Goal: Task Accomplishment & Management: Manage account settings

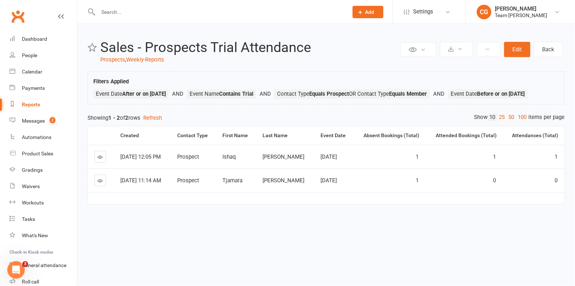
click at [24, 102] on div "Reports" at bounding box center [31, 105] width 18 height 6
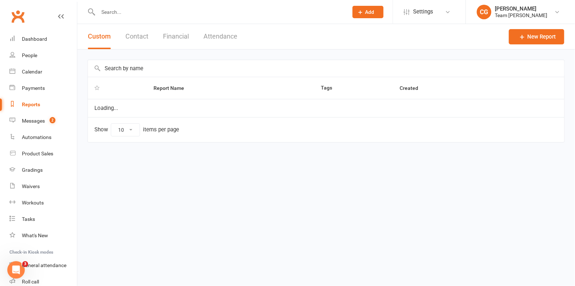
select select "100"
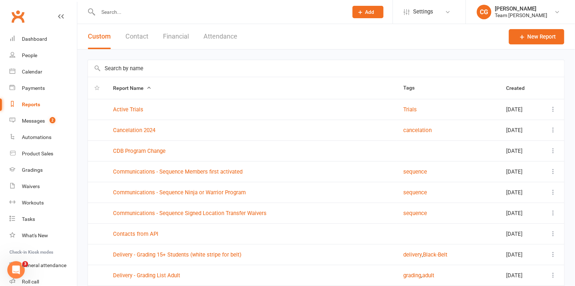
click at [178, 32] on button "Financial" at bounding box center [176, 36] width 26 height 25
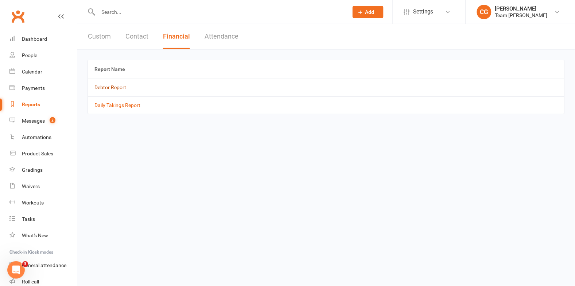
click at [115, 89] on link "Debtor Report" at bounding box center [110, 88] width 32 height 6
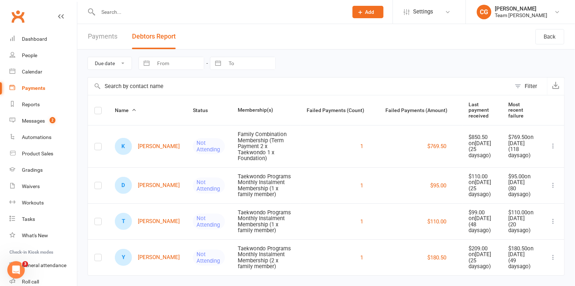
scroll to position [28, 0]
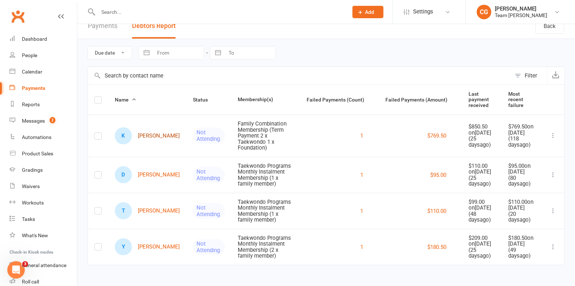
click at [145, 128] on link "K Keith Bhebhe" at bounding box center [147, 136] width 65 height 17
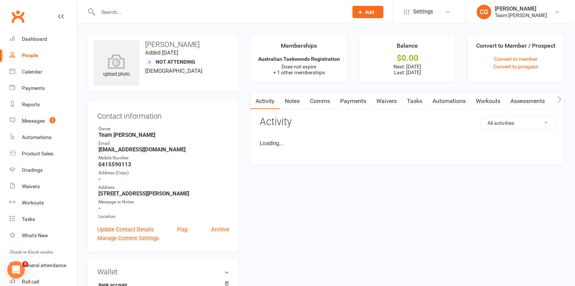
click at [354, 101] on link "Payments" at bounding box center [353, 101] width 36 height 17
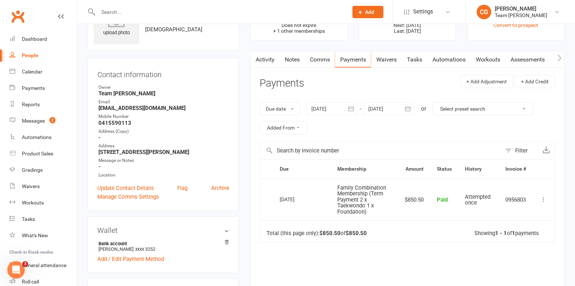
scroll to position [39, 0]
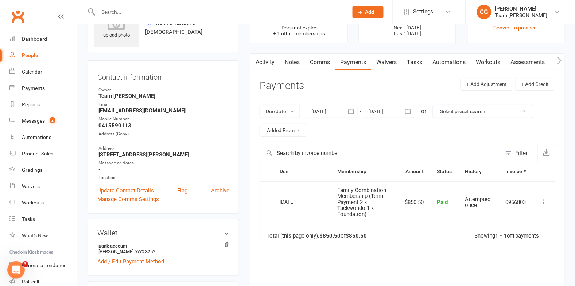
click at [352, 107] on button "button" at bounding box center [350, 111] width 13 height 13
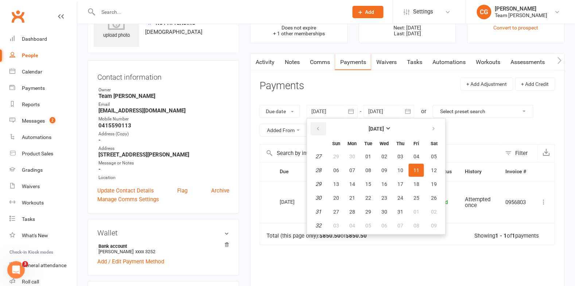
click at [316, 128] on icon "button" at bounding box center [317, 129] width 5 height 6
click at [381, 182] on span "16" at bounding box center [384, 184] width 6 height 6
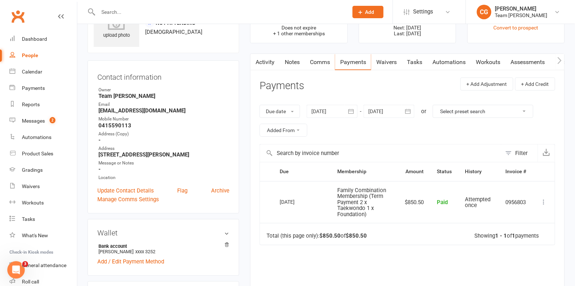
click at [342, 109] on div at bounding box center [331, 111] width 51 height 13
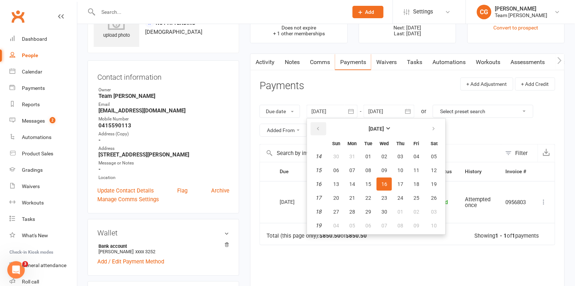
click at [319, 126] on icon "button" at bounding box center [317, 129] width 5 height 6
click at [369, 162] on button "31" at bounding box center [367, 156] width 15 height 13
type input "31 Dec 2024"
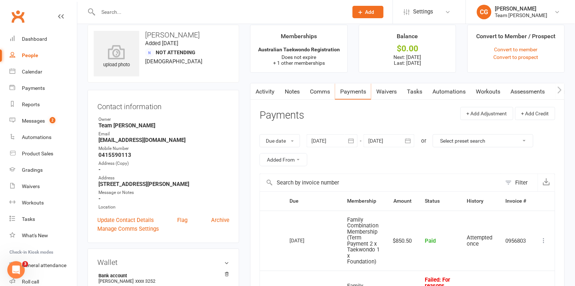
scroll to position [0, 0]
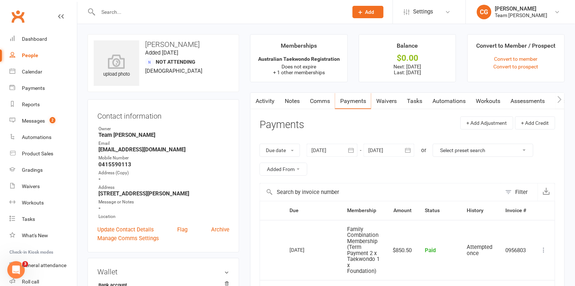
click at [262, 100] on link "Activity" at bounding box center [264, 101] width 29 height 17
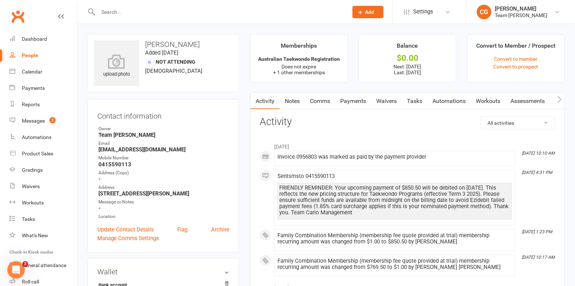
click at [350, 99] on link "Payments" at bounding box center [353, 101] width 36 height 17
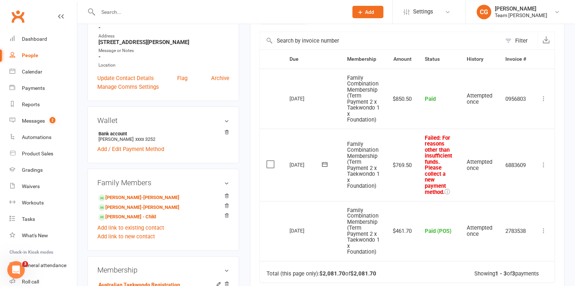
scroll to position [158, 0]
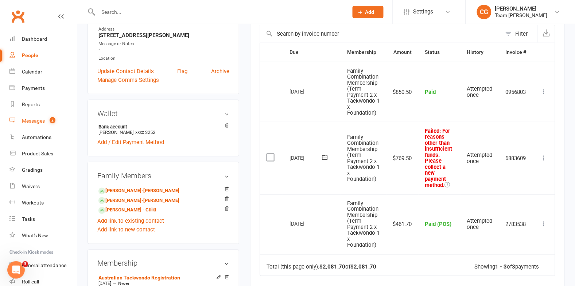
click at [35, 121] on div "Messages" at bounding box center [33, 121] width 23 height 6
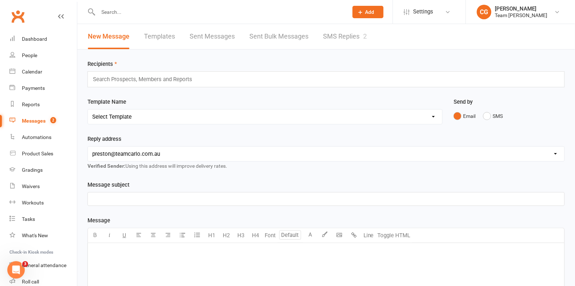
click at [337, 29] on link "SMS Replies 2" at bounding box center [345, 36] width 44 height 25
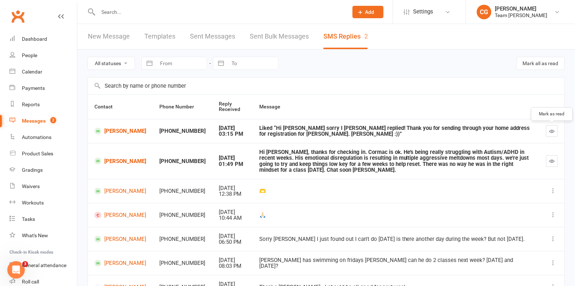
click at [553, 132] on icon "button" at bounding box center [551, 131] width 5 height 5
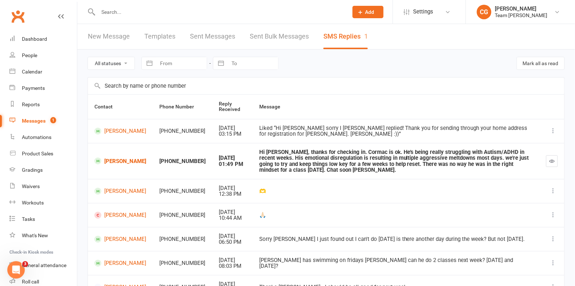
click at [555, 129] on icon at bounding box center [552, 131] width 7 height 7
click at [27, 99] on link "Reports" at bounding box center [42, 105] width 67 height 16
select select "100"
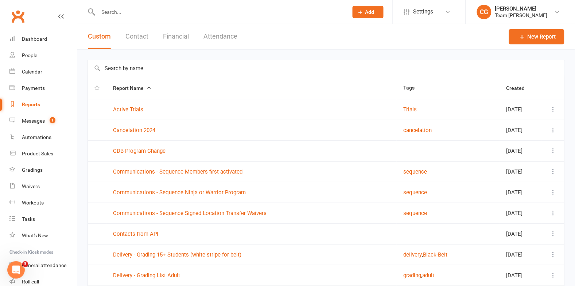
click at [176, 36] on button "Financial" at bounding box center [176, 36] width 26 height 25
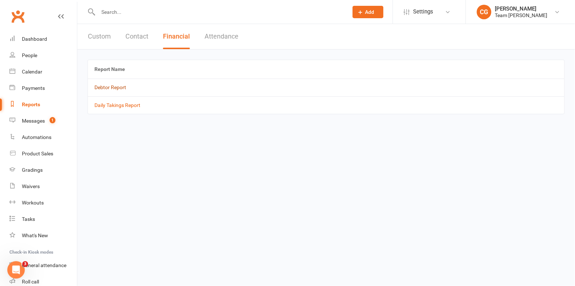
click at [117, 90] on link "Debtor Report" at bounding box center [110, 88] width 32 height 6
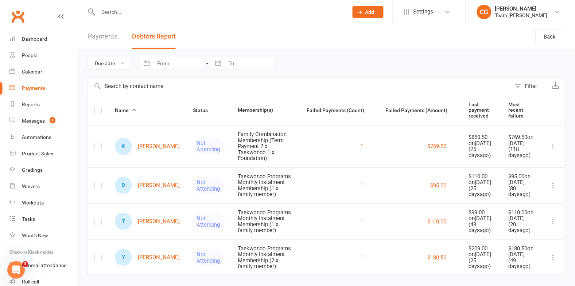
click at [162, 66] on input "From" at bounding box center [178, 63] width 51 height 12
select select "6"
select select "2025"
select select "7"
select select "2025"
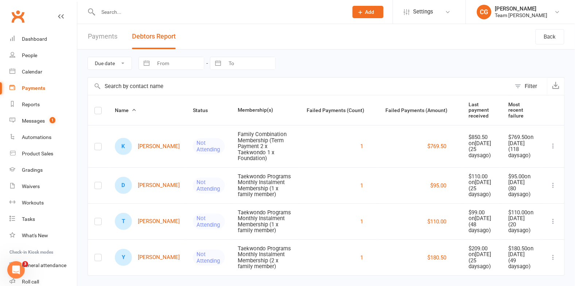
select select "8"
select select "2025"
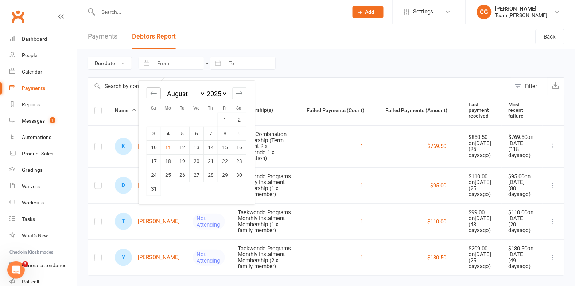
click at [149, 93] on div "Move backward to switch to the previous month." at bounding box center [153, 93] width 14 height 12
select select "5"
select select "2025"
click at [295, 73] on div "Due date Date failed Navigate forward to interact with the calendar and select …" at bounding box center [325, 64] width 477 height 28
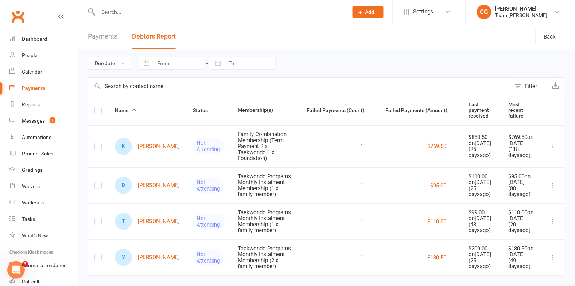
scroll to position [28, 0]
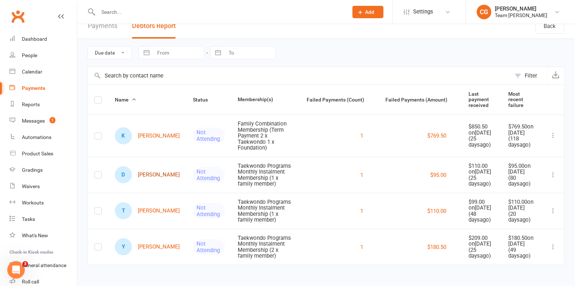
click at [142, 167] on link "D Daniella Galati" at bounding box center [147, 175] width 65 height 17
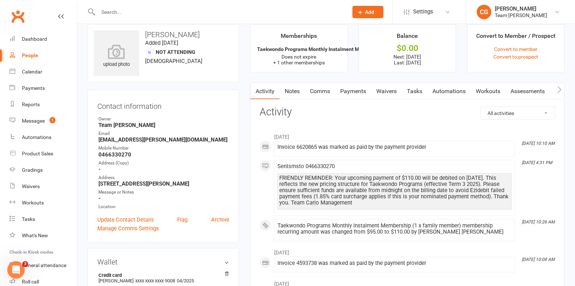
scroll to position [23, 0]
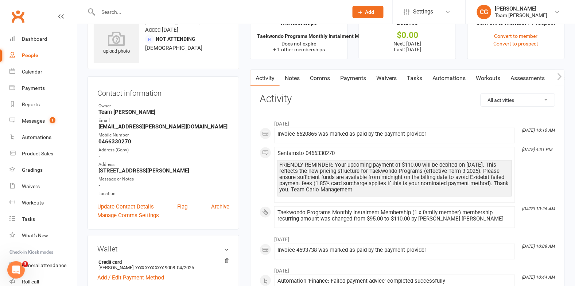
click at [353, 79] on link "Payments" at bounding box center [353, 78] width 36 height 17
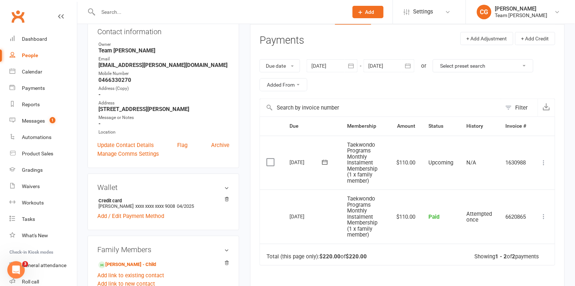
scroll to position [93, 0]
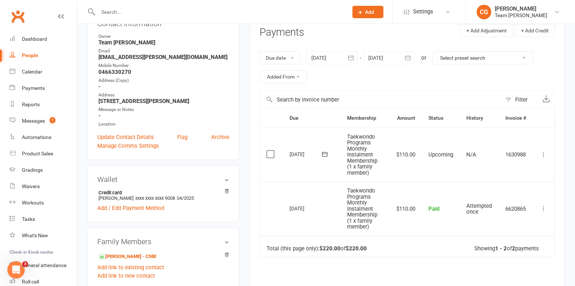
click at [352, 58] on icon "button" at bounding box center [350, 57] width 7 height 7
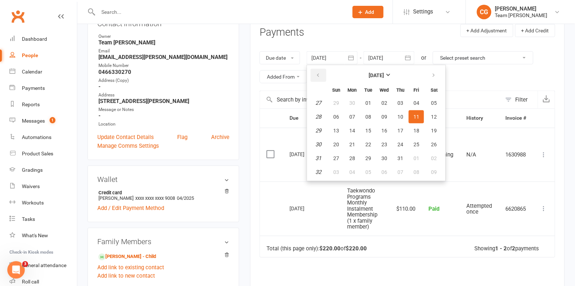
click at [314, 74] on button "button" at bounding box center [318, 75] width 16 height 13
drag, startPoint x: 314, startPoint y: 74, endPoint x: 323, endPoint y: 82, distance: 12.1
click at [314, 74] on button "button" at bounding box center [318, 75] width 16 height 13
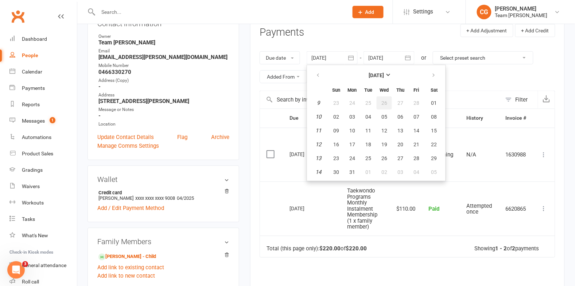
click at [384, 102] on span "26" at bounding box center [384, 103] width 6 height 6
type input "[DATE]"
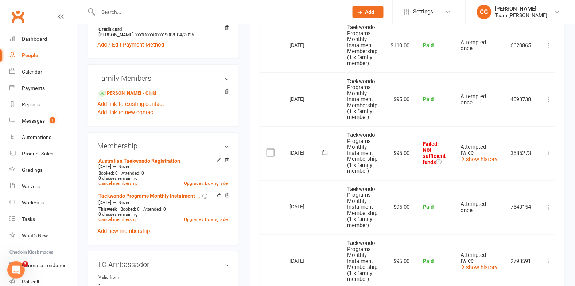
scroll to position [265, 0]
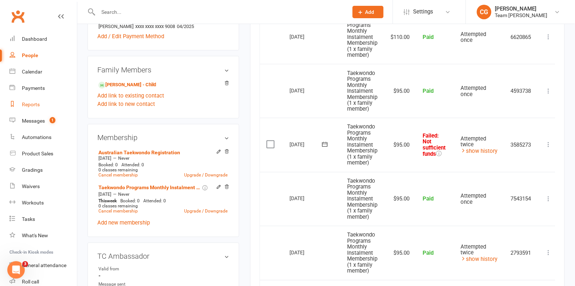
click at [36, 106] on div "Reports" at bounding box center [31, 105] width 18 height 6
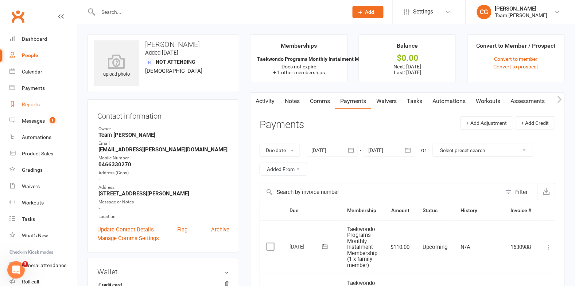
select select "100"
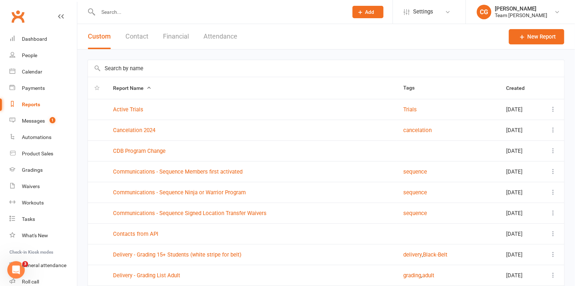
click at [132, 33] on button "Contact" at bounding box center [136, 36] width 23 height 25
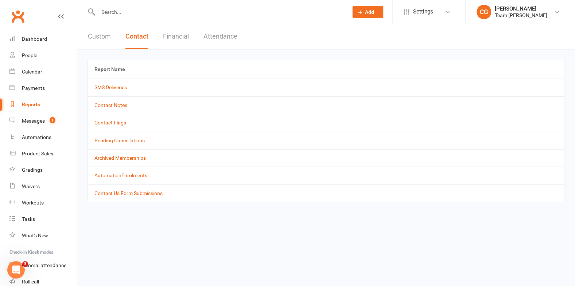
drag, startPoint x: 180, startPoint y: 35, endPoint x: 168, endPoint y: 50, distance: 19.1
click at [180, 35] on button "Financial" at bounding box center [176, 36] width 26 height 25
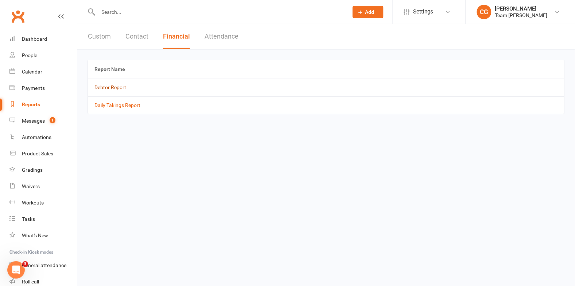
click at [107, 90] on link "Debtor Report" at bounding box center [110, 88] width 32 height 6
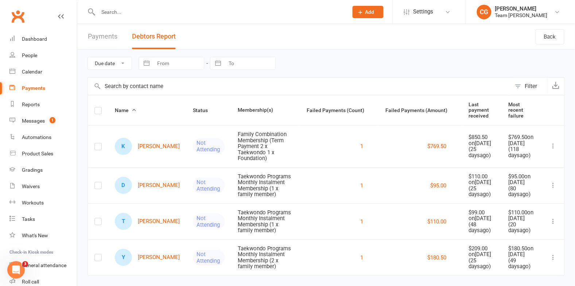
scroll to position [28, 0]
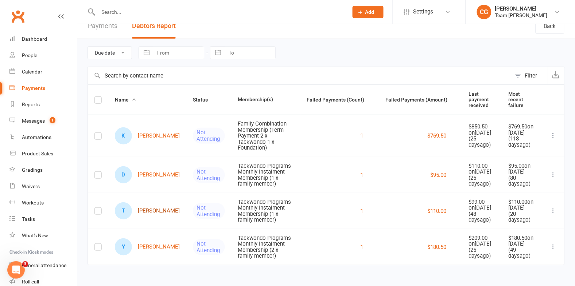
click at [145, 203] on link "T Tomika McCloskey" at bounding box center [147, 211] width 65 height 17
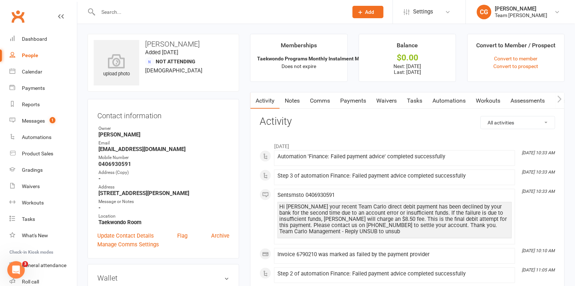
scroll to position [4, 0]
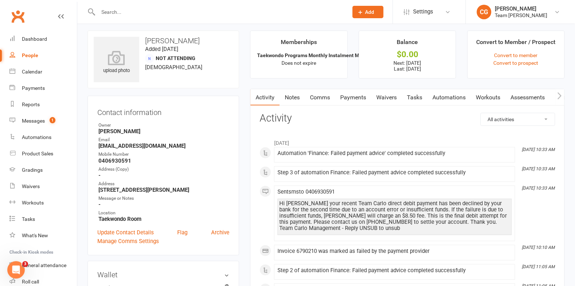
click at [359, 94] on link "Payments" at bounding box center [353, 97] width 36 height 17
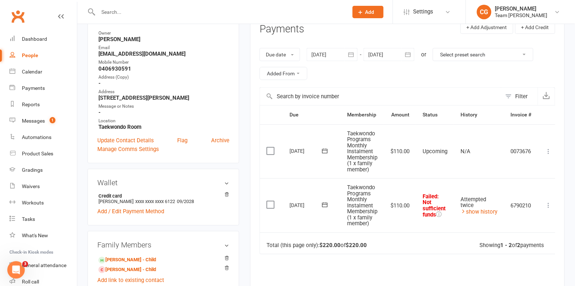
scroll to position [96, 0]
drag, startPoint x: 355, startPoint y: 55, endPoint x: 349, endPoint y: 58, distance: 7.2
click at [354, 55] on icon "button" at bounding box center [350, 54] width 7 height 7
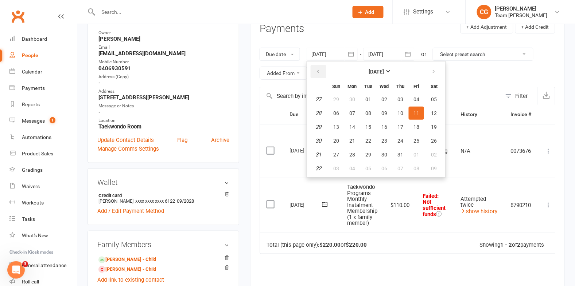
click at [321, 70] on button "button" at bounding box center [318, 71] width 16 height 13
click at [369, 102] on button "03" at bounding box center [367, 99] width 15 height 13
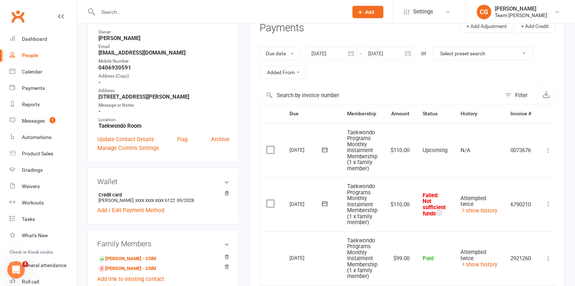
scroll to position [97, 0]
click at [351, 65] on div "Due date Due date Date paid Date failed Date settled 03 Jun 2025 June 2025 Sun …" at bounding box center [406, 62] width 295 height 47
click at [354, 54] on icon "button" at bounding box center [350, 53] width 7 height 7
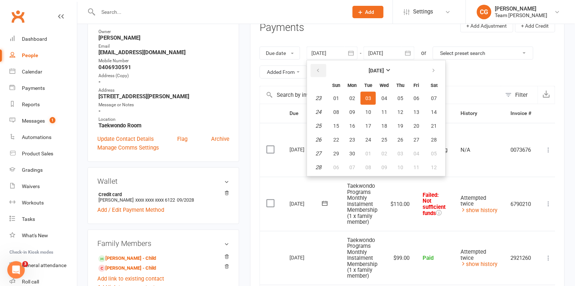
click at [319, 72] on icon "button" at bounding box center [317, 71] width 5 height 6
click at [344, 103] on button "30" at bounding box center [335, 98] width 15 height 13
type input "30 Mar 2025"
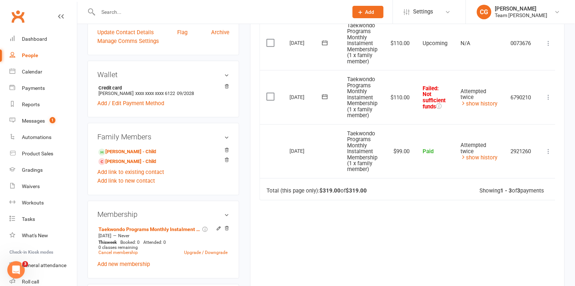
scroll to position [202, 0]
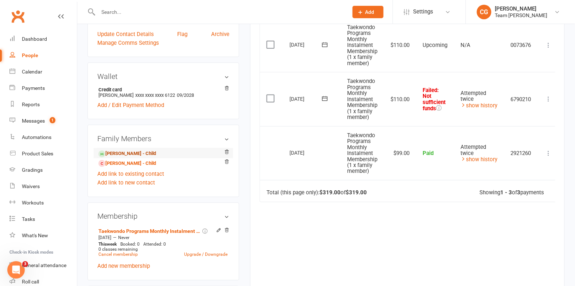
click at [137, 155] on link "Allen McCloskey - Child" at bounding box center [127, 154] width 58 height 8
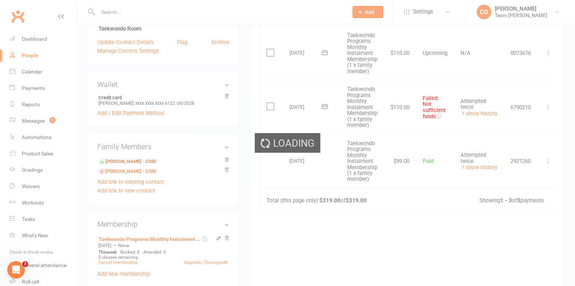
scroll to position [194, 0]
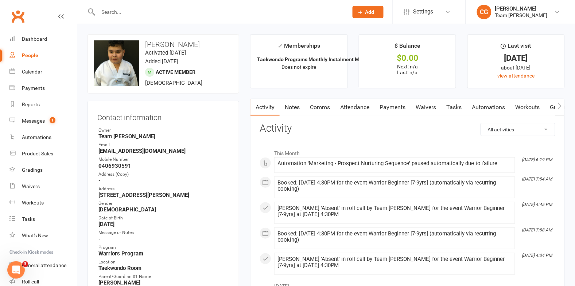
click at [355, 105] on link "Attendance" at bounding box center [354, 107] width 39 height 17
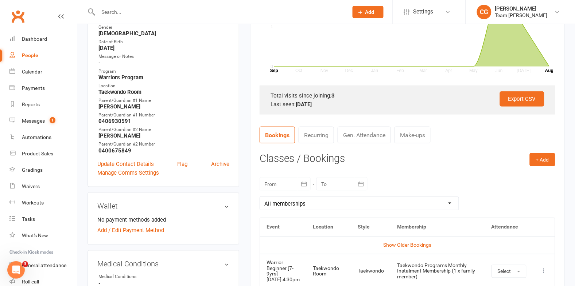
scroll to position [252, 0]
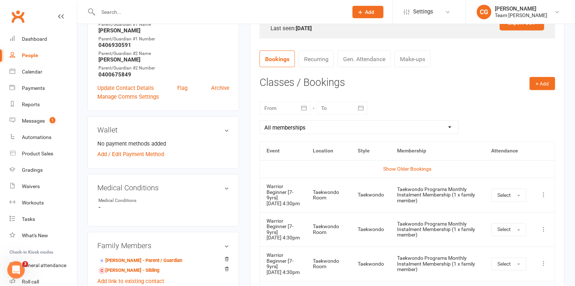
click at [303, 106] on icon "button" at bounding box center [303, 108] width 5 height 5
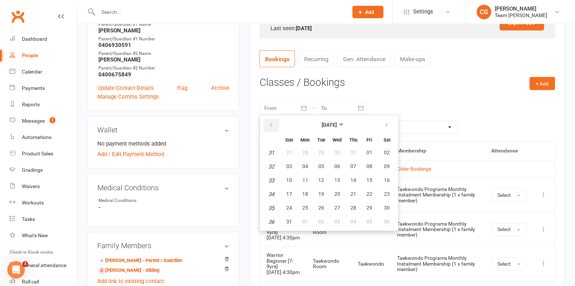
click at [272, 126] on icon "button" at bounding box center [270, 126] width 5 height 6
click at [272, 125] on icon "button" at bounding box center [270, 126] width 5 height 6
click at [384, 127] on icon "button" at bounding box center [386, 126] width 5 height 6
click at [274, 123] on button "button" at bounding box center [271, 125] width 16 height 13
drag, startPoint x: 383, startPoint y: 124, endPoint x: 380, endPoint y: 127, distance: 4.9
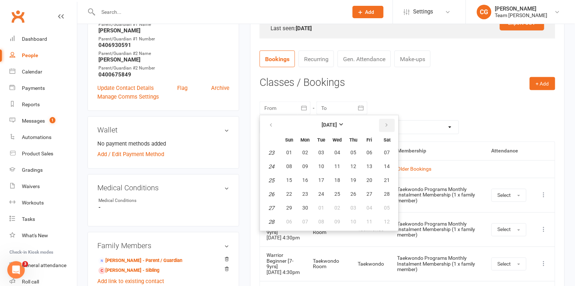
click at [384, 124] on icon "button" at bounding box center [386, 126] width 5 height 6
click at [302, 192] on span "21" at bounding box center [305, 195] width 6 height 6
type input "21 Jul 2025"
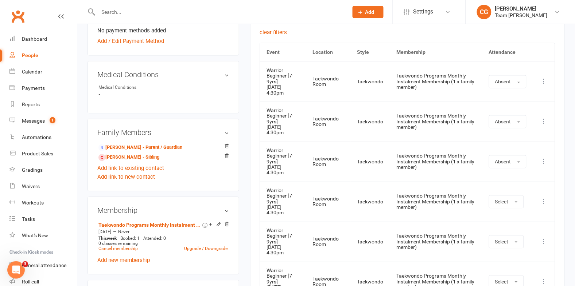
scroll to position [364, 0]
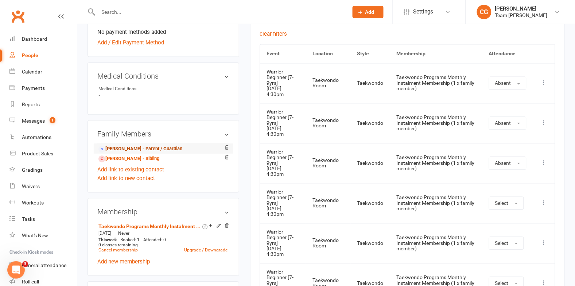
click at [142, 147] on link "Tomika McCloskey - Parent / Guardian" at bounding box center [140, 150] width 84 height 8
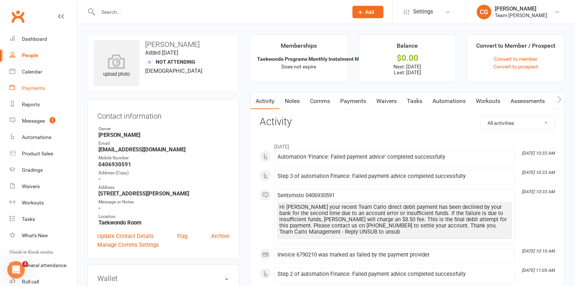
click at [30, 86] on div "Payments" at bounding box center [33, 88] width 23 height 6
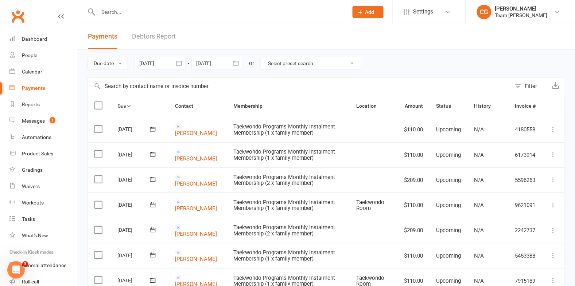
click at [152, 36] on link "Debtors Report" at bounding box center [154, 36] width 44 height 25
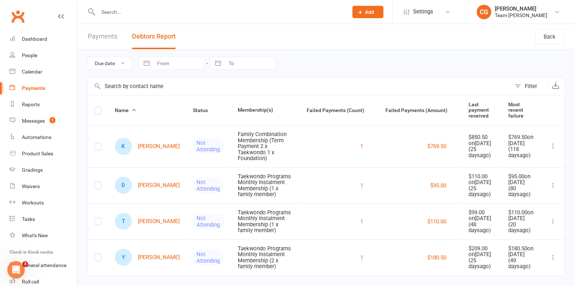
scroll to position [28, 0]
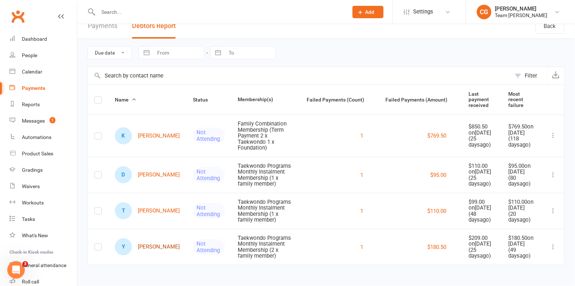
click at [149, 243] on link "Y Yasmeen Timol" at bounding box center [147, 247] width 65 height 17
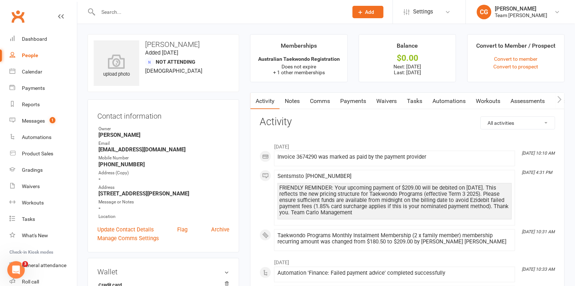
click at [356, 98] on link "Payments" at bounding box center [353, 101] width 36 height 17
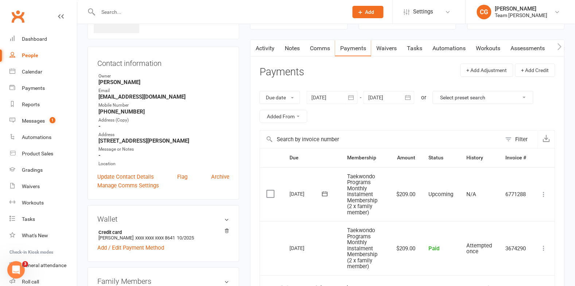
scroll to position [51, 0]
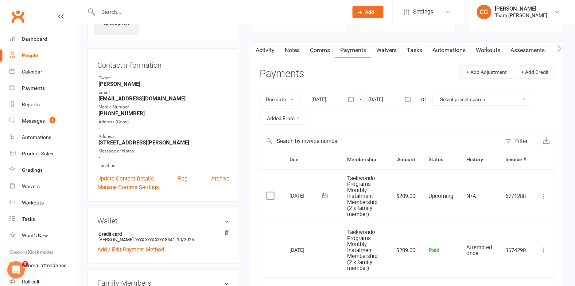
drag, startPoint x: 352, startPoint y: 102, endPoint x: 342, endPoint y: 106, distance: 10.7
click at [352, 102] on icon "button" at bounding box center [350, 99] width 7 height 7
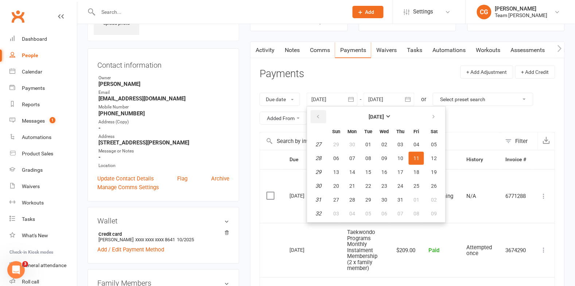
click at [313, 117] on button "button" at bounding box center [318, 116] width 16 height 13
click at [339, 146] on span "27" at bounding box center [336, 145] width 6 height 6
type input "27 Apr 2025"
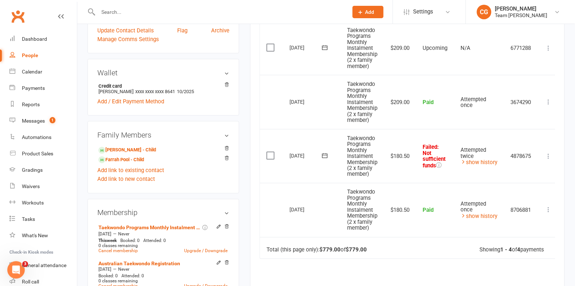
scroll to position [195, 0]
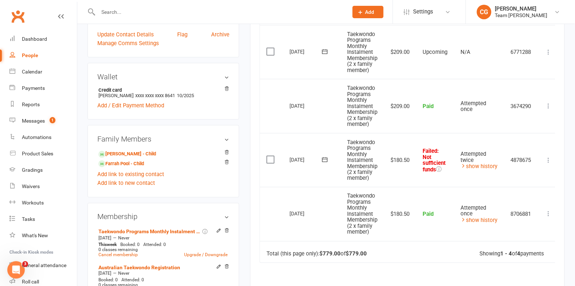
click at [326, 160] on icon at bounding box center [324, 159] width 7 height 7
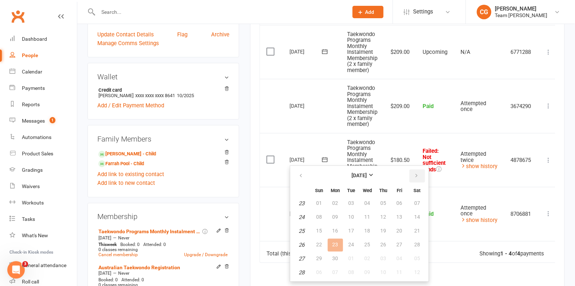
click at [410, 171] on button "button" at bounding box center [417, 176] width 16 height 13
click at [351, 228] on span "12" at bounding box center [351, 231] width 6 height 6
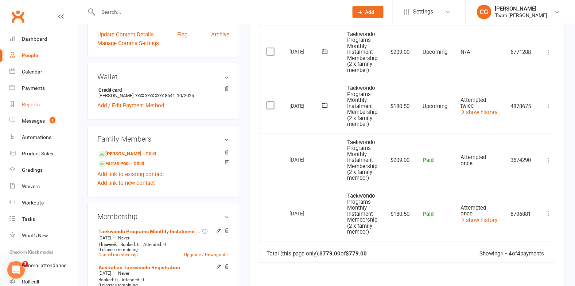
click at [31, 105] on div "Reports" at bounding box center [31, 105] width 18 height 6
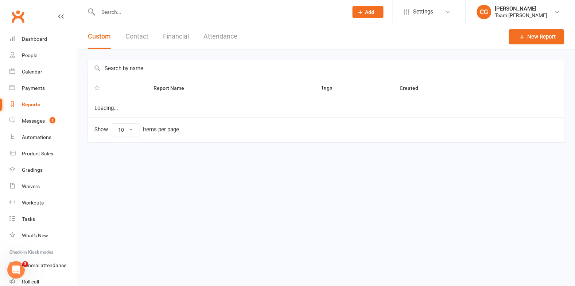
select select "100"
click at [165, 35] on button "Financial" at bounding box center [176, 36] width 26 height 25
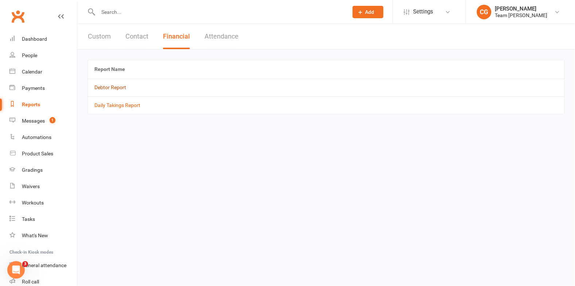
click at [114, 85] on link "Debtor Report" at bounding box center [110, 88] width 32 height 6
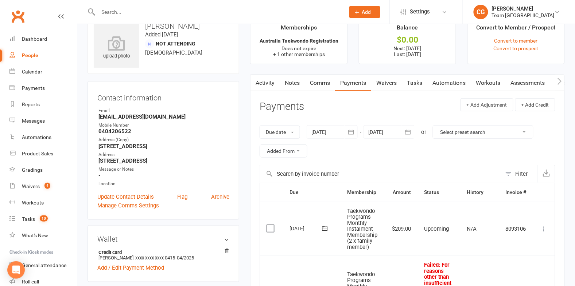
click at [331, 134] on div at bounding box center [331, 132] width 51 height 13
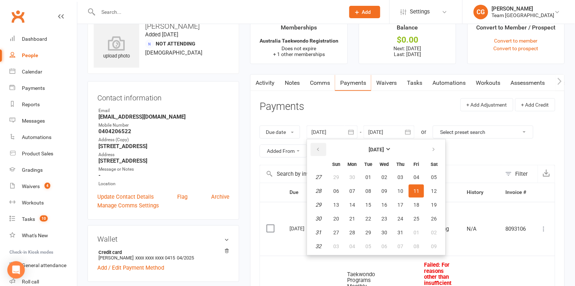
click at [316, 148] on icon "button" at bounding box center [317, 150] width 5 height 6
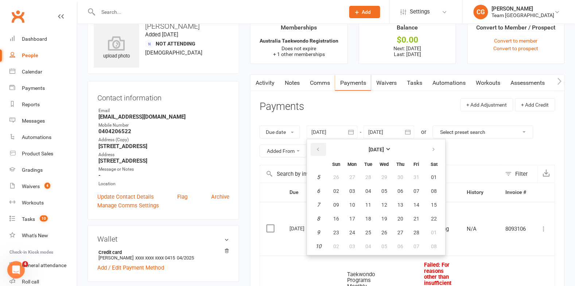
click at [316, 148] on icon "button" at bounding box center [317, 150] width 5 height 6
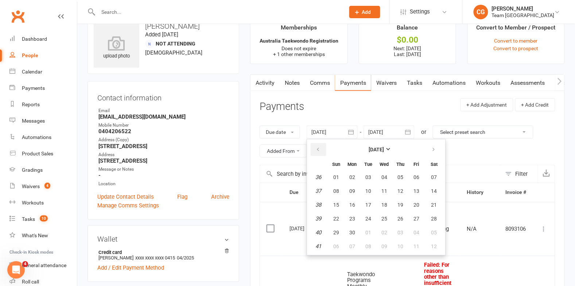
click at [316, 148] on icon "button" at bounding box center [317, 150] width 5 height 6
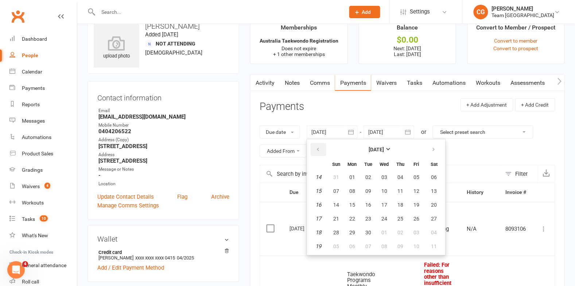
click at [316, 148] on icon "button" at bounding box center [317, 150] width 5 height 6
click at [416, 175] on span "01" at bounding box center [416, 178] width 6 height 6
type input "01 Mar 2024"
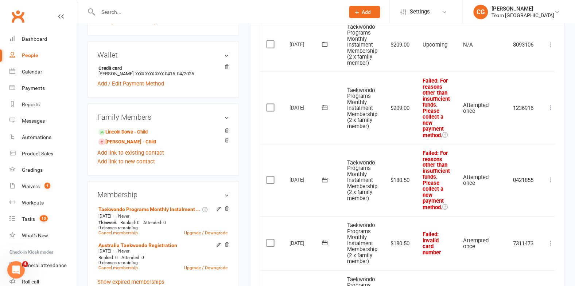
scroll to position [203, 0]
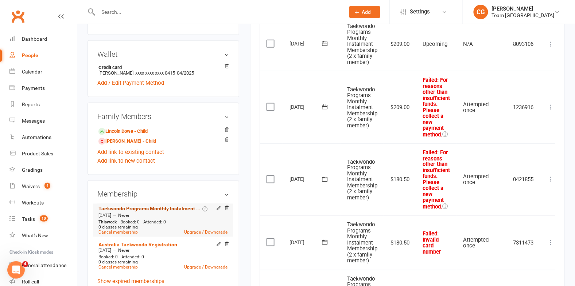
click at [181, 207] on link "Taekwondo Programs Monthly Instalment Membership (2 x family member)" at bounding box center [149, 209] width 102 height 6
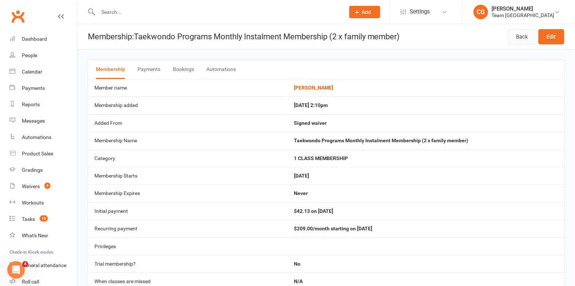
click at [518, 34] on link "Back" at bounding box center [522, 36] width 29 height 15
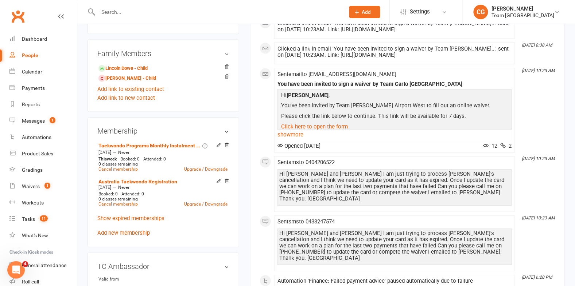
scroll to position [270, 0]
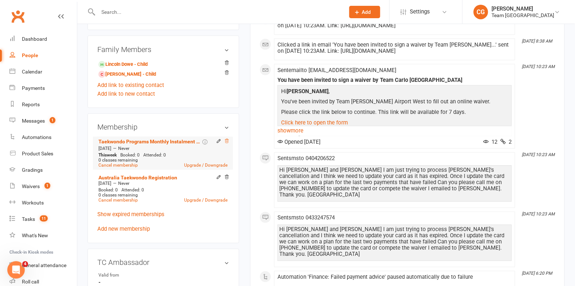
click at [227, 139] on icon at bounding box center [226, 141] width 5 height 5
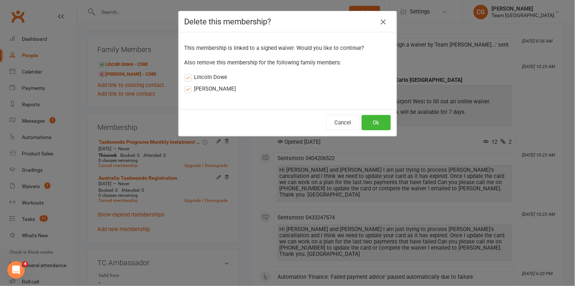
click at [210, 78] on label "Lincoln Dowe" at bounding box center [205, 77] width 43 height 9
click at [189, 73] on input "Lincoln Dowe" at bounding box center [186, 73] width 5 height 0
click at [206, 91] on label "Evie Dowe" at bounding box center [210, 89] width 52 height 9
click at [189, 85] on input "Evie Dowe" at bounding box center [186, 85] width 5 height 0
click at [376, 122] on button "Ok" at bounding box center [375, 122] width 29 height 15
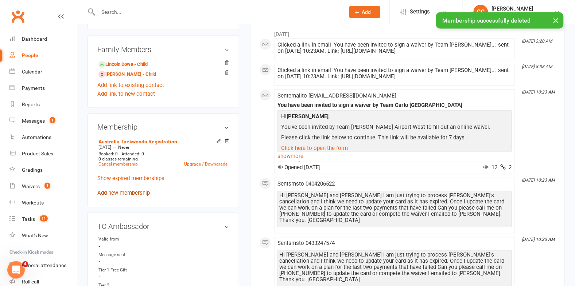
click at [117, 192] on link "Add new membership" at bounding box center [123, 193] width 52 height 7
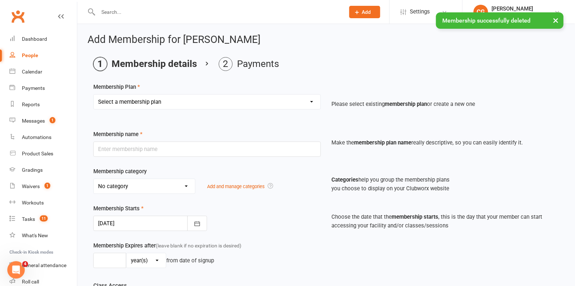
click at [133, 99] on select "Select a membership plan Create new Membership Plan Australian Taekwondo Regist…" at bounding box center [207, 102] width 227 height 15
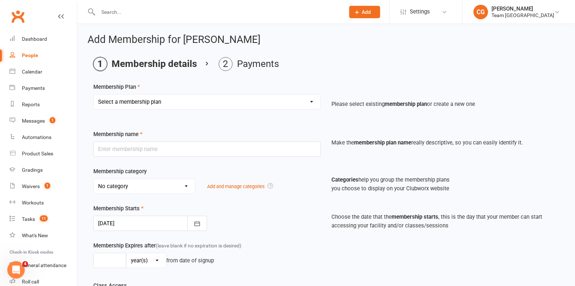
select select "15"
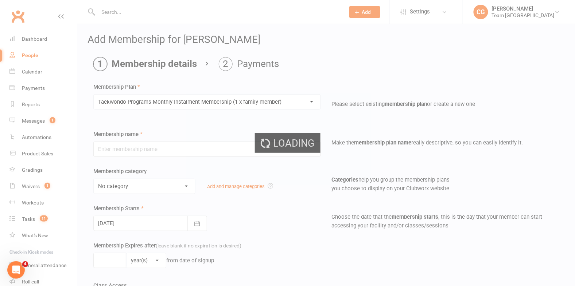
type input "Taekwondo Programs Monthly Instalment Membership (1 x family member)"
select select "0"
type input "0"
type input "1"
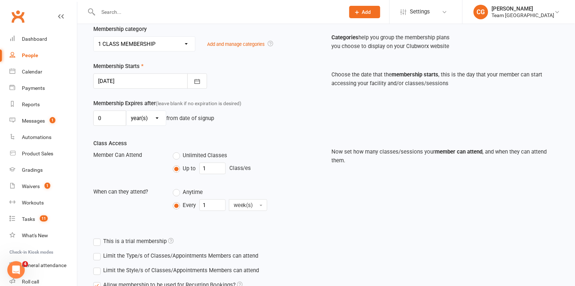
scroll to position [210, 0]
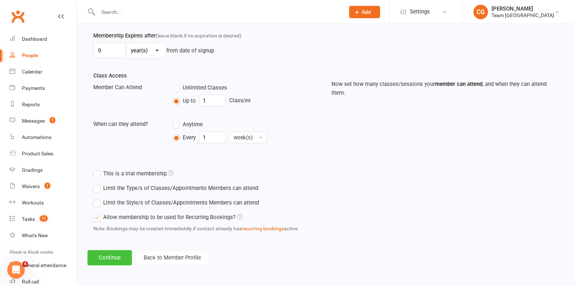
click at [117, 258] on button "Continue" at bounding box center [109, 258] width 44 height 15
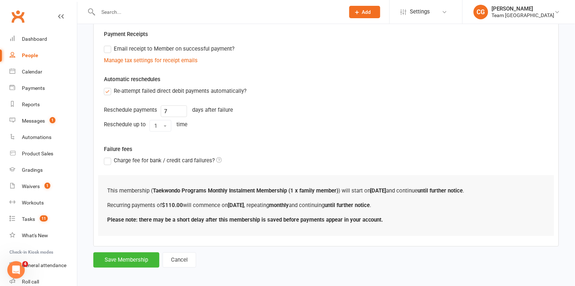
scroll to position [0, 0]
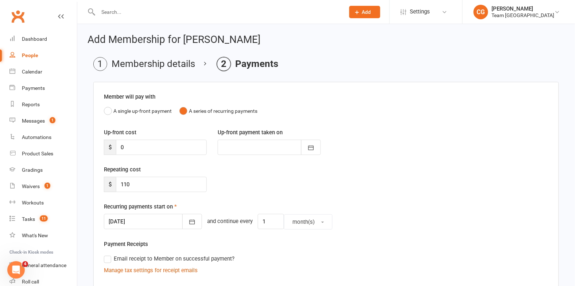
click at [126, 222] on div at bounding box center [153, 221] width 98 height 15
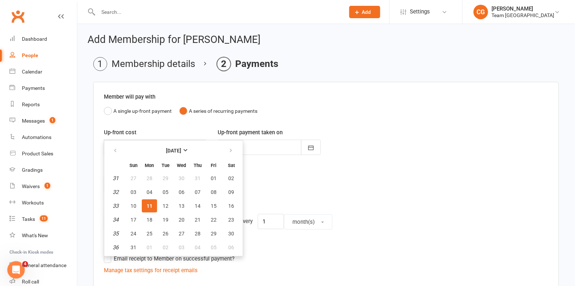
click at [241, 177] on div "Repeating cost $ 110" at bounding box center [325, 183] width 455 height 37
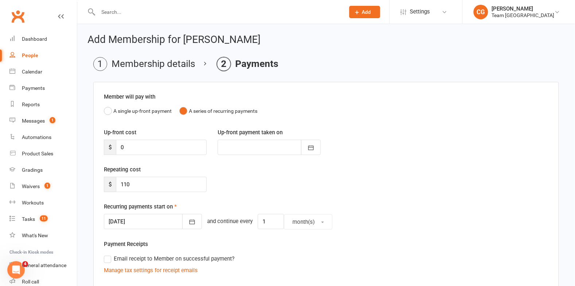
click at [144, 221] on div at bounding box center [153, 221] width 98 height 15
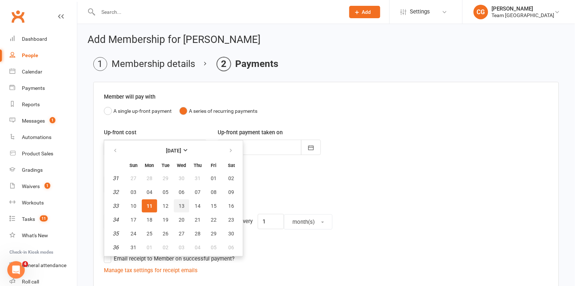
click at [179, 203] on span "13" at bounding box center [182, 206] width 6 height 6
type input "13 Aug 2025"
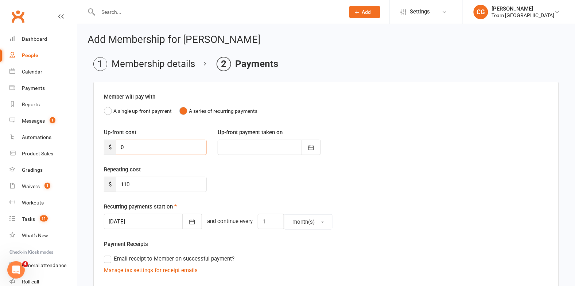
drag, startPoint x: 135, startPoint y: 149, endPoint x: 114, endPoint y: 148, distance: 20.4
click at [114, 148] on div "$ 0" at bounding box center [155, 147] width 103 height 15
type input "1"
type input "[DATE]"
type input "110"
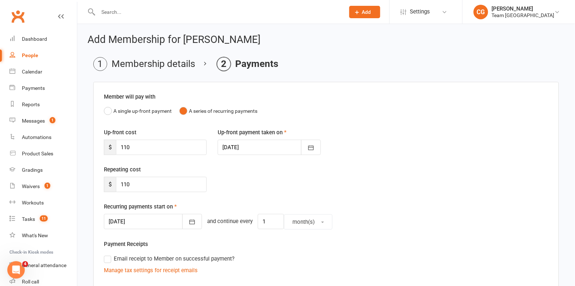
click at [240, 148] on div at bounding box center [269, 147] width 103 height 15
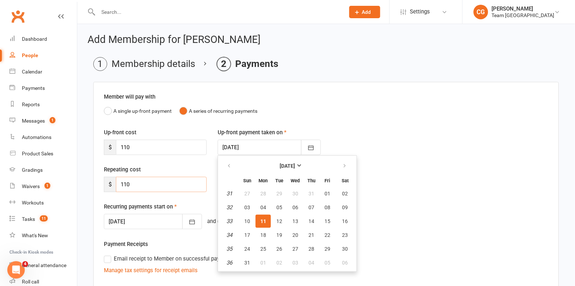
click at [184, 177] on input "110" at bounding box center [161, 184] width 91 height 15
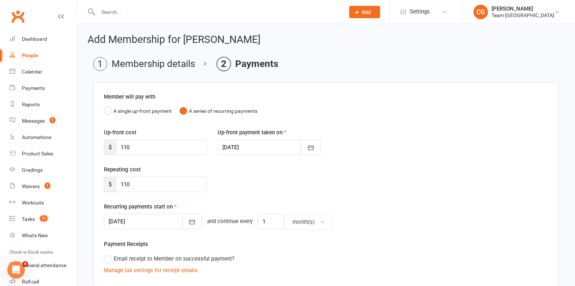
click at [150, 219] on div at bounding box center [153, 221] width 98 height 15
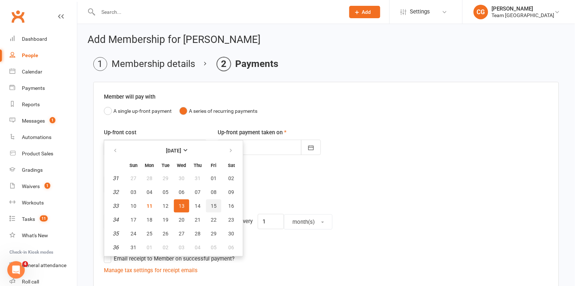
click at [211, 203] on span "15" at bounding box center [214, 206] width 6 height 6
type input "[DATE]"
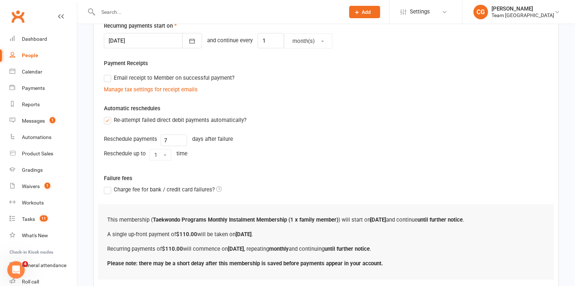
scroll to position [228, 0]
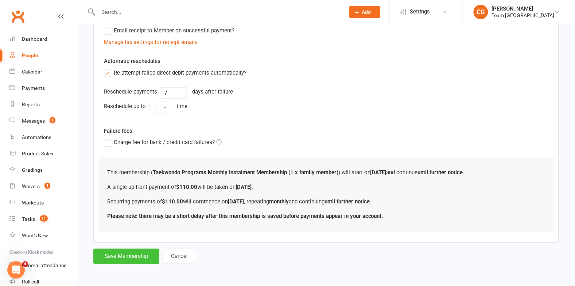
click at [133, 256] on button "Save Membership" at bounding box center [126, 256] width 66 height 15
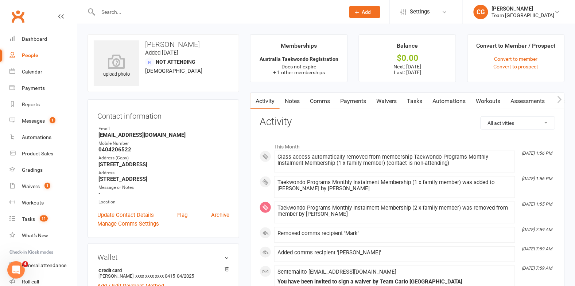
click at [348, 102] on link "Payments" at bounding box center [353, 101] width 36 height 17
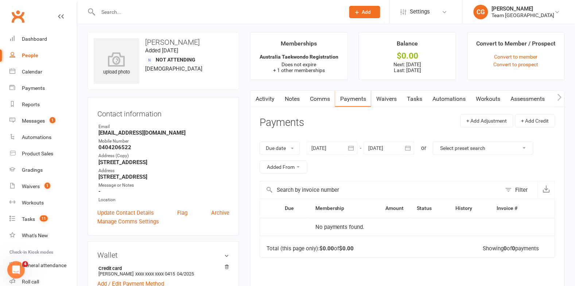
scroll to position [3, 0]
click at [348, 147] on icon "button" at bounding box center [350, 147] width 7 height 7
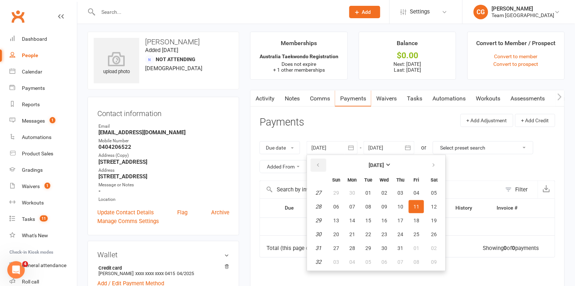
click at [319, 162] on icon "button" at bounding box center [317, 165] width 5 height 6
click at [373, 196] on button "01" at bounding box center [367, 193] width 15 height 13
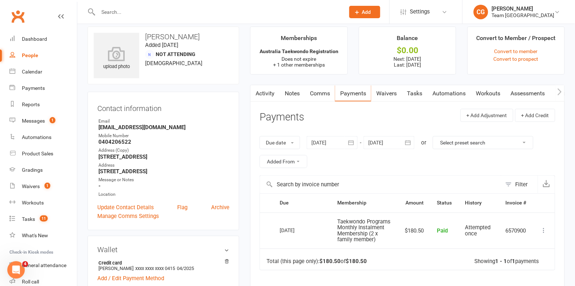
scroll to position [0, 0]
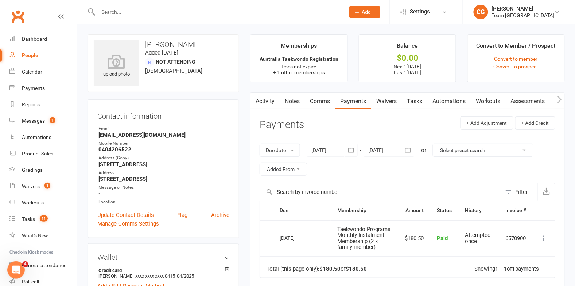
click at [353, 151] on icon "button" at bounding box center [350, 150] width 7 height 7
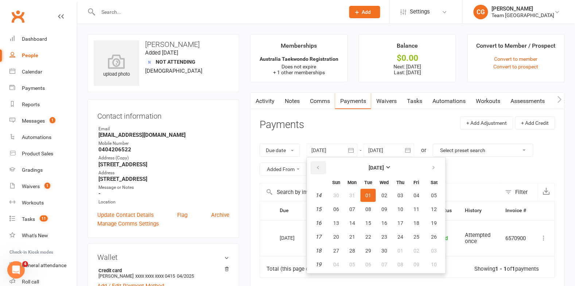
click at [318, 167] on icon "button" at bounding box center [317, 168] width 5 height 6
click at [357, 208] on button "06" at bounding box center [351, 209] width 15 height 13
type input "06 Jan 2025"
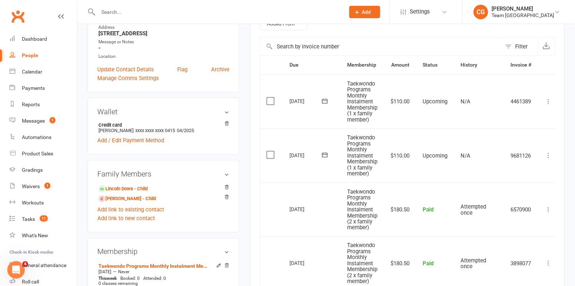
scroll to position [145, 0]
click at [130, 201] on link "Evie Dowe - Child" at bounding box center [127, 200] width 58 height 8
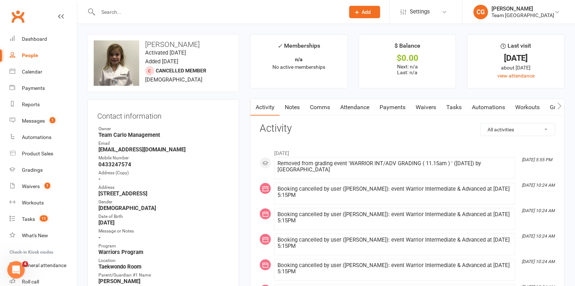
click at [362, 107] on link "Attendance" at bounding box center [354, 107] width 39 height 17
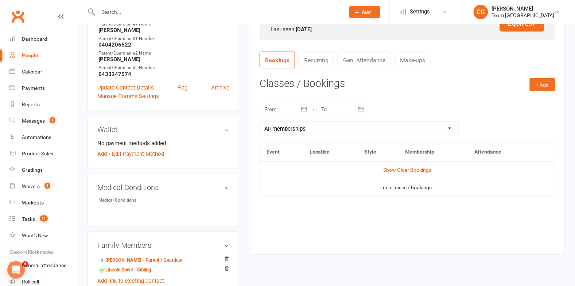
scroll to position [249, 0]
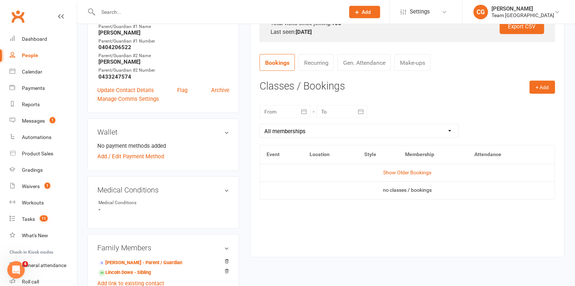
click at [305, 110] on icon "button" at bounding box center [303, 111] width 5 height 5
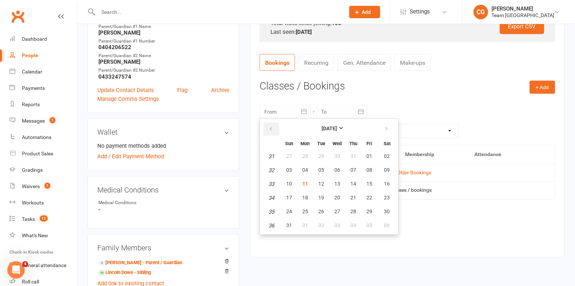
click at [270, 127] on icon "button" at bounding box center [270, 129] width 5 height 6
click at [325, 154] on button "01" at bounding box center [320, 156] width 15 height 13
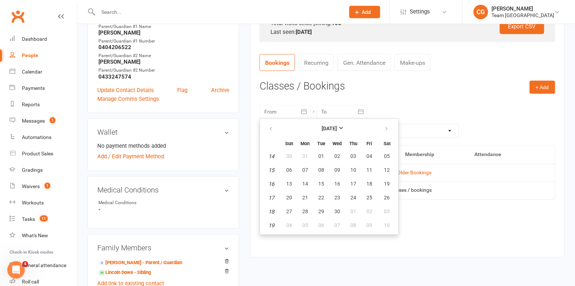
type input "01 Apr 2025"
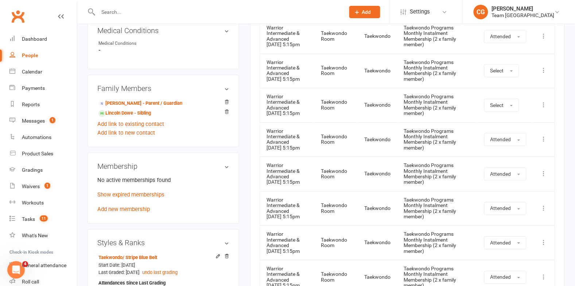
scroll to position [409, 0]
click at [131, 114] on link "Lincoln Dowe - Sibling" at bounding box center [124, 113] width 52 height 8
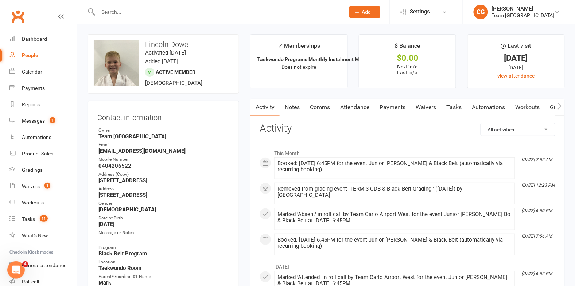
click at [359, 107] on link "Attendance" at bounding box center [354, 107] width 39 height 17
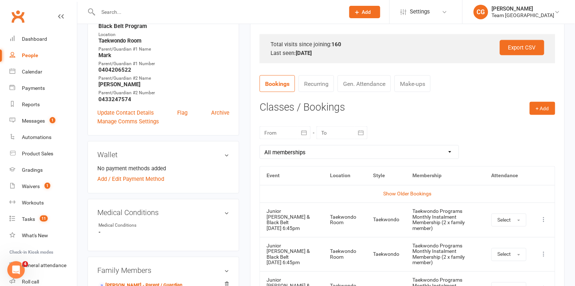
scroll to position [275, 0]
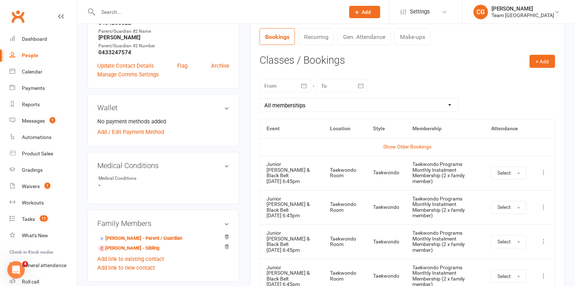
click at [303, 89] on icon "button" at bounding box center [303, 85] width 7 height 7
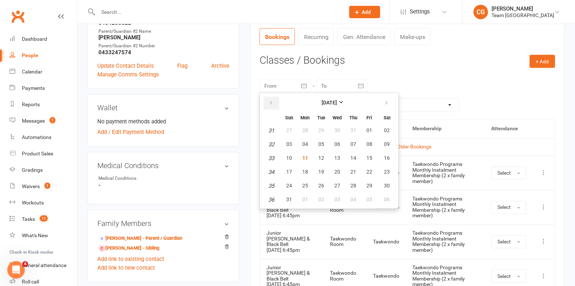
click at [275, 102] on button "button" at bounding box center [271, 103] width 16 height 13
click at [301, 166] on button "21" at bounding box center [304, 172] width 15 height 13
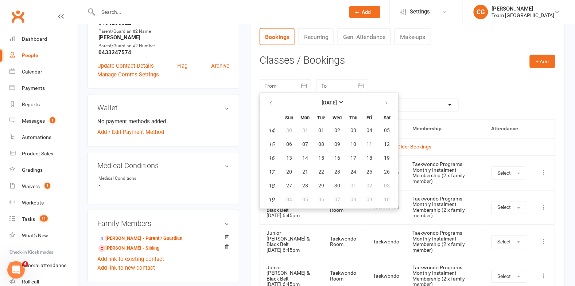
type input "21 Apr 2025"
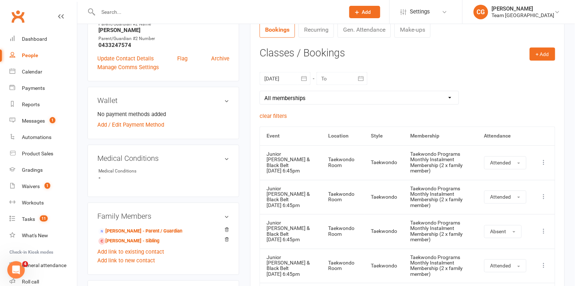
scroll to position [0, 0]
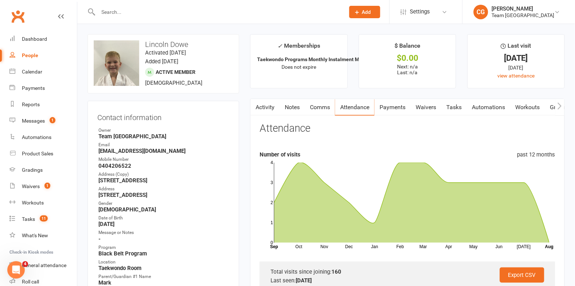
click at [392, 106] on link "Payments" at bounding box center [392, 107] width 36 height 17
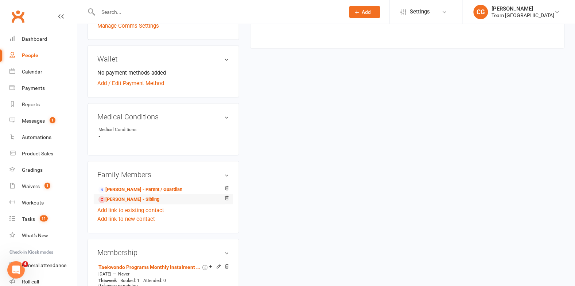
scroll to position [330, 0]
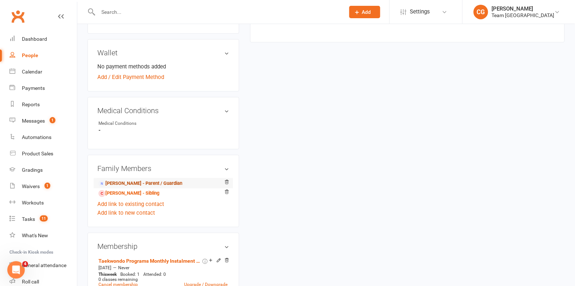
click at [156, 182] on link "Mark Dowe - Parent / Guardian" at bounding box center [140, 184] width 84 height 8
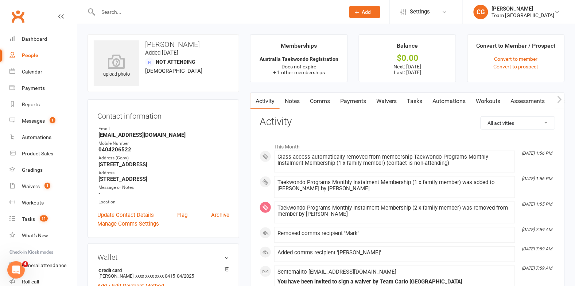
click at [355, 99] on link "Payments" at bounding box center [353, 101] width 36 height 17
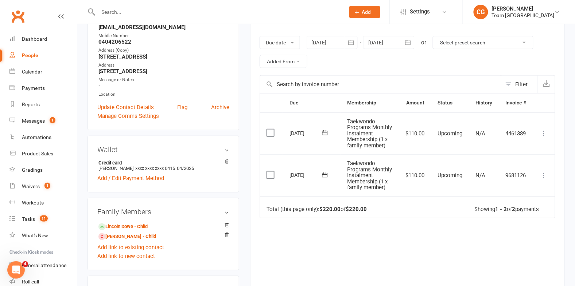
scroll to position [107, 0]
click at [542, 180] on icon at bounding box center [543, 176] width 7 height 7
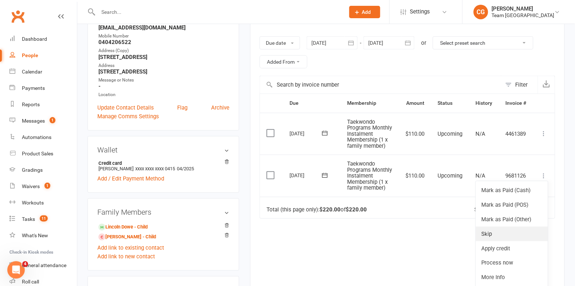
click at [497, 242] on link "Skip" at bounding box center [511, 234] width 72 height 15
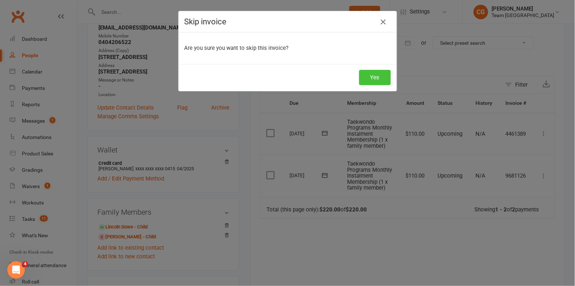
click at [373, 72] on button "Yes" at bounding box center [375, 77] width 32 height 15
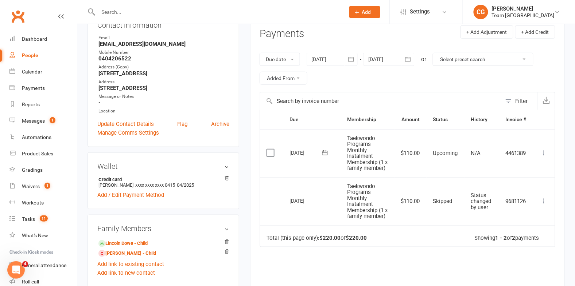
scroll to position [0, 0]
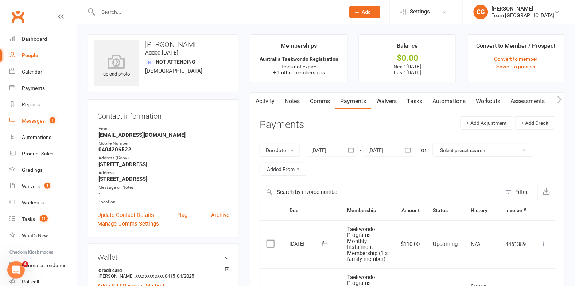
click at [35, 118] on div "Messages" at bounding box center [33, 121] width 23 height 6
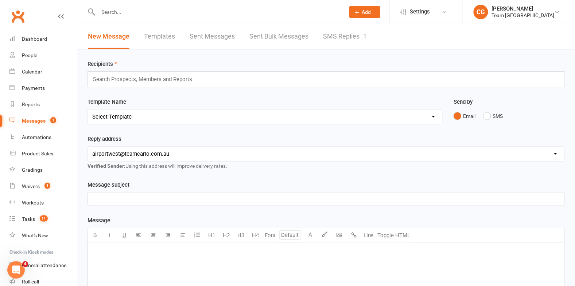
click at [350, 39] on link "SMS Replies 1" at bounding box center [345, 36] width 44 height 25
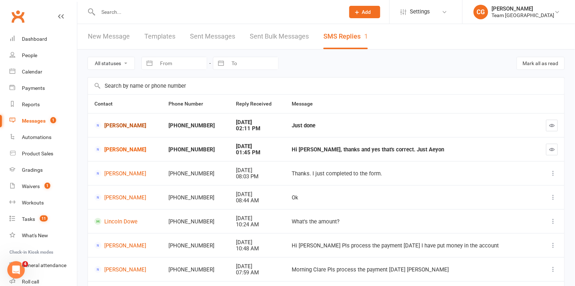
click at [120, 125] on link "Mark Dowe" at bounding box center [124, 125] width 61 height 7
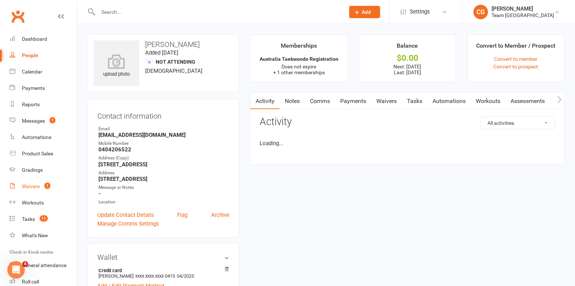
click at [31, 185] on div "Waivers" at bounding box center [31, 187] width 18 height 6
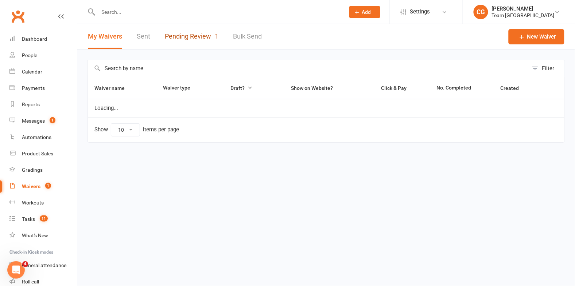
click at [194, 38] on link "Pending Review 1" at bounding box center [192, 36] width 54 height 25
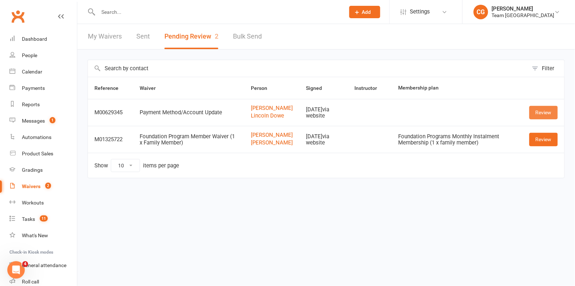
click at [541, 113] on link "Review" at bounding box center [543, 112] width 28 height 13
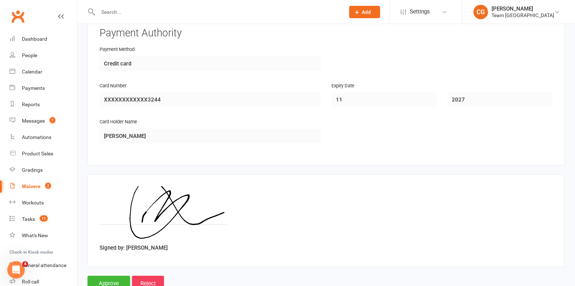
scroll to position [642, 0]
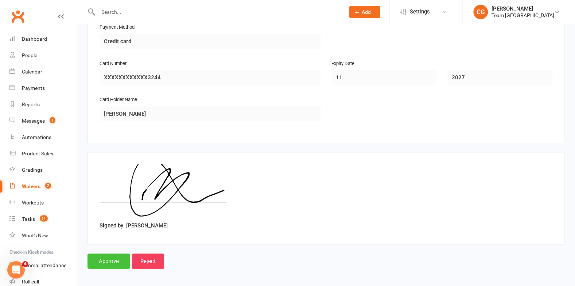
click at [111, 256] on input "Approve" at bounding box center [108, 261] width 43 height 15
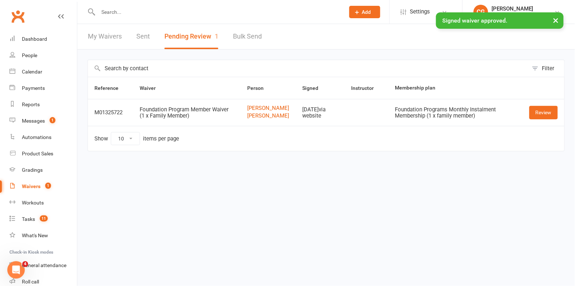
click at [137, 12] on div "× Signed waiver approved." at bounding box center [282, 12] width 565 height 0
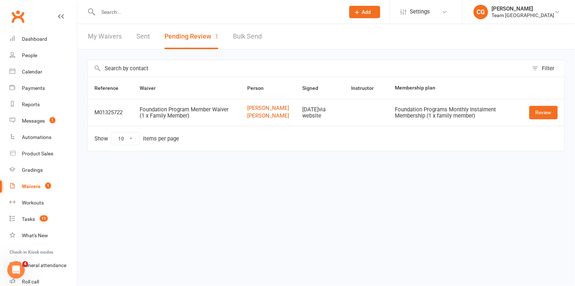
click at [148, 13] on input "text" at bounding box center [218, 12] width 244 height 10
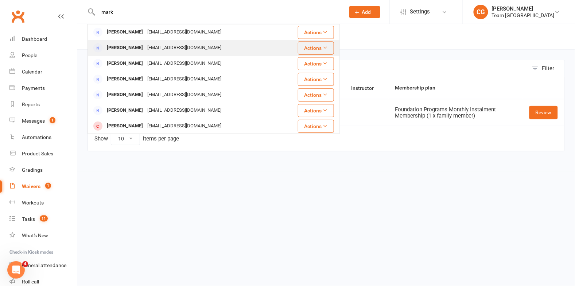
type input "mark"
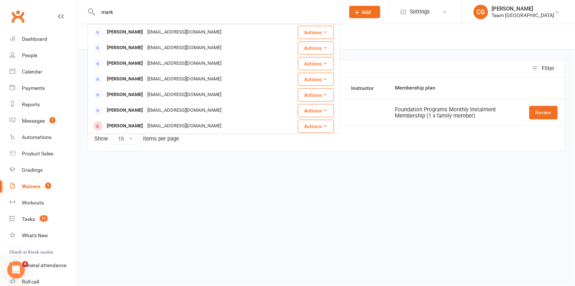
click at [145, 44] on div "markdowe@hotmail.com" at bounding box center [184, 48] width 78 height 11
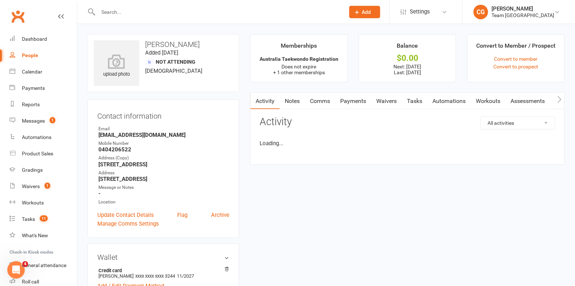
click at [317, 100] on link "Comms" at bounding box center [320, 101] width 30 height 17
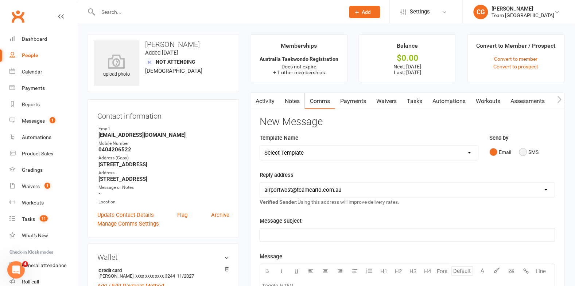
click at [519, 153] on button "SMS" at bounding box center [529, 152] width 20 height 14
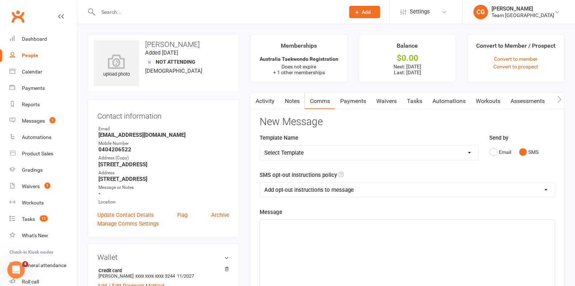
click at [273, 190] on select "Add opt-out instructions to message Do not add opt-out instructions to message" at bounding box center [407, 190] width 295 height 15
select select "1"
click at [276, 223] on p "﻿" at bounding box center [407, 226] width 286 height 9
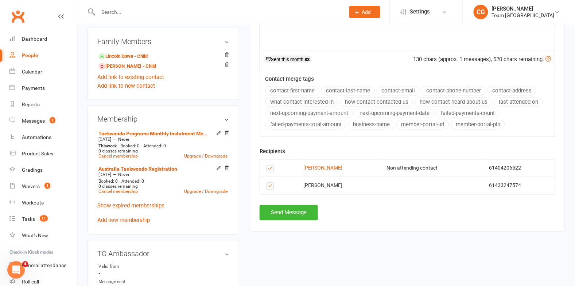
scroll to position [292, 0]
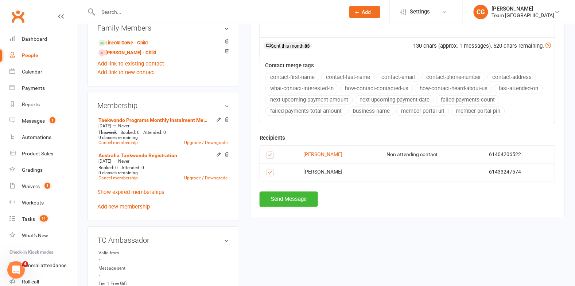
click at [269, 174] on label at bounding box center [271, 174] width 10 height 0
click at [269, 170] on input "checkbox" at bounding box center [268, 170] width 5 height 0
click at [278, 204] on button "Send Message" at bounding box center [288, 199] width 58 height 15
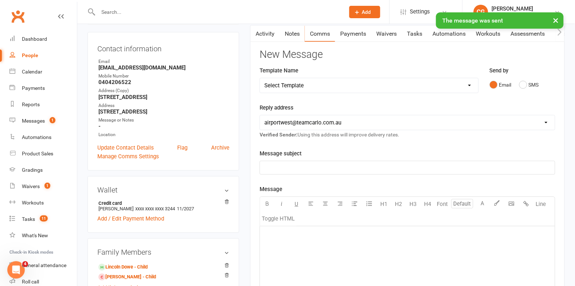
scroll to position [0, 0]
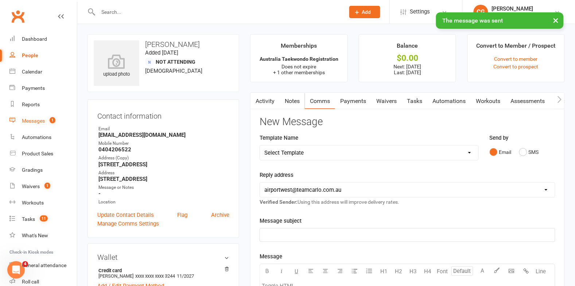
click at [33, 118] on div "Messages" at bounding box center [33, 121] width 23 height 6
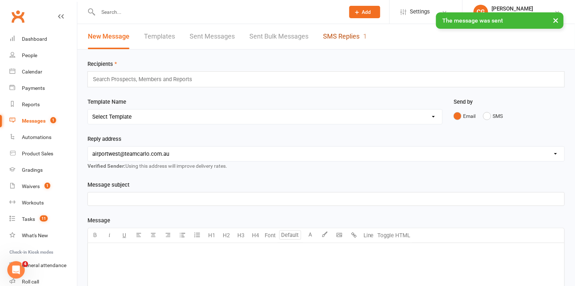
click at [361, 37] on link "SMS Replies 1" at bounding box center [345, 36] width 44 height 25
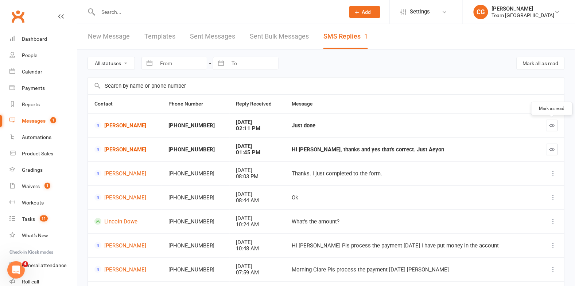
click at [548, 124] on button "button" at bounding box center [552, 126] width 12 height 12
click at [124, 149] on link "Umesha Jeewandara" at bounding box center [124, 149] width 61 height 7
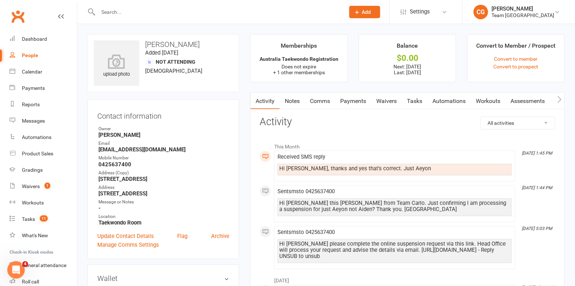
click at [149, 7] on input "text" at bounding box center [218, 12] width 244 height 10
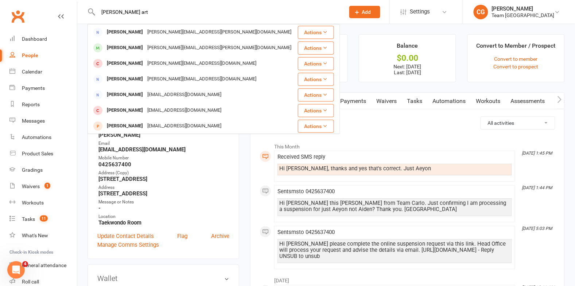
type input "lisa art"
click at [153, 31] on div "artusa.m.lisa@gmail.com" at bounding box center [219, 32] width 148 height 11
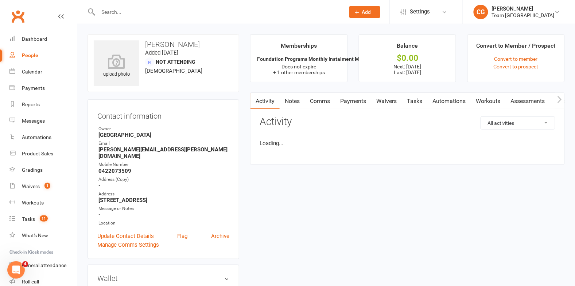
click at [357, 101] on link "Payments" at bounding box center [353, 101] width 36 height 17
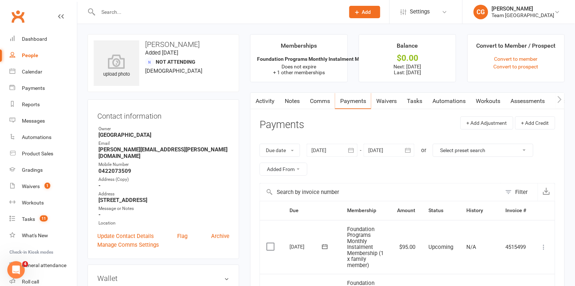
click at [357, 101] on link "Payments" at bounding box center [353, 101] width 36 height 17
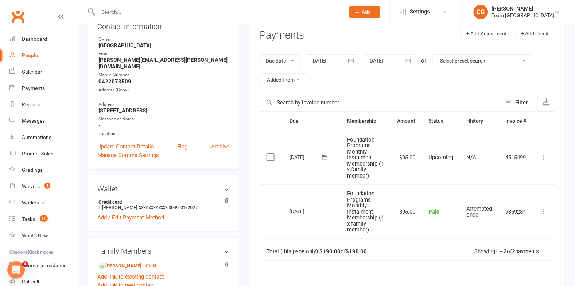
scroll to position [90, 0]
drag, startPoint x: 348, startPoint y: 60, endPoint x: 323, endPoint y: 73, distance: 28.4
click at [348, 60] on icon "button" at bounding box center [350, 60] width 7 height 7
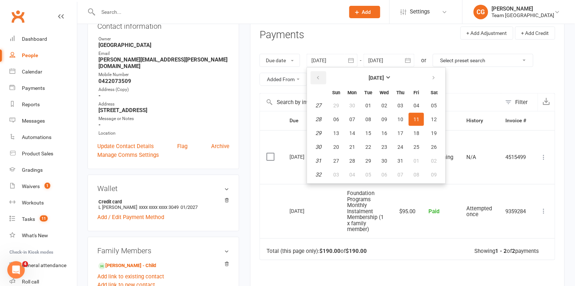
click at [316, 75] on icon "button" at bounding box center [317, 78] width 5 height 6
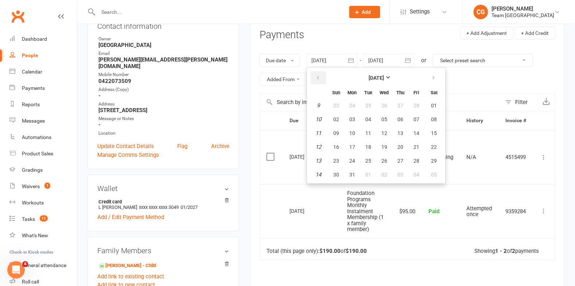
click at [316, 75] on icon "button" at bounding box center [317, 78] width 5 height 6
click at [355, 110] on button "30" at bounding box center [351, 105] width 15 height 13
type input "30 Dec 2024"
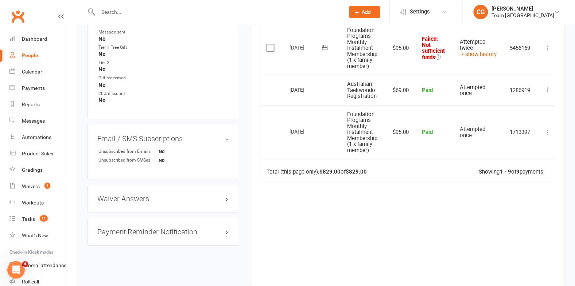
scroll to position [514, 0]
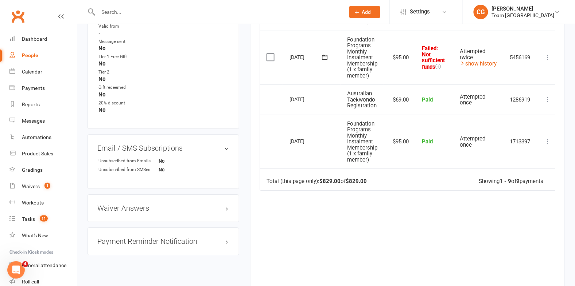
click at [550, 56] on icon at bounding box center [547, 57] width 7 height 7
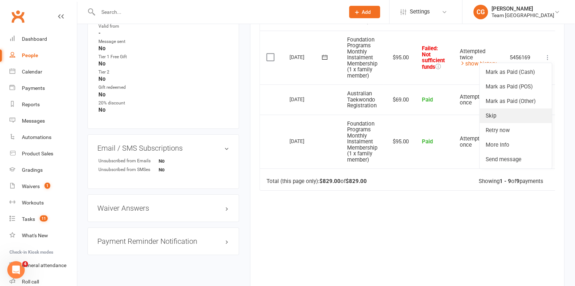
click at [518, 117] on link "Skip" at bounding box center [515, 116] width 72 height 15
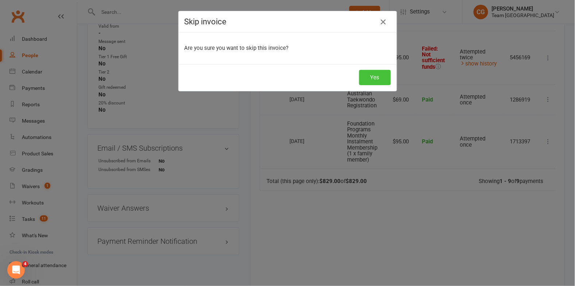
click at [377, 80] on button "Yes" at bounding box center [375, 77] width 32 height 15
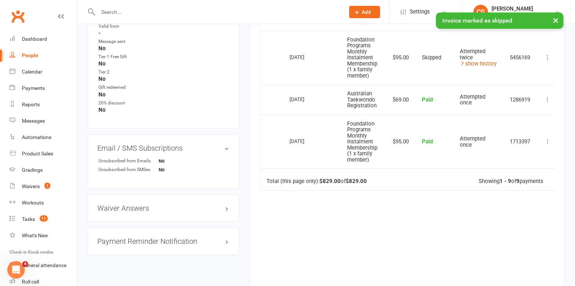
click at [558, 17] on button "×" at bounding box center [555, 20] width 13 height 16
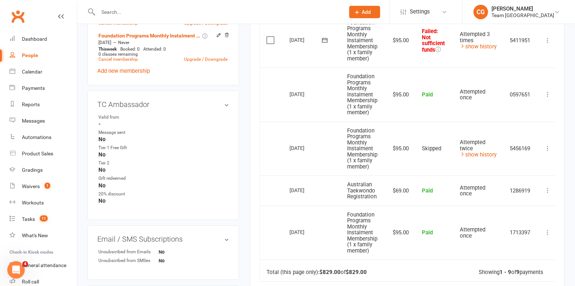
scroll to position [406, 0]
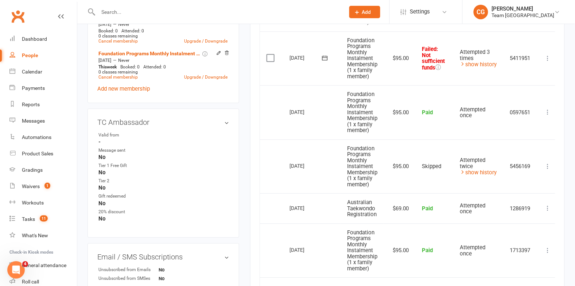
click at [551, 59] on icon at bounding box center [547, 58] width 7 height 7
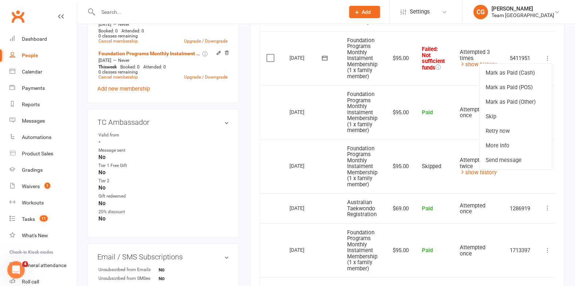
click at [328, 56] on icon at bounding box center [324, 57] width 7 height 7
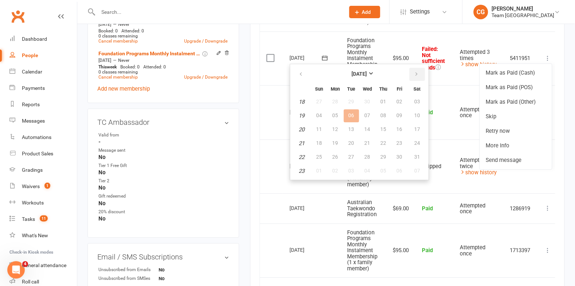
click at [414, 69] on button "button" at bounding box center [417, 74] width 16 height 13
click at [416, 73] on button "button" at bounding box center [417, 74] width 16 height 13
click at [417, 74] on button "button" at bounding box center [417, 74] width 16 height 13
click at [396, 128] on span "15" at bounding box center [399, 129] width 6 height 6
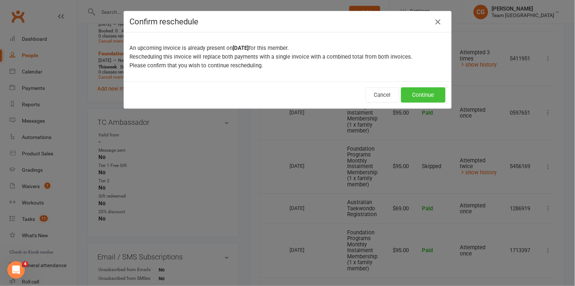
click at [427, 93] on button "Continue" at bounding box center [423, 94] width 44 height 15
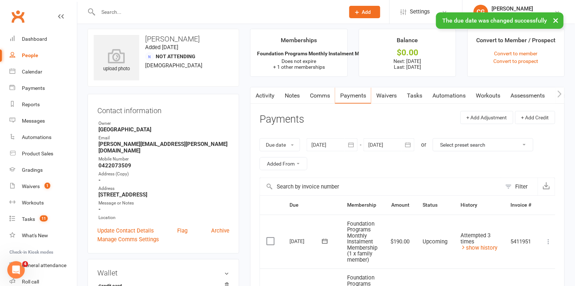
scroll to position [0, 0]
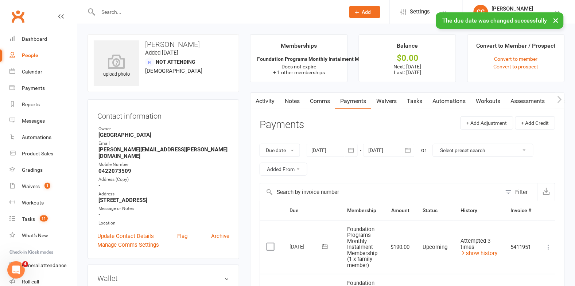
click at [556, 18] on button "×" at bounding box center [555, 20] width 13 height 16
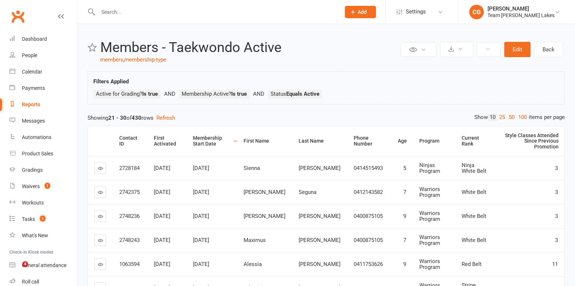
click at [36, 120] on div "Messages" at bounding box center [33, 121] width 23 height 6
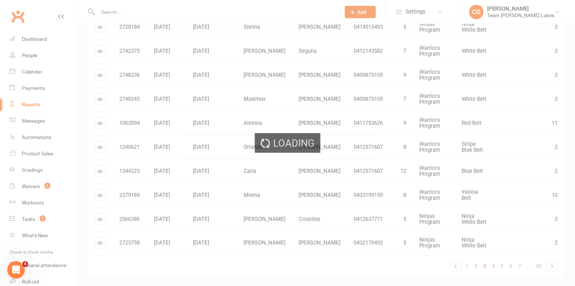
scroll to position [141, 0]
click at [31, 103] on div "Loading" at bounding box center [287, 143] width 575 height 286
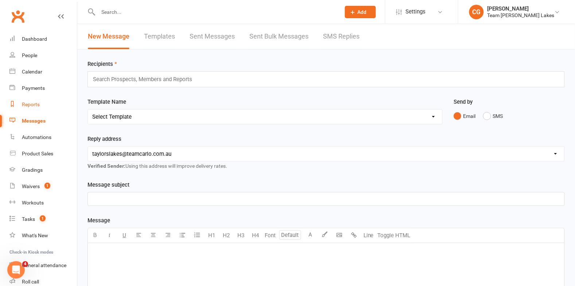
click at [31, 105] on div "Reports" at bounding box center [31, 105] width 18 height 6
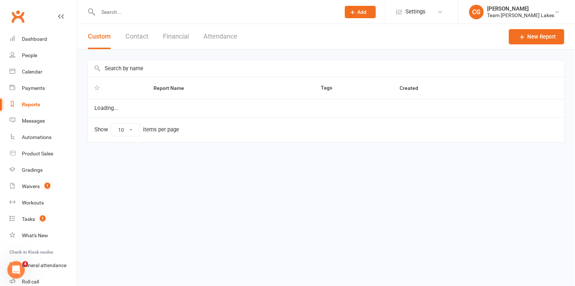
select select "50"
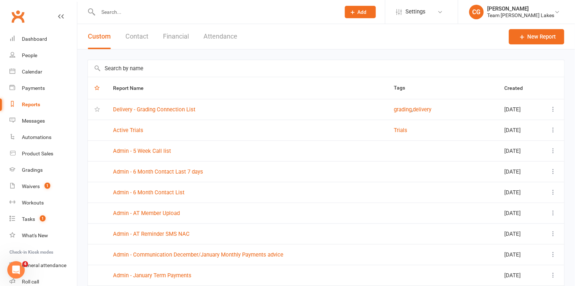
click at [177, 35] on button "Financial" at bounding box center [176, 36] width 26 height 25
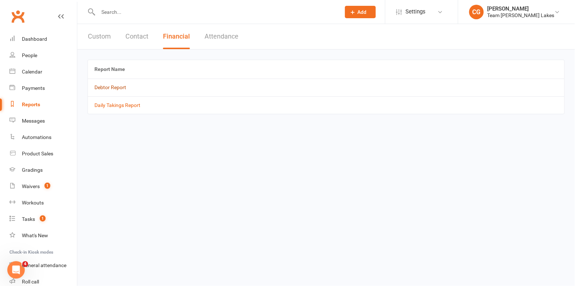
click at [114, 90] on link "Debtor Report" at bounding box center [110, 88] width 32 height 6
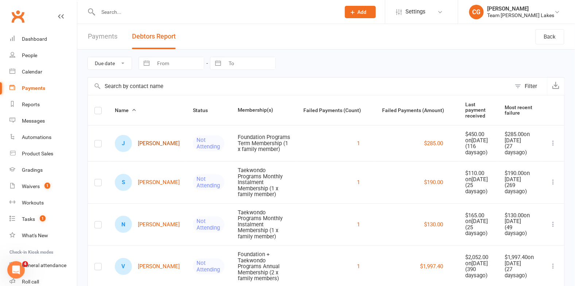
scroll to position [28, 0]
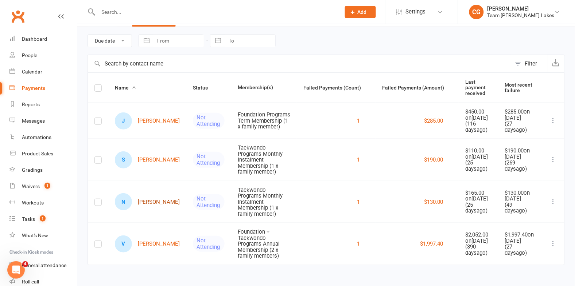
click at [148, 201] on link "N [PERSON_NAME]" at bounding box center [147, 201] width 65 height 17
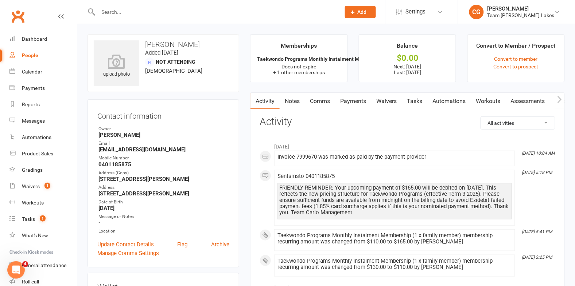
click at [354, 100] on link "Payments" at bounding box center [353, 101] width 36 height 17
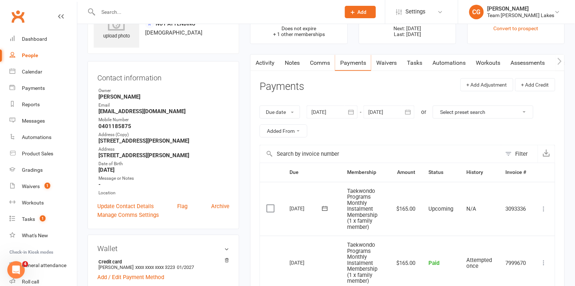
scroll to position [37, 0]
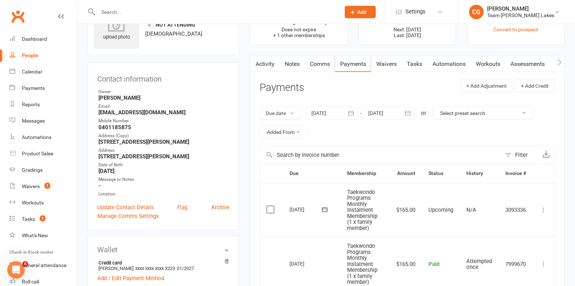
click at [356, 114] on button "button" at bounding box center [350, 113] width 13 height 13
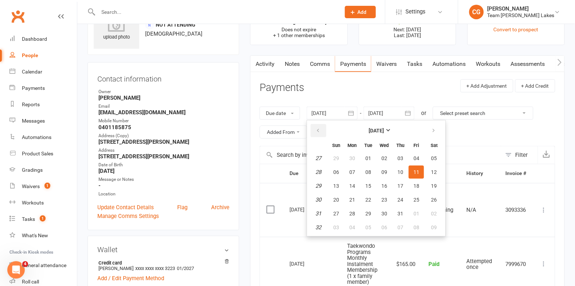
click at [317, 131] on icon "button" at bounding box center [317, 131] width 5 height 6
click at [433, 159] on span "01" at bounding box center [434, 159] width 6 height 6
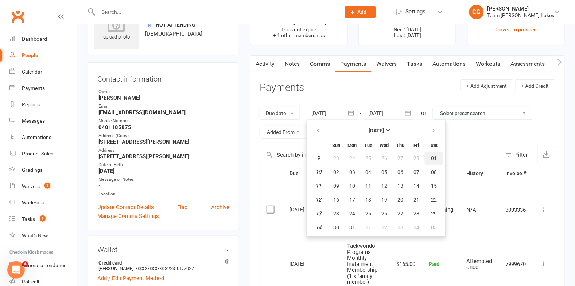
type input "01 Mar 2025"
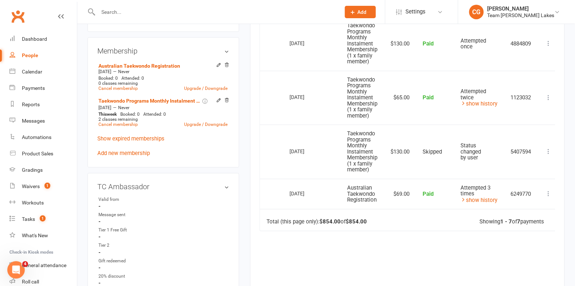
scroll to position [290, 0]
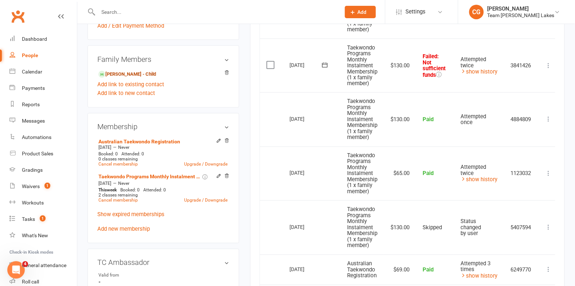
click at [126, 73] on link "[PERSON_NAME] - Child" at bounding box center [127, 75] width 58 height 8
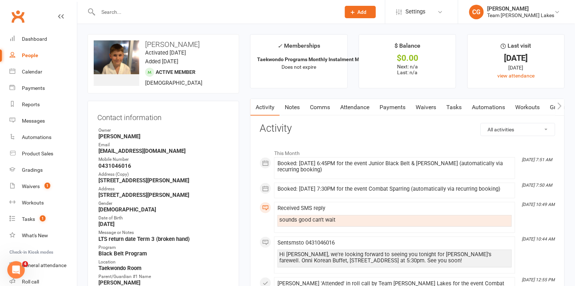
click at [357, 107] on link "Attendance" at bounding box center [354, 107] width 39 height 17
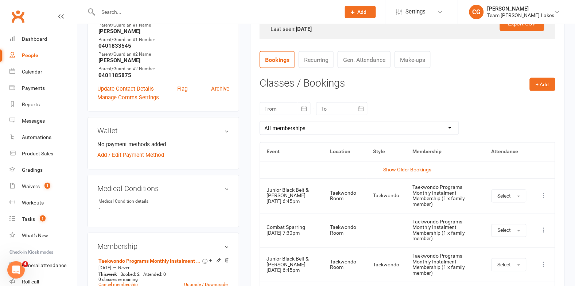
scroll to position [250, 0]
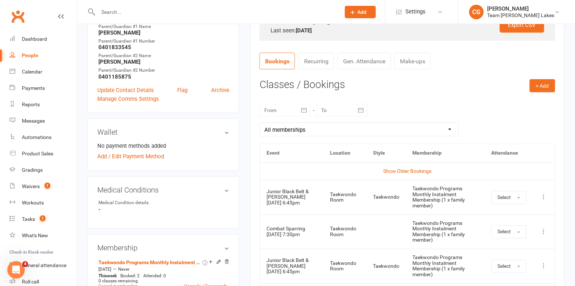
click at [300, 109] on icon "button" at bounding box center [303, 110] width 7 height 7
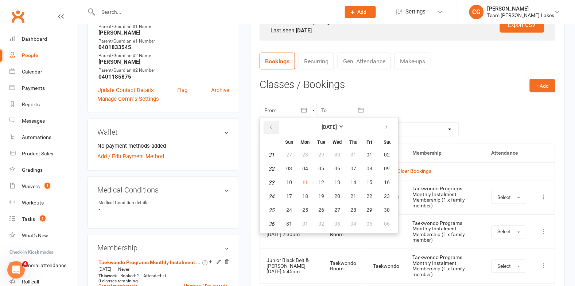
click at [274, 122] on button "button" at bounding box center [271, 127] width 16 height 13
click at [305, 194] on span "21" at bounding box center [305, 197] width 6 height 6
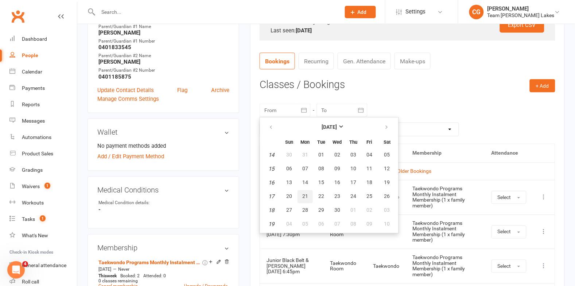
type input "21 Apr 2025"
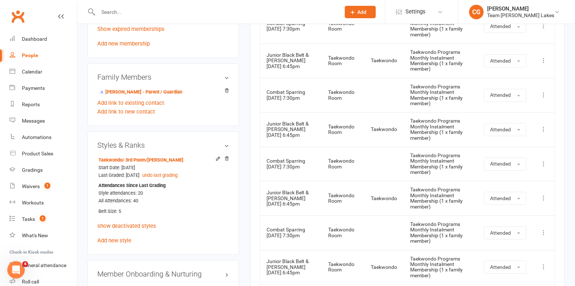
scroll to position [521, 0]
click at [153, 93] on link "Nicole Turnbull - Parent / Guardian" at bounding box center [140, 93] width 84 height 8
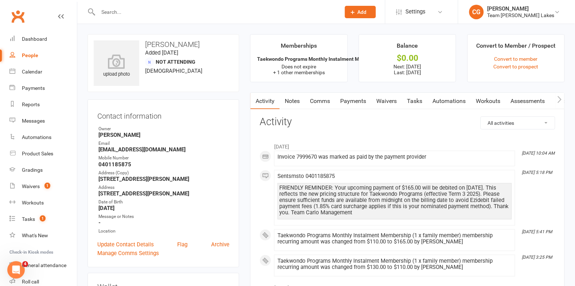
click at [355, 98] on link "Payments" at bounding box center [353, 101] width 36 height 17
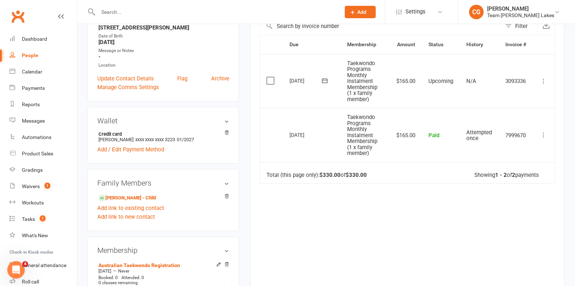
scroll to position [71, 0]
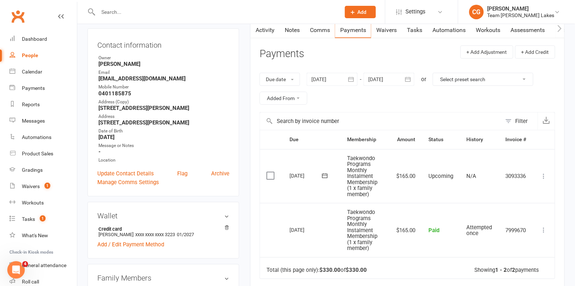
click at [353, 76] on icon "button" at bounding box center [350, 79] width 7 height 7
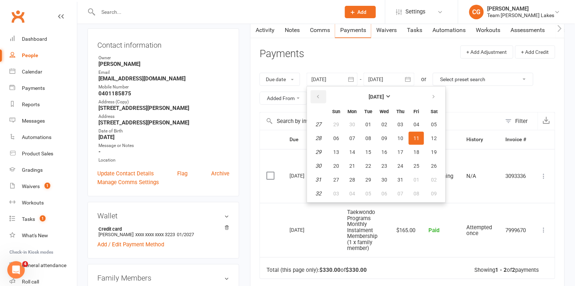
click at [321, 95] on button "button" at bounding box center [318, 96] width 16 height 13
click at [317, 95] on icon "button" at bounding box center [317, 97] width 5 height 6
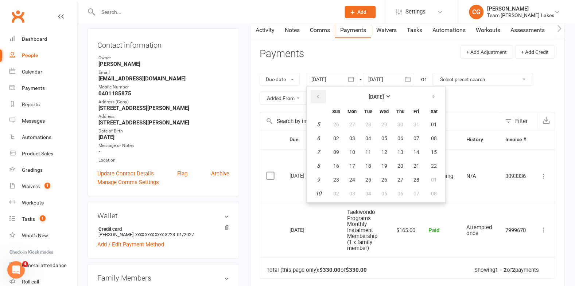
drag, startPoint x: 317, startPoint y: 95, endPoint x: 321, endPoint y: 101, distance: 6.9
click at [317, 95] on icon "button" at bounding box center [317, 97] width 5 height 6
click at [383, 122] on span "01" at bounding box center [384, 125] width 6 height 6
type input "01 Jan 2025"
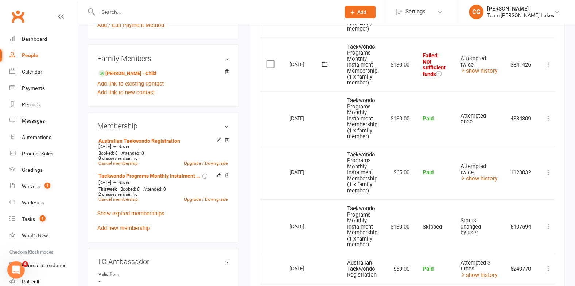
scroll to position [290, 0]
click at [552, 66] on icon at bounding box center [548, 65] width 7 height 7
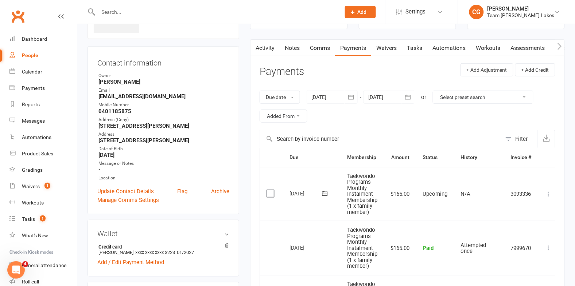
scroll to position [0, 0]
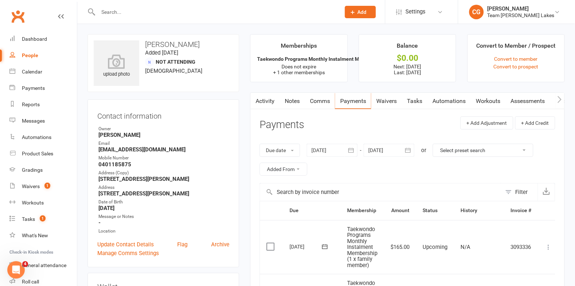
click at [321, 98] on link "Comms" at bounding box center [320, 101] width 30 height 17
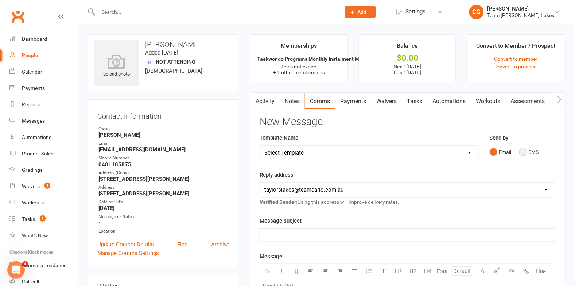
click at [522, 154] on button "SMS" at bounding box center [529, 152] width 20 height 14
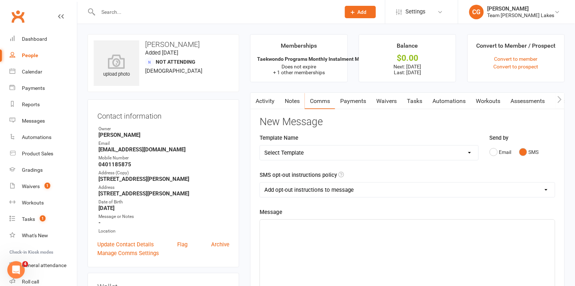
click at [308, 154] on select "Select Template [SMS] Delivery - Class change advice [SMS] Direct Debit - AT Pa…" at bounding box center [369, 153] width 218 height 15
click at [284, 189] on select "Add opt-out instructions to message Do not add opt-out instructions to message" at bounding box center [407, 190] width 295 height 15
select select "1"
click at [278, 226] on p "﻿" at bounding box center [407, 226] width 286 height 9
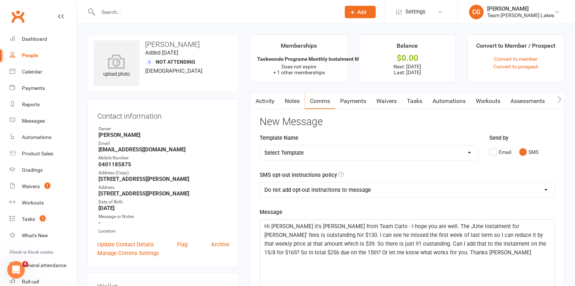
click at [309, 244] on span "Hi Nicole it's Clare from Team Carlo - I hope you are well. The JUne instalment…" at bounding box center [405, 239] width 283 height 33
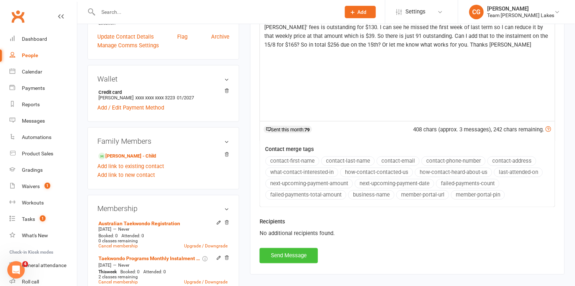
click at [291, 254] on button "Send Message" at bounding box center [288, 255] width 58 height 15
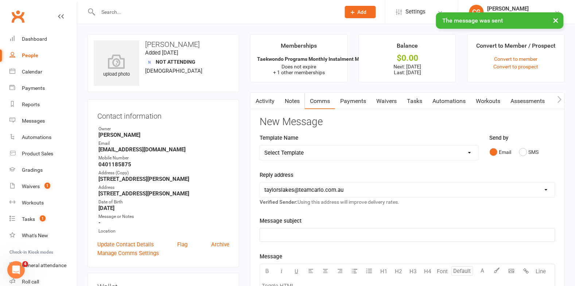
click at [557, 21] on button "×" at bounding box center [555, 20] width 13 height 16
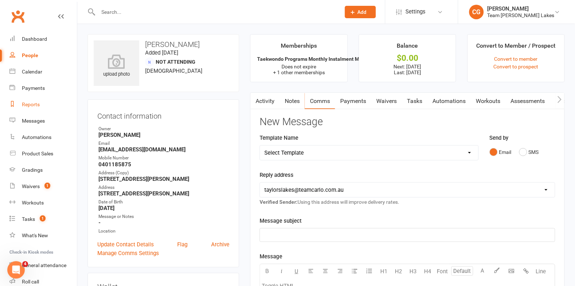
click at [35, 102] on div "Reports" at bounding box center [31, 105] width 18 height 6
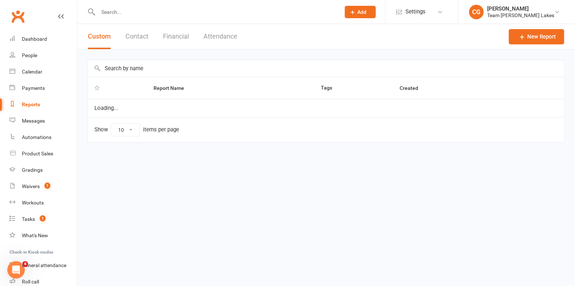
select select "50"
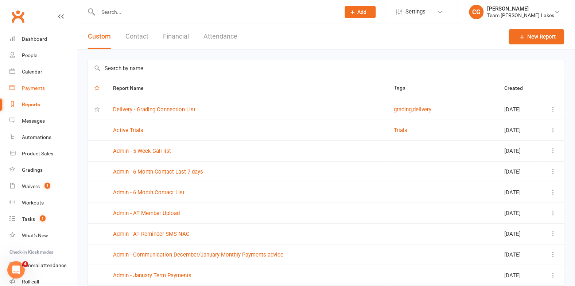
click at [35, 87] on div "Payments" at bounding box center [33, 88] width 23 height 6
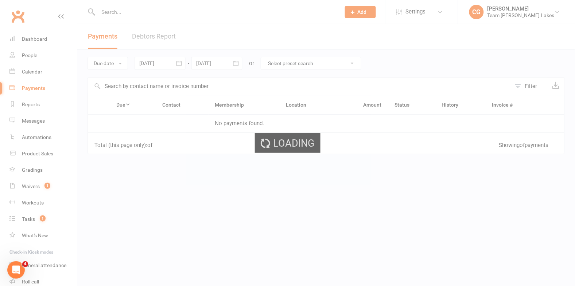
click at [150, 38] on link "Debtors Report" at bounding box center [154, 36] width 44 height 25
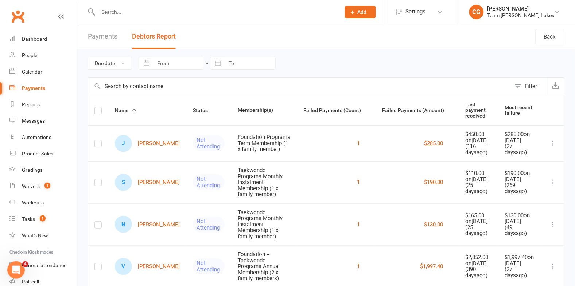
scroll to position [28, 0]
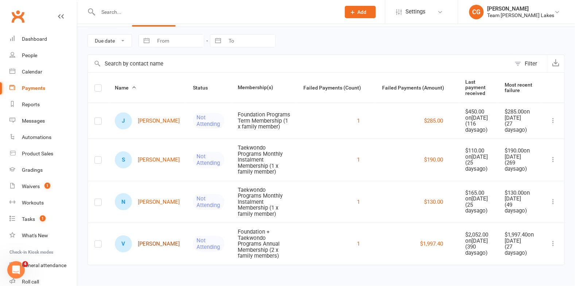
click at [142, 242] on link "V Vanessa Waters" at bounding box center [147, 244] width 65 height 17
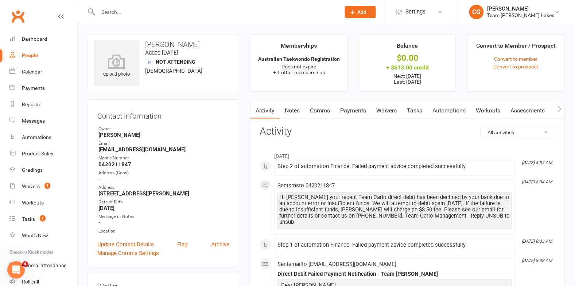
click at [356, 108] on link "Payments" at bounding box center [353, 110] width 36 height 17
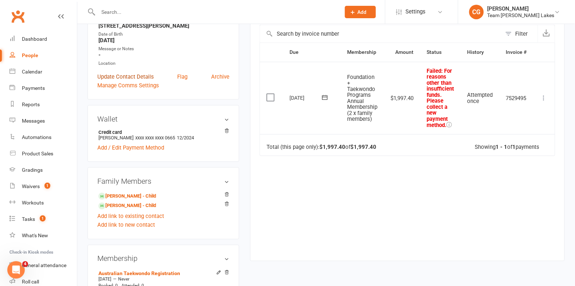
scroll to position [179, 0]
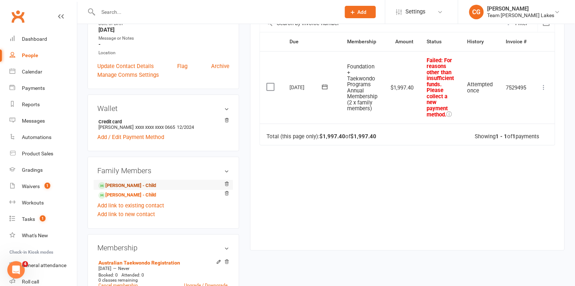
click at [128, 184] on link "Ryan Waters - Child" at bounding box center [127, 186] width 58 height 8
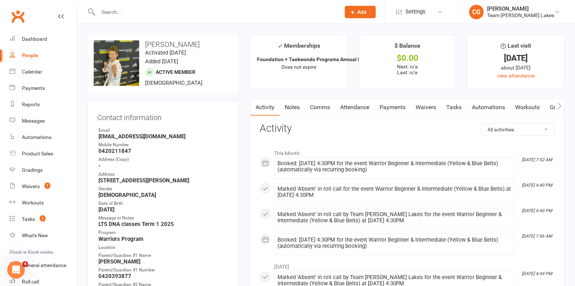
click at [353, 106] on link "Attendance" at bounding box center [354, 107] width 39 height 17
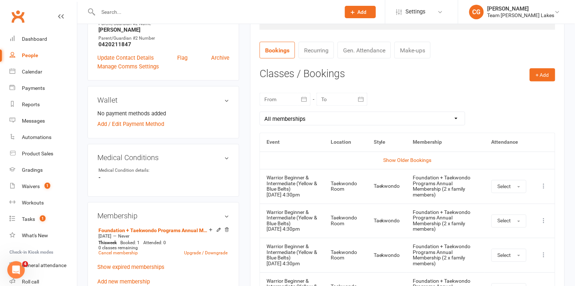
scroll to position [278, 0]
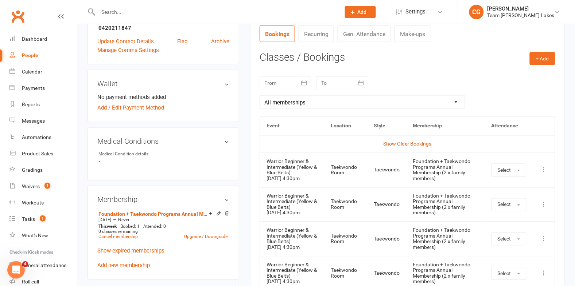
click at [299, 84] on button "button" at bounding box center [303, 83] width 13 height 13
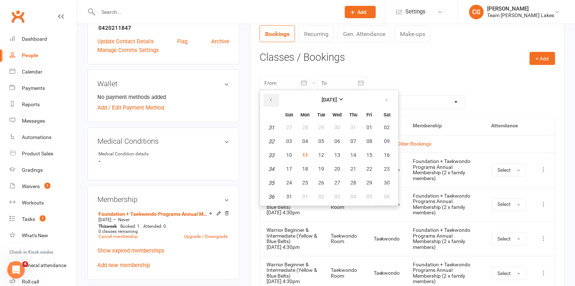
click at [278, 102] on button "button" at bounding box center [271, 100] width 16 height 13
click at [302, 168] on span "21" at bounding box center [305, 170] width 6 height 6
type input "21 Jul 2025"
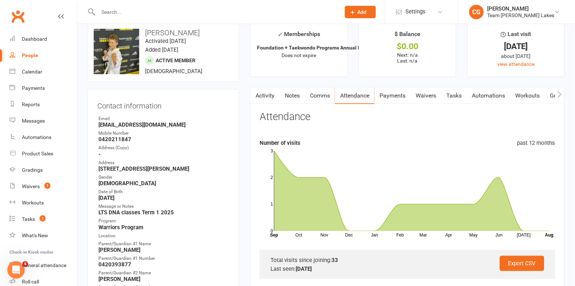
scroll to position [0, 0]
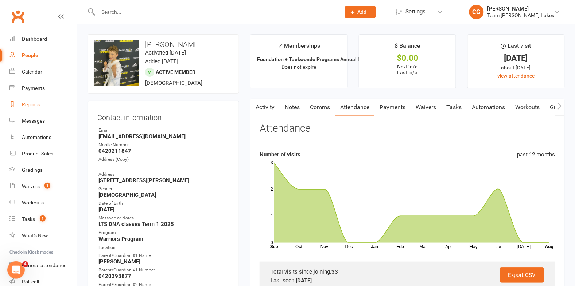
click at [27, 102] on div "Reports" at bounding box center [31, 105] width 18 height 6
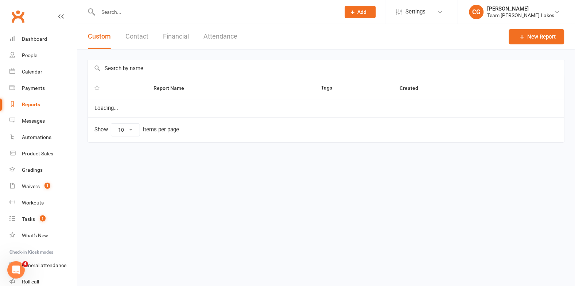
select select "50"
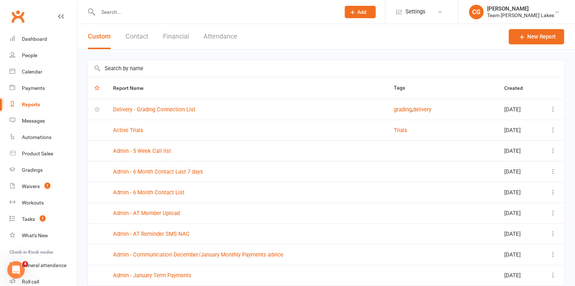
click at [162, 35] on div "Custom Contact Financial Attendance" at bounding box center [162, 36] width 171 height 25
click at [171, 35] on button "Financial" at bounding box center [176, 36] width 26 height 25
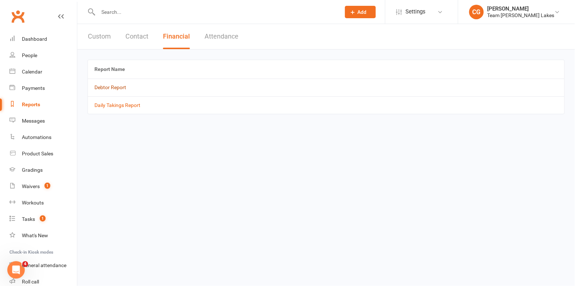
click at [111, 87] on link "Debtor Report" at bounding box center [110, 88] width 32 height 6
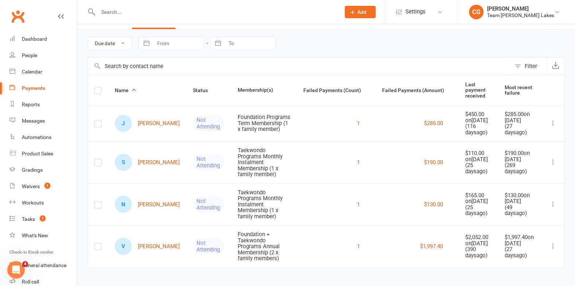
scroll to position [28, 0]
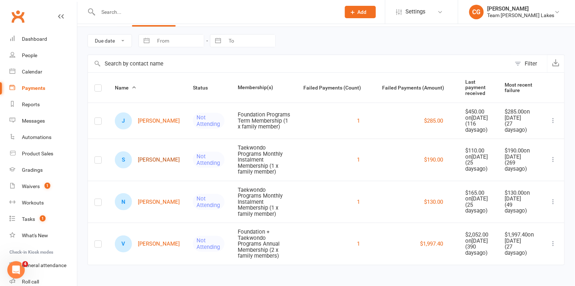
click at [150, 158] on link "S Shirley Lala" at bounding box center [147, 160] width 65 height 17
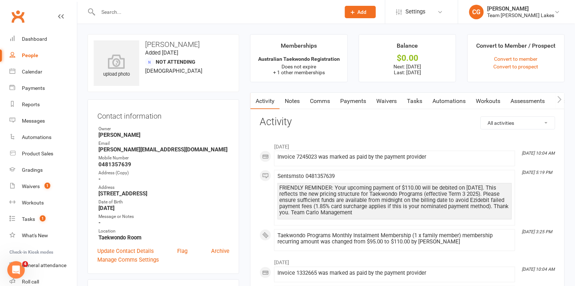
click at [313, 100] on link "Comms" at bounding box center [320, 101] width 30 height 17
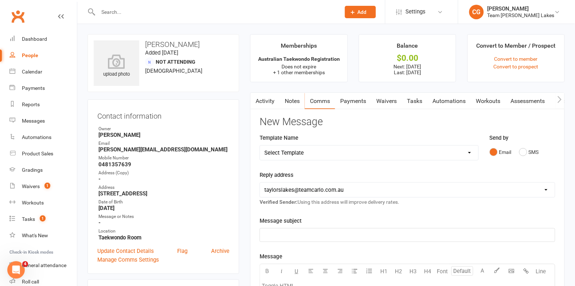
click at [356, 103] on link "Payments" at bounding box center [353, 101] width 36 height 17
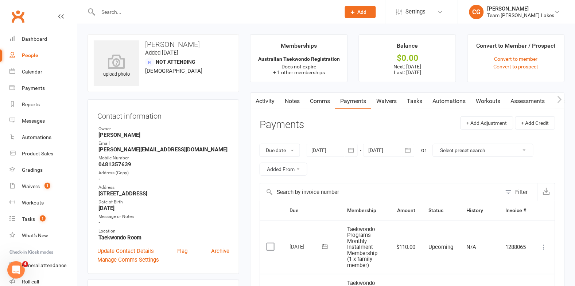
click at [353, 151] on icon "button" at bounding box center [350, 150] width 7 height 7
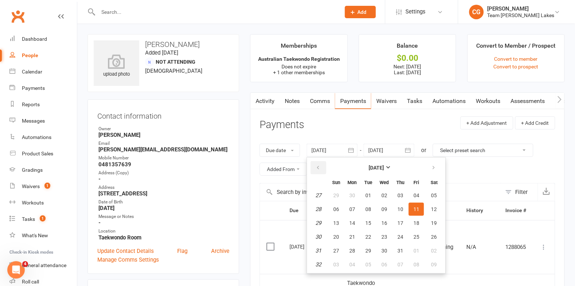
click at [319, 168] on icon "button" at bounding box center [317, 168] width 5 height 6
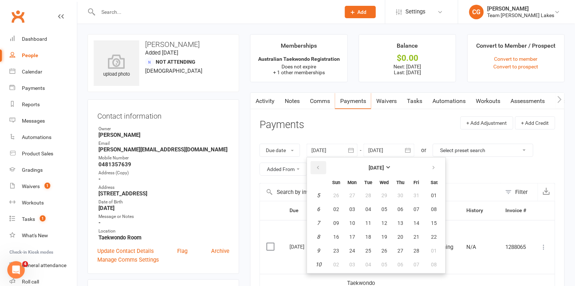
click at [319, 168] on icon "button" at bounding box center [317, 168] width 5 height 6
click at [320, 168] on icon "button" at bounding box center [317, 168] width 5 height 6
click at [319, 169] on icon "button" at bounding box center [317, 168] width 5 height 6
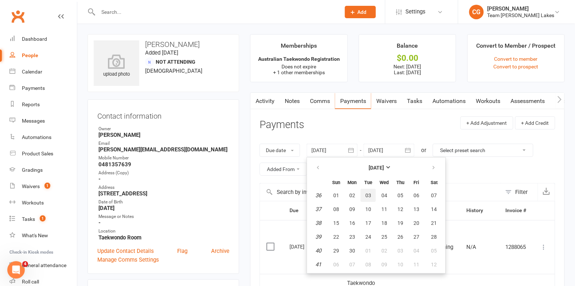
click at [364, 198] on button "03" at bounding box center [367, 195] width 15 height 13
type input "03 Sep 2024"
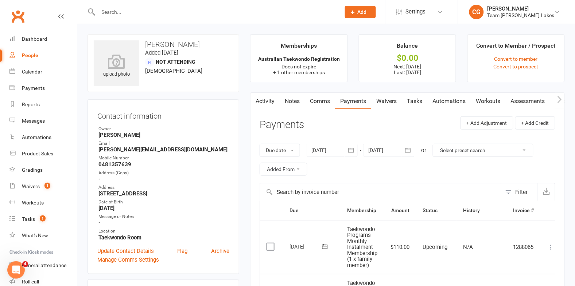
click at [317, 102] on link "Comms" at bounding box center [320, 101] width 30 height 17
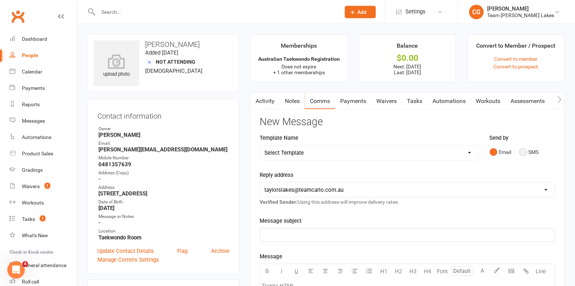
click at [524, 150] on button "SMS" at bounding box center [529, 152] width 20 height 14
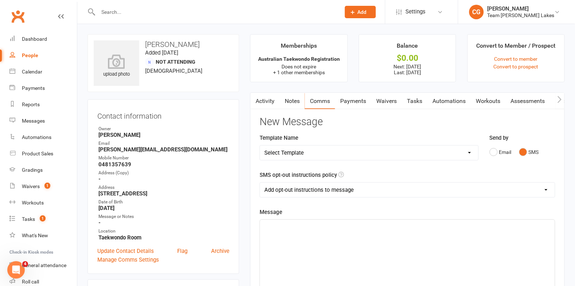
click at [265, 192] on select "Add opt-out instructions to message Do not add opt-out instructions to message" at bounding box center [407, 190] width 295 height 15
click at [261, 100] on link "Activity" at bounding box center [264, 101] width 29 height 17
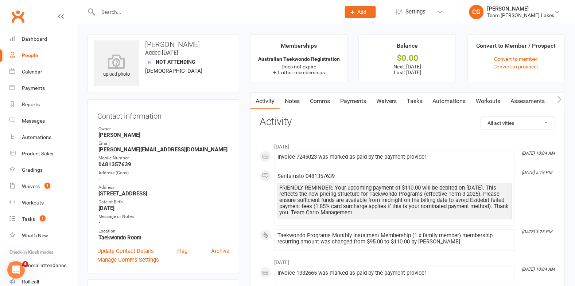
click at [327, 99] on link "Comms" at bounding box center [320, 101] width 30 height 17
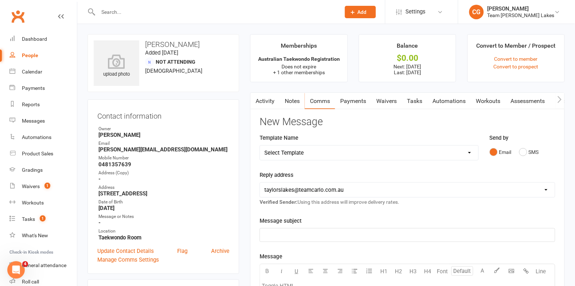
click at [292, 185] on select "hello@clubworx.com taylorslakes@teamcarlo.com.au carlo@teamcarlo.com.au carlo+t…" at bounding box center [407, 190] width 295 height 15
click at [305, 188] on select "hello@clubworx.com taylorslakes@teamcarlo.com.au carlo@teamcarlo.com.au carlo+t…" at bounding box center [407, 190] width 295 height 15
click at [522, 152] on button "SMS" at bounding box center [529, 152] width 20 height 14
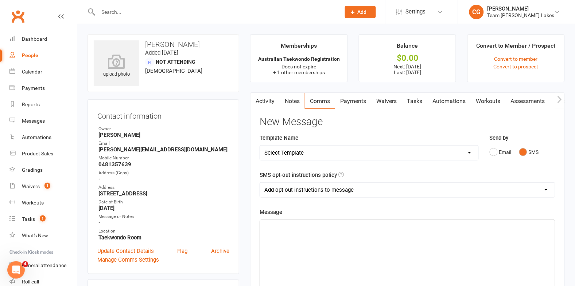
click at [281, 191] on select "Add opt-out instructions to message Do not add opt-out instructions to message" at bounding box center [407, 190] width 295 height 15
select select "1"
click at [271, 221] on div "﻿" at bounding box center [407, 274] width 295 height 109
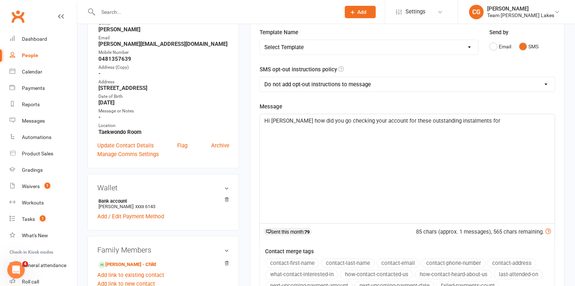
scroll to position [106, 0]
click at [292, 127] on span "Hi Shirley how did you go checking your account for these outstanding instalmen…" at bounding box center [405, 124] width 283 height 15
click at [415, 126] on p "Hi Shirley how did you go checking your account for these outstanding instalmen…" at bounding box center [407, 124] width 286 height 17
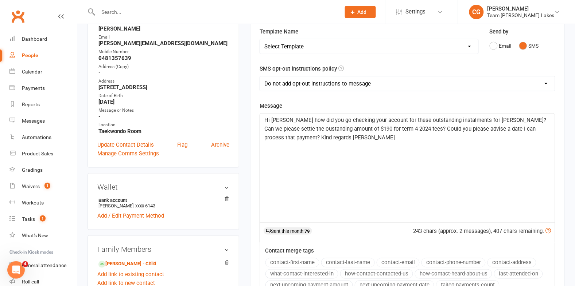
click at [280, 129] on span "Hi Shirley how did you go checking your account for these outstanding instalmen…" at bounding box center [405, 129] width 283 height 24
click at [269, 135] on span "Hi Shirley how did you go checking your account for these outstanding instalmen…" at bounding box center [405, 129] width 283 height 24
drag, startPoint x: 361, startPoint y: 120, endPoint x: 363, endPoint y: 117, distance: 3.8
click at [361, 120] on span "Hi Shirley how did you go checking your account for these outstanding instalmen…" at bounding box center [405, 129] width 283 height 24
click at [501, 119] on span "Hi Shirley how did you go checking your old account for these outstanding insta…" at bounding box center [401, 129] width 274 height 24
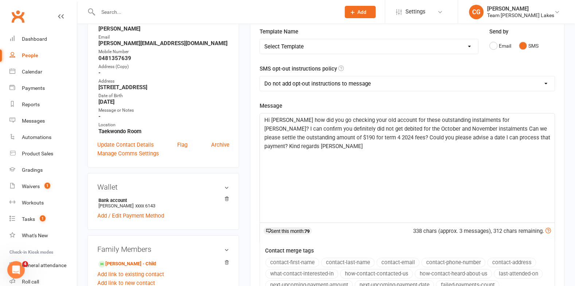
click at [438, 127] on span "Hi Shirley how did you go checking your old account for these outstanding insta…" at bounding box center [407, 133] width 287 height 33
drag, startPoint x: 284, startPoint y: 137, endPoint x: 285, endPoint y: 131, distance: 6.2
click at [284, 137] on span "Hi Shirley how did you go checking your old account for these outstanding insta…" at bounding box center [407, 133] width 287 height 33
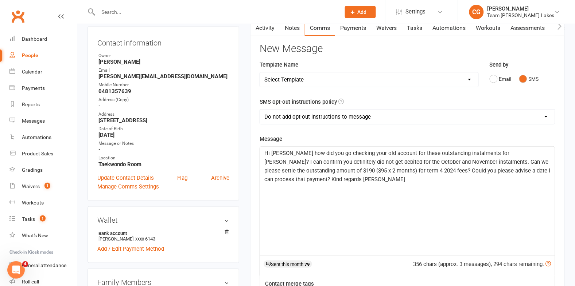
scroll to position [71, 0]
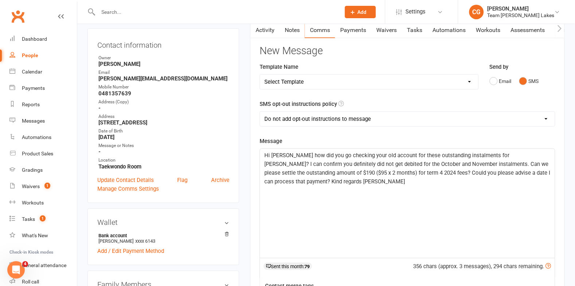
click at [514, 154] on span "Hi Shirley how did you go checking your old account for these outstanding insta…" at bounding box center [407, 168] width 287 height 33
drag, startPoint x: 316, startPoint y: 166, endPoint x: 296, endPoint y: 165, distance: 20.4
click at [296, 165] on span "Hi Shirley how did you go checking your old account for these outstanding insta…" at bounding box center [406, 168] width 284 height 33
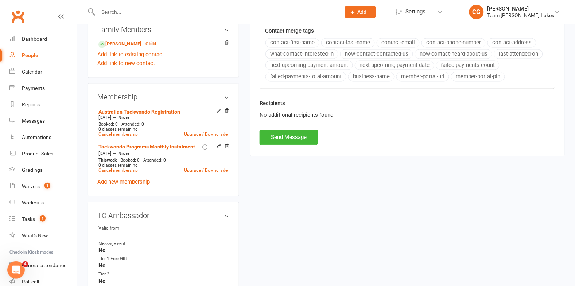
scroll to position [342, 0]
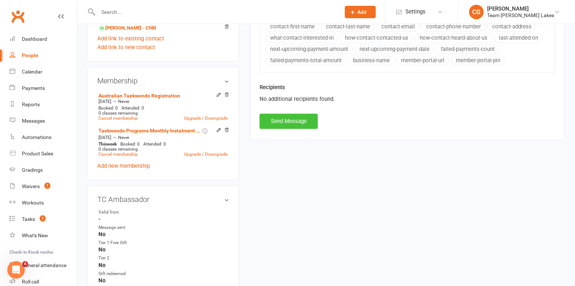
click at [277, 126] on button "Send Message" at bounding box center [288, 121] width 58 height 15
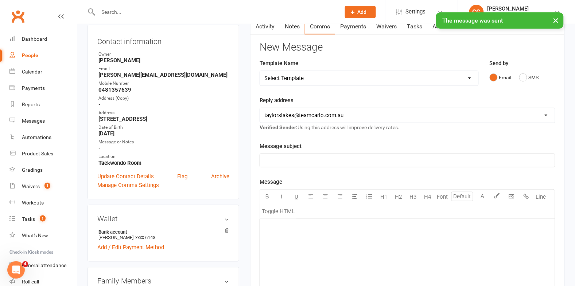
scroll to position [0, 0]
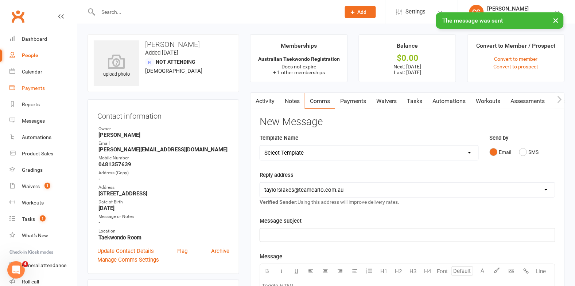
click at [37, 86] on div "Payments" at bounding box center [33, 88] width 23 height 6
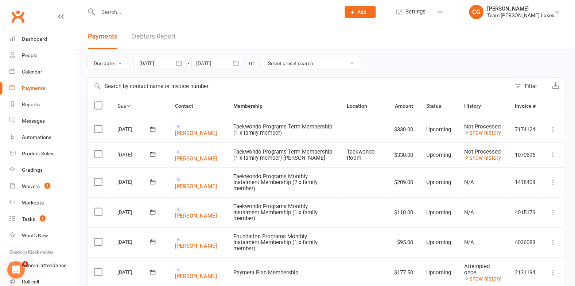
click at [149, 34] on link "Debtors Report" at bounding box center [154, 36] width 44 height 25
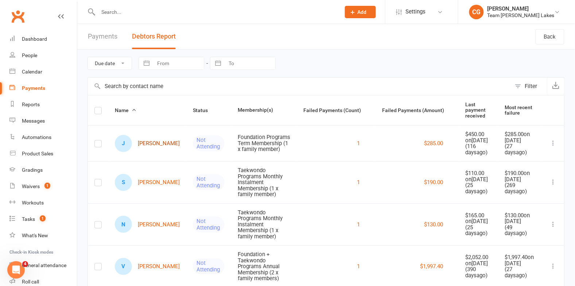
click at [151, 146] on link "J Jasmine Cemdlewski" at bounding box center [147, 143] width 65 height 17
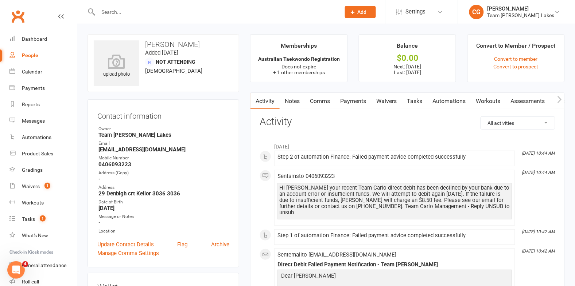
click at [351, 102] on link "Payments" at bounding box center [353, 101] width 36 height 17
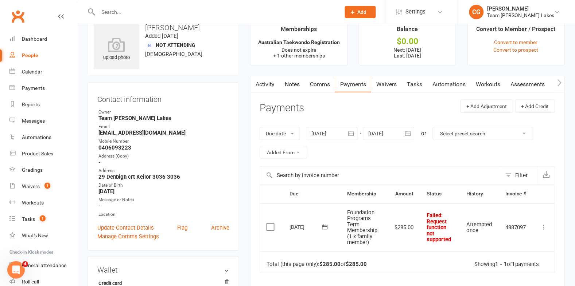
scroll to position [17, 0]
click at [356, 130] on button "button" at bounding box center [350, 132] width 13 height 13
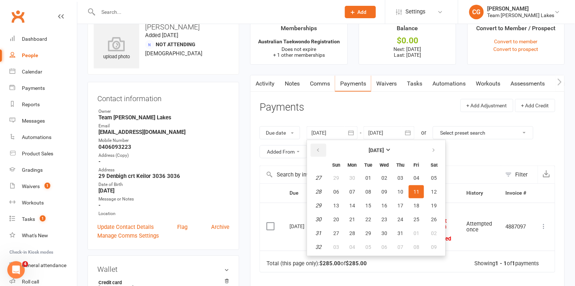
click at [317, 150] on icon "button" at bounding box center [317, 151] width 5 height 6
click at [341, 188] on button "02" at bounding box center [335, 191] width 15 height 13
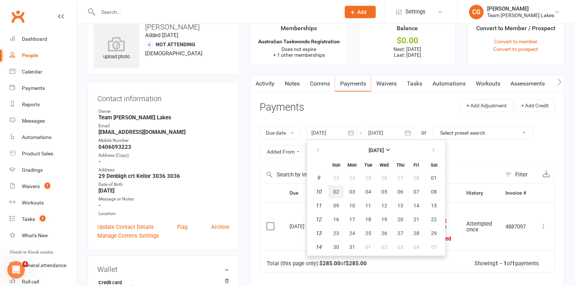
type input "02 Mar 2025"
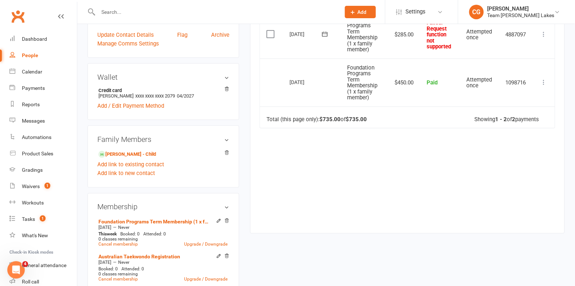
scroll to position [209, 0]
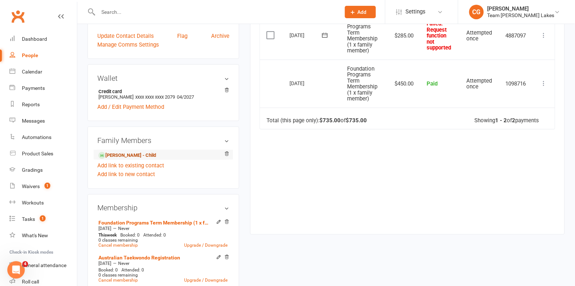
click at [125, 157] on link "Nate Cemdlewski - Child" at bounding box center [127, 156] width 58 height 8
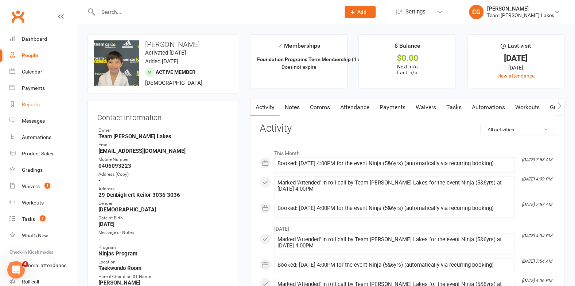
click at [32, 104] on div "Reports" at bounding box center [31, 105] width 18 height 6
select select "50"
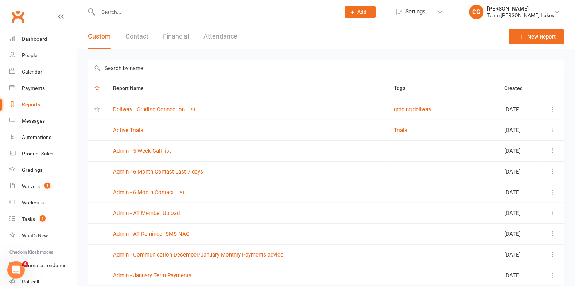
click at [169, 35] on button "Financial" at bounding box center [176, 36] width 26 height 25
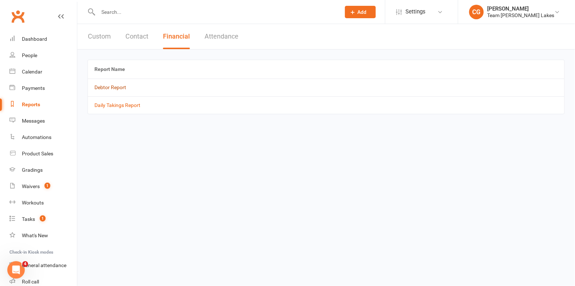
click at [102, 86] on link "Debtor Report" at bounding box center [110, 88] width 32 height 6
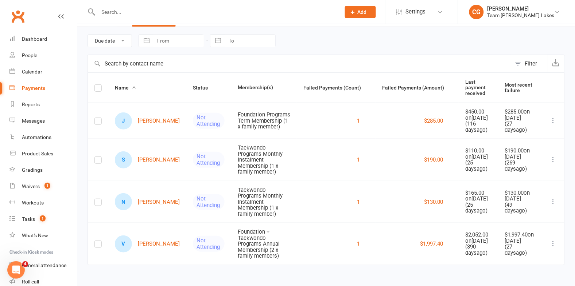
scroll to position [28, 0]
click at [150, 120] on link "J Jasmine Cemdlewski" at bounding box center [147, 121] width 65 height 17
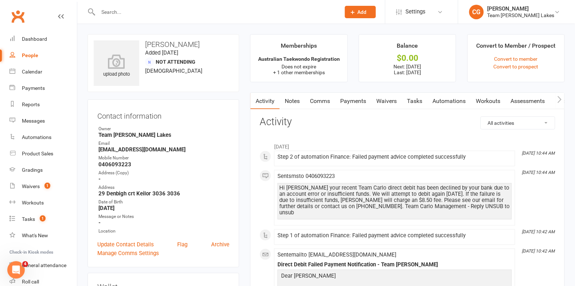
click at [351, 98] on link "Payments" at bounding box center [353, 101] width 36 height 17
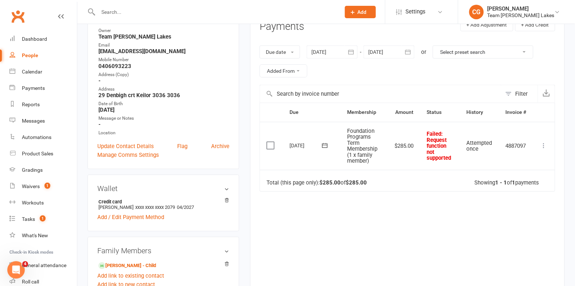
scroll to position [103, 0]
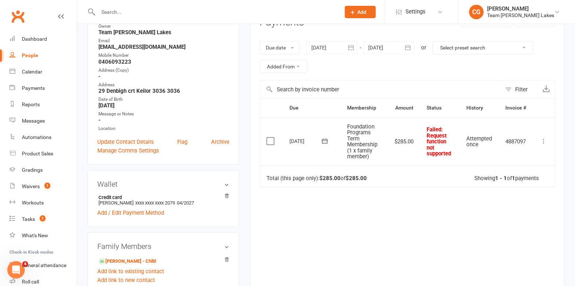
click at [544, 140] on icon at bounding box center [543, 141] width 7 height 7
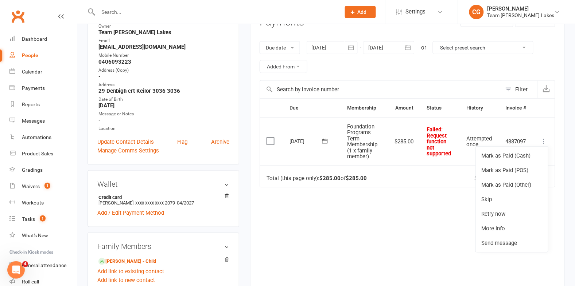
click at [327, 142] on icon at bounding box center [324, 141] width 5 height 5
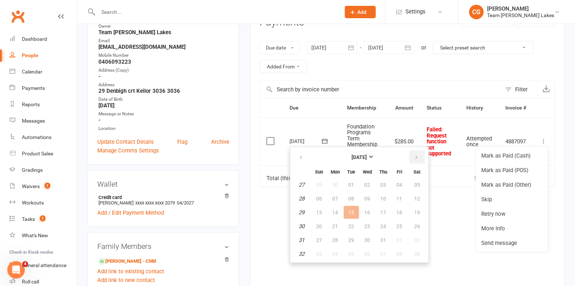
click at [414, 155] on icon "button" at bounding box center [416, 158] width 5 height 6
click at [350, 210] on span "12" at bounding box center [351, 213] width 6 height 6
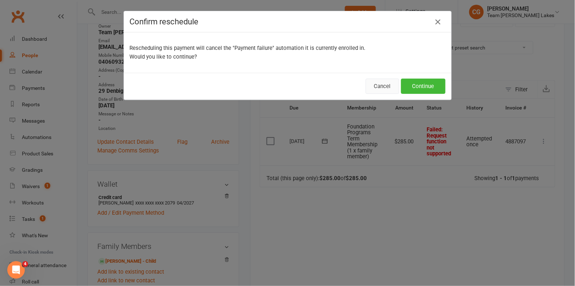
click at [381, 88] on button "Cancel" at bounding box center [382, 86] width 34 height 15
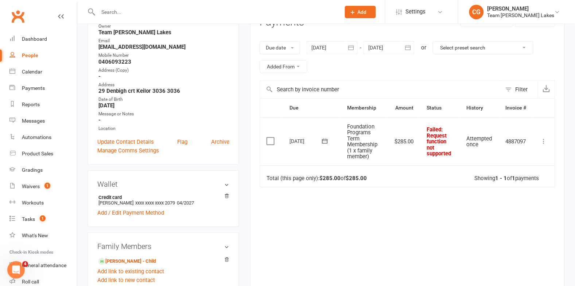
click at [325, 141] on icon at bounding box center [324, 141] width 7 height 7
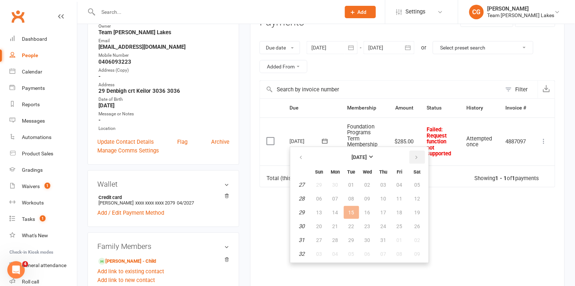
click at [414, 158] on icon "button" at bounding box center [416, 158] width 5 height 6
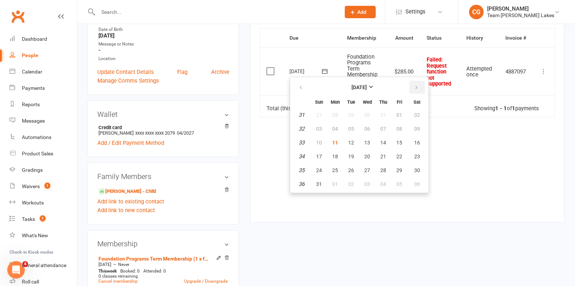
scroll to position [176, 0]
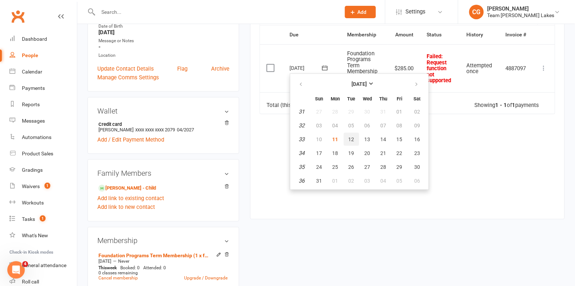
click at [350, 137] on span "12" at bounding box center [351, 140] width 6 height 6
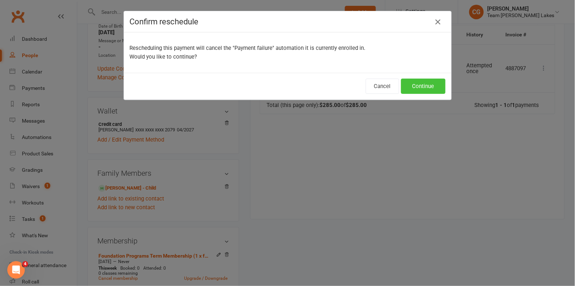
click at [435, 87] on button "Continue" at bounding box center [423, 86] width 44 height 15
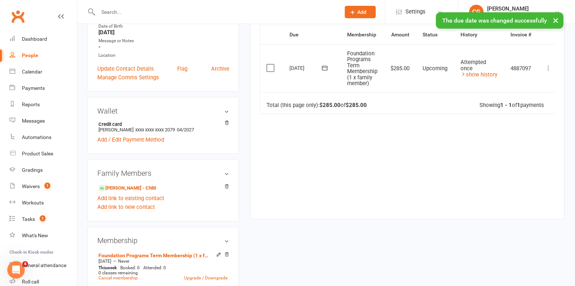
click at [324, 68] on icon at bounding box center [324, 67] width 7 height 7
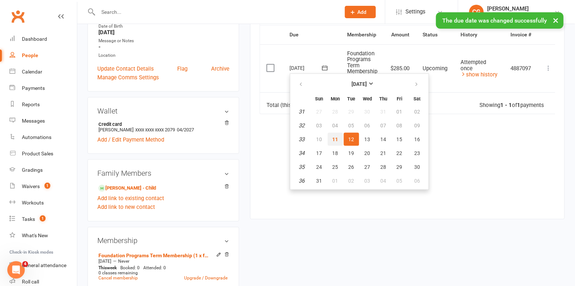
click at [336, 137] on span "11" at bounding box center [335, 140] width 6 height 6
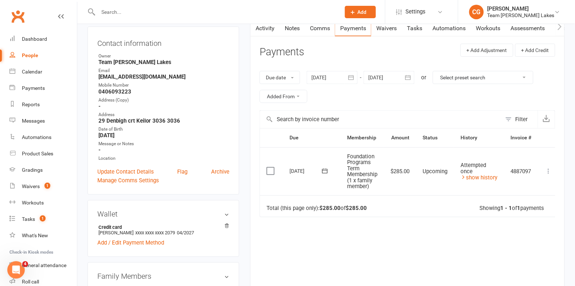
scroll to position [73, 0]
click at [328, 168] on icon at bounding box center [324, 170] width 7 height 7
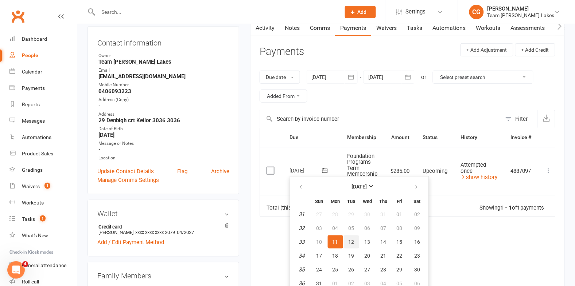
click at [350, 240] on span "12" at bounding box center [351, 242] width 6 height 6
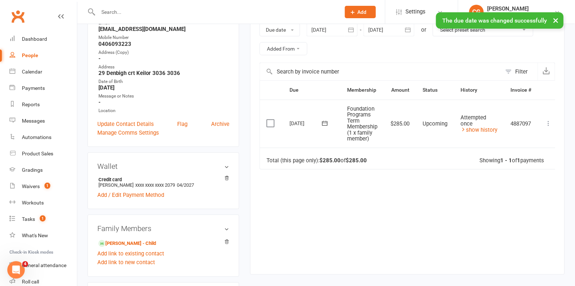
scroll to position [191, 0]
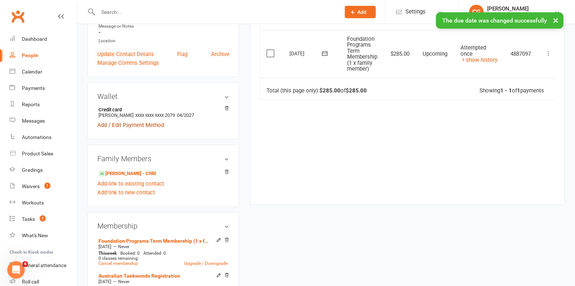
click at [137, 123] on link "Add / Edit Payment Method" at bounding box center [130, 125] width 67 height 9
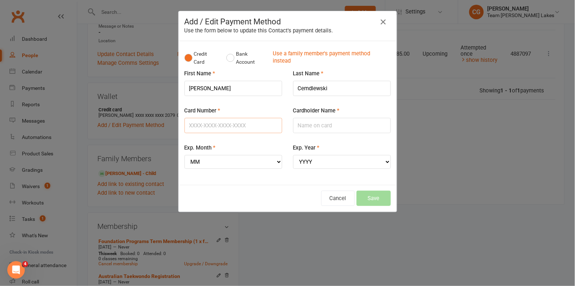
click at [204, 124] on input "Card Number" at bounding box center [233, 125] width 98 height 15
type input "4564576501001357"
click at [229, 159] on select "MM 01 02 03 04 05 06 07 08 09 10 11 12" at bounding box center [233, 162] width 98 height 14
select select "08"
click at [326, 164] on select "YYYY 2025 2026 2027 2028 2029 2030 2031 2032 2033 2034" at bounding box center [342, 162] width 98 height 14
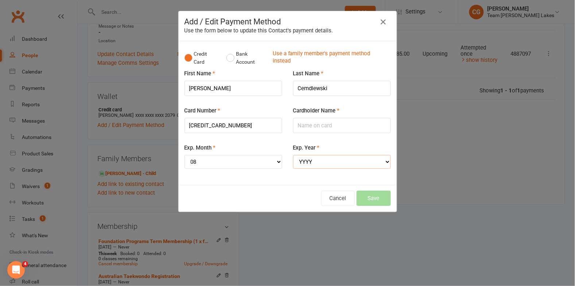
select select "2029"
click at [313, 126] on input "Cardholder Name" at bounding box center [342, 125] width 98 height 15
type input "Alex Lopez"
click at [377, 196] on button "Save" at bounding box center [373, 198] width 34 height 15
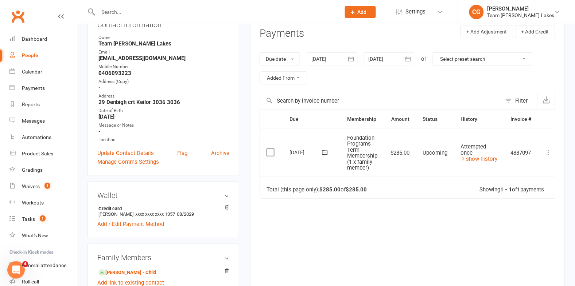
scroll to position [75, 0]
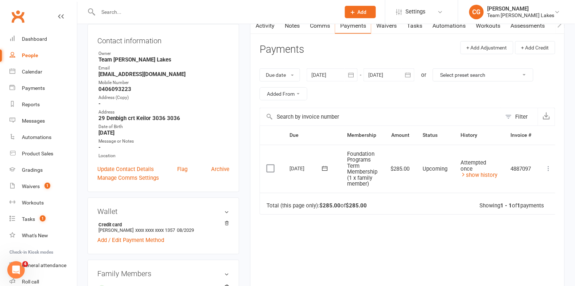
click at [328, 168] on button at bounding box center [324, 169] width 15 height 8
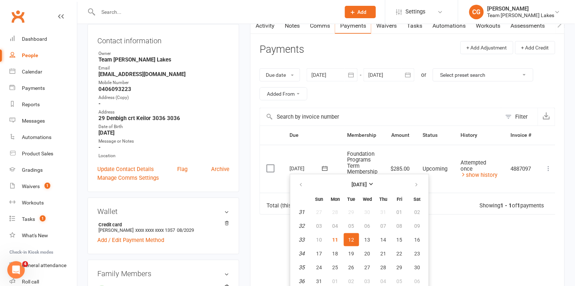
click at [533, 98] on div "Due date Due date Date paid Date failed Date settled 11 Jul 2025 July 2025 Sun …" at bounding box center [406, 84] width 295 height 47
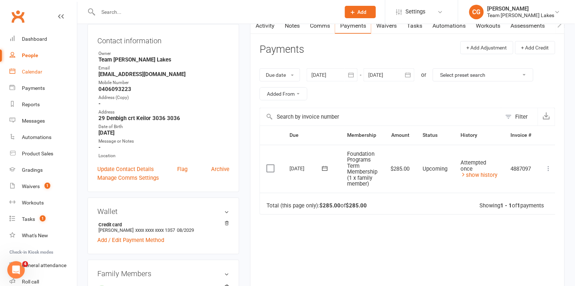
click at [33, 69] on div "Calendar" at bounding box center [32, 72] width 20 height 6
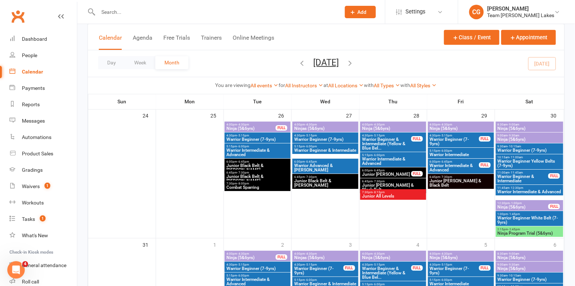
scroll to position [665, 0]
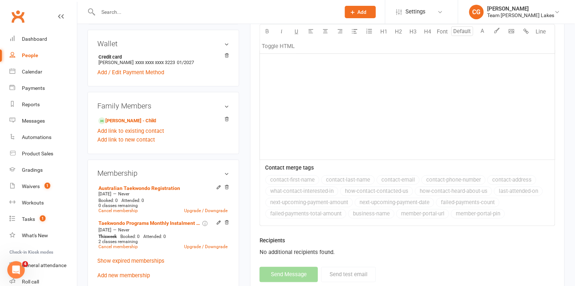
scroll to position [243, 0]
click at [146, 118] on link "[PERSON_NAME] - Child" at bounding box center [127, 122] width 58 height 8
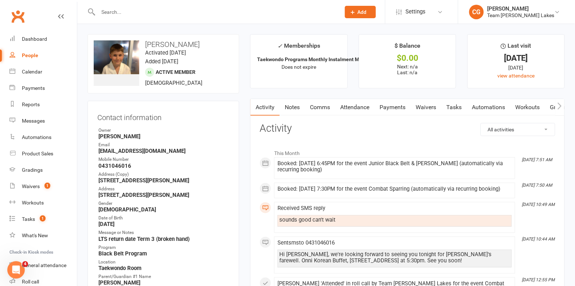
click at [349, 109] on link "Attendance" at bounding box center [354, 107] width 39 height 17
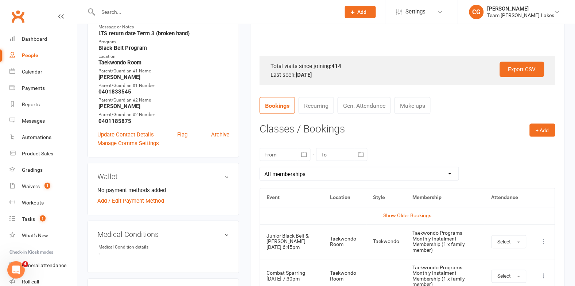
scroll to position [217, 0]
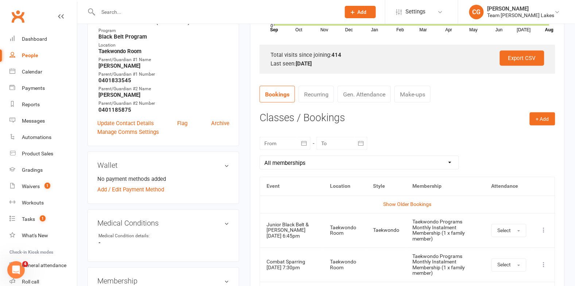
click at [300, 143] on icon "button" at bounding box center [303, 143] width 7 height 7
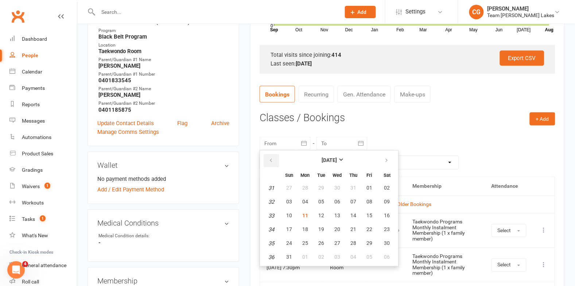
click at [271, 162] on icon "button" at bounding box center [270, 161] width 5 height 6
click at [307, 227] on button "21" at bounding box center [304, 230] width 15 height 13
type input "[DATE]"
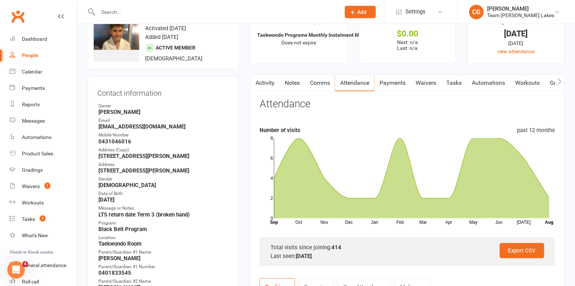
scroll to position [0, 0]
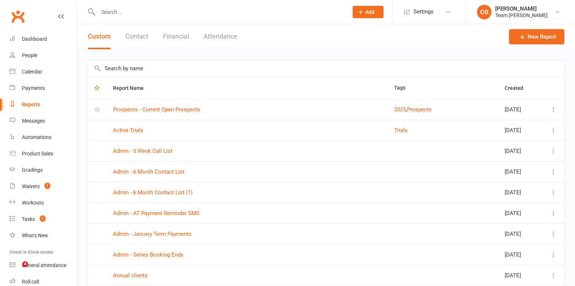
select select "50"
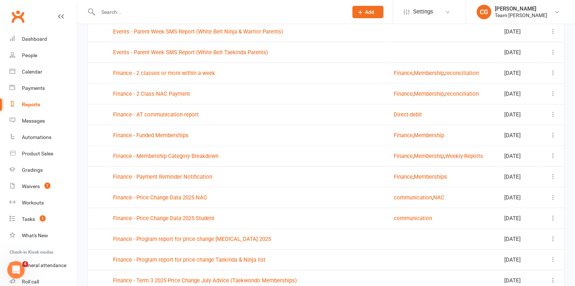
click at [31, 105] on div "Reports" at bounding box center [31, 105] width 18 height 6
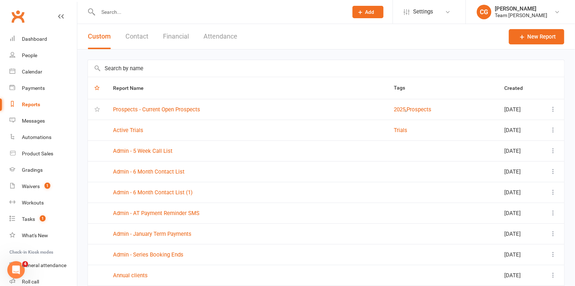
click at [176, 35] on button "Financial" at bounding box center [176, 36] width 26 height 25
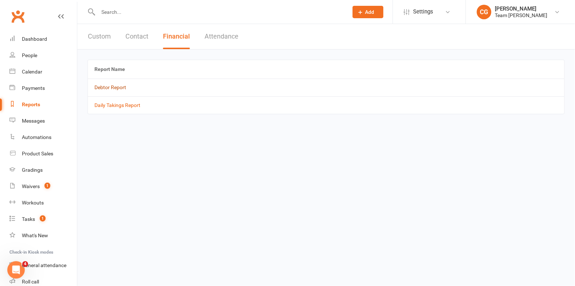
click at [111, 88] on link "Debtor Report" at bounding box center [110, 88] width 32 height 6
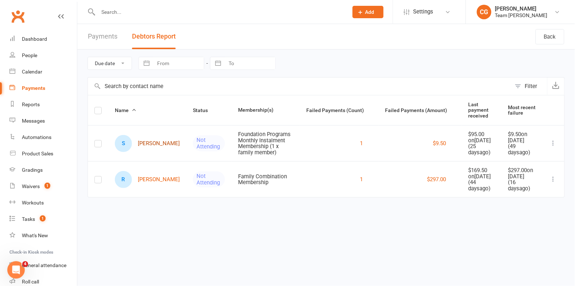
click at [146, 146] on link "S [PERSON_NAME]" at bounding box center [147, 143] width 65 height 17
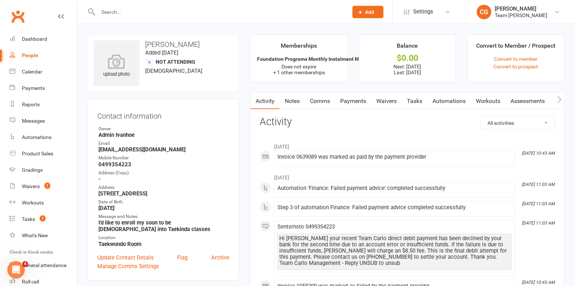
click at [353, 100] on link "Payments" at bounding box center [353, 101] width 36 height 17
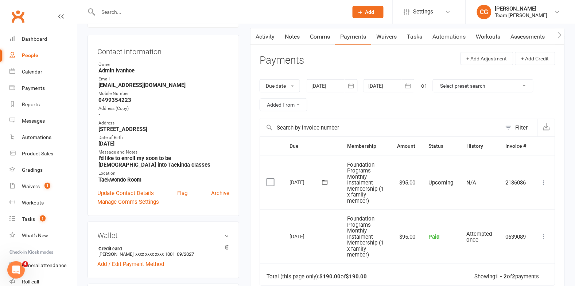
scroll to position [58, 0]
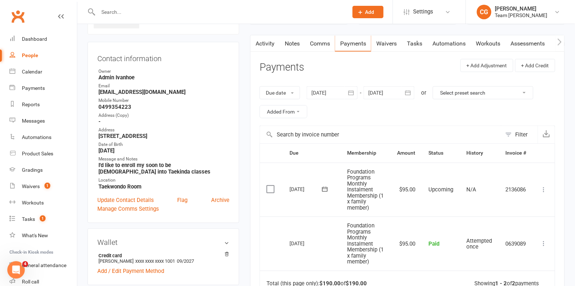
click at [349, 92] on icon "button" at bounding box center [350, 92] width 7 height 7
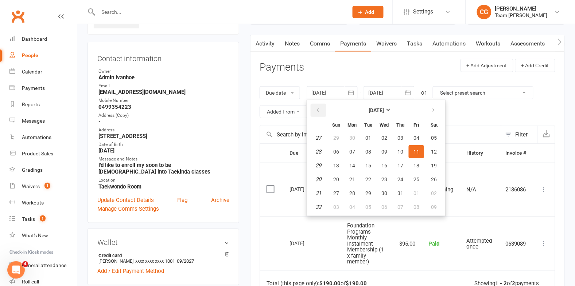
click at [321, 105] on button "button" at bounding box center [318, 110] width 16 height 13
click at [397, 136] on span "01" at bounding box center [400, 138] width 6 height 6
type input "[DATE]"
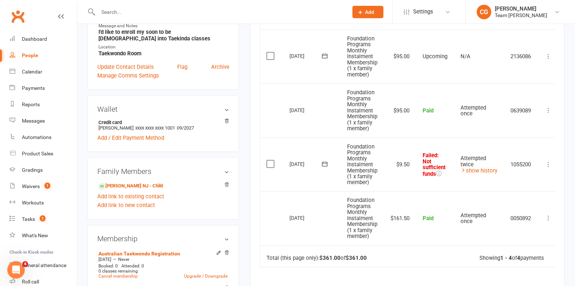
scroll to position [195, 0]
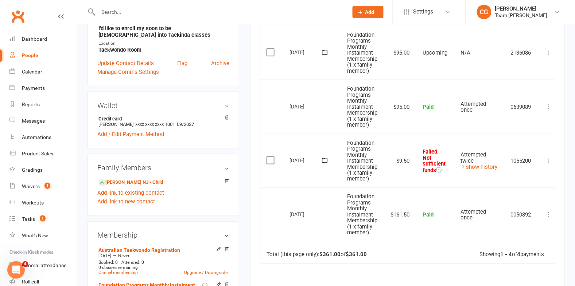
click at [551, 162] on icon at bounding box center [548, 161] width 7 height 7
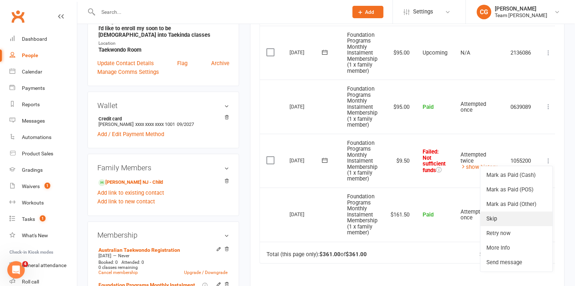
click at [521, 220] on link "Skip" at bounding box center [516, 219] width 72 height 15
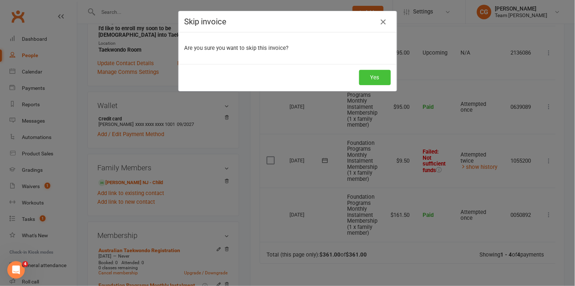
click at [362, 72] on button "Yes" at bounding box center [375, 77] width 32 height 15
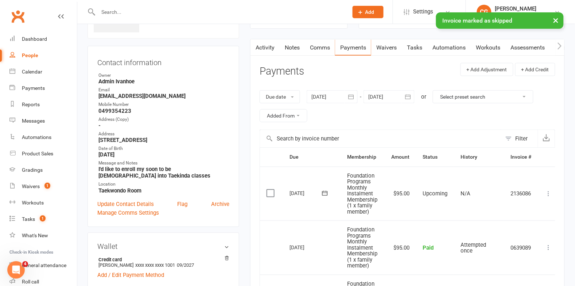
scroll to position [0, 0]
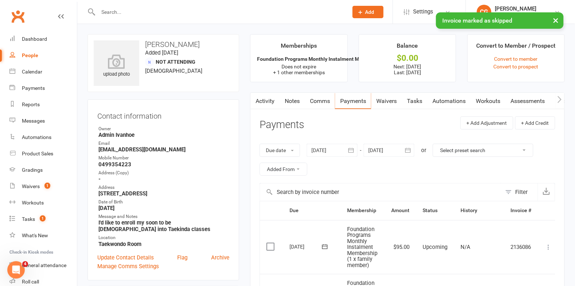
click at [148, 12] on div "× Invoice marked as skipped" at bounding box center [282, 12] width 565 height 0
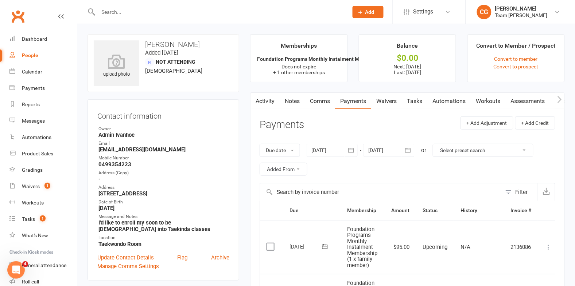
click at [148, 13] on input "text" at bounding box center [219, 12] width 247 height 10
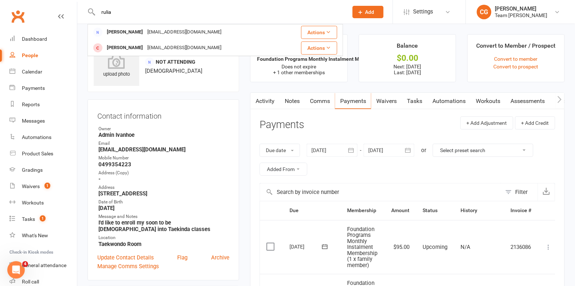
click at [149, 13] on input "rulia" at bounding box center [219, 12] width 247 height 10
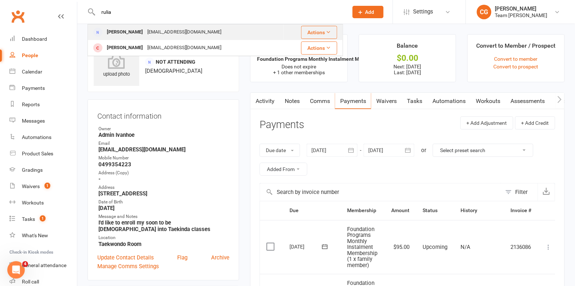
type input "rulia"
click at [149, 30] on div "[EMAIL_ADDRESS][DOMAIN_NAME]" at bounding box center [184, 32] width 78 height 11
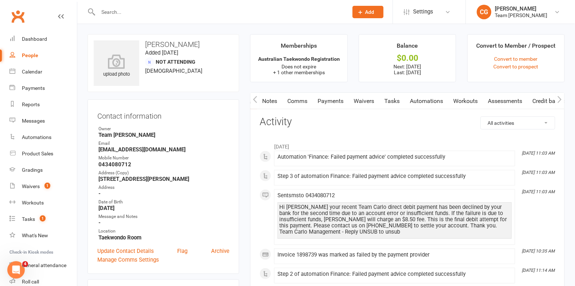
scroll to position [0, 35]
click at [551, 98] on link "Credit balance" at bounding box center [540, 101] width 47 height 17
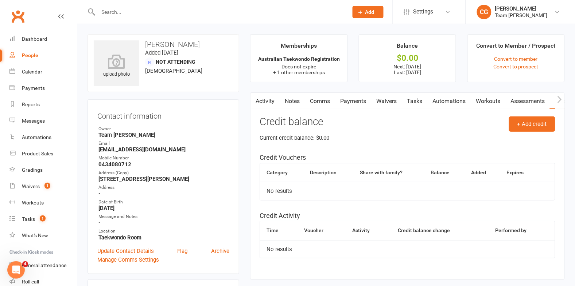
click at [293, 98] on link "Notes" at bounding box center [291, 101] width 25 height 17
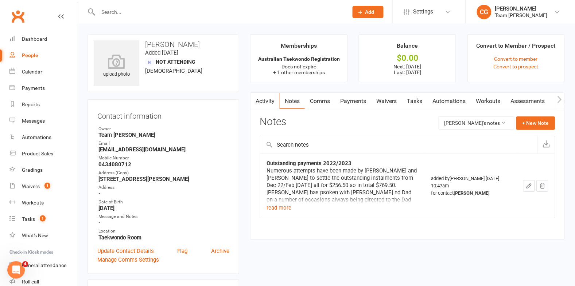
click at [352, 100] on link "Payments" at bounding box center [353, 101] width 36 height 17
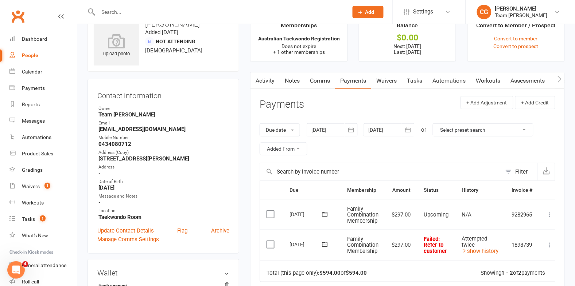
scroll to position [23, 0]
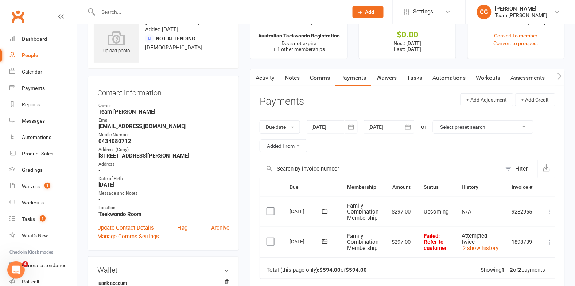
click at [353, 128] on icon "button" at bounding box center [350, 127] width 7 height 7
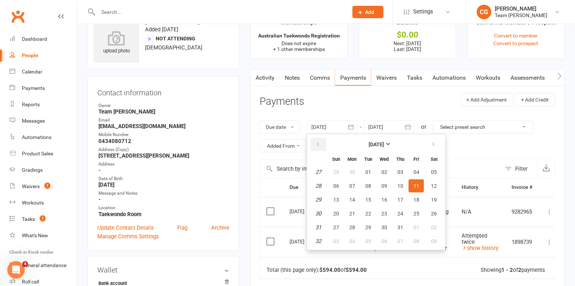
click at [321, 140] on button "button" at bounding box center [318, 144] width 16 height 13
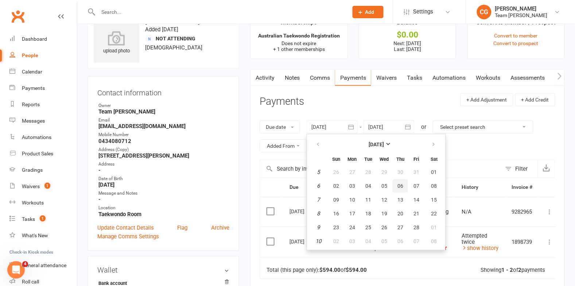
click at [397, 183] on span "06" at bounding box center [400, 186] width 6 height 6
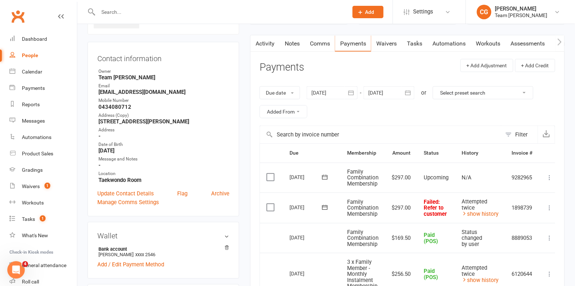
scroll to position [61, 0]
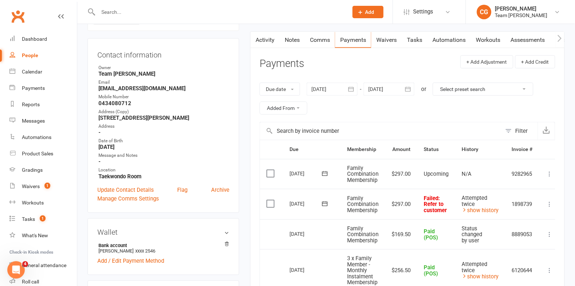
drag, startPoint x: 351, startPoint y: 87, endPoint x: 338, endPoint y: 95, distance: 15.3
click at [351, 87] on icon "button" at bounding box center [350, 89] width 7 height 7
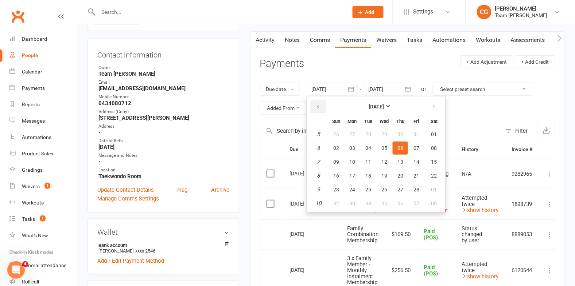
click at [318, 105] on icon "button" at bounding box center [317, 107] width 5 height 6
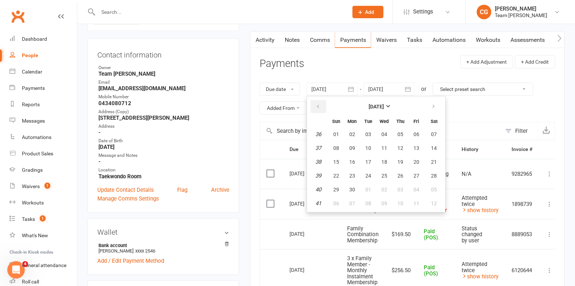
click at [318, 105] on icon "button" at bounding box center [317, 107] width 5 height 6
click at [386, 132] on span "29" at bounding box center [384, 135] width 6 height 6
type input "[DATE]"
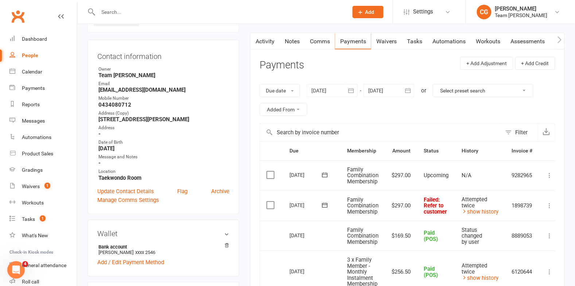
scroll to position [0, 0]
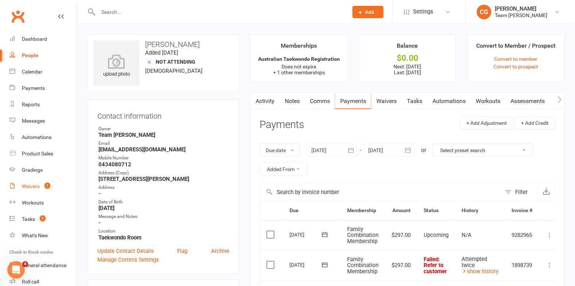
click at [30, 186] on div "Waivers" at bounding box center [31, 187] width 18 height 6
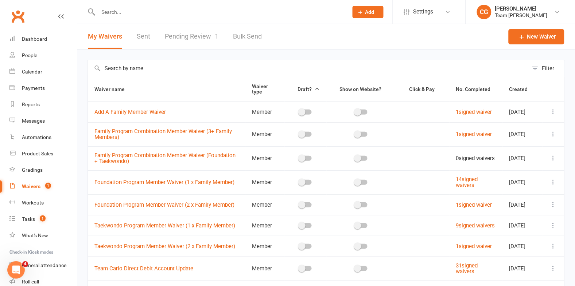
click at [191, 35] on link "Pending Review 1" at bounding box center [192, 36] width 54 height 25
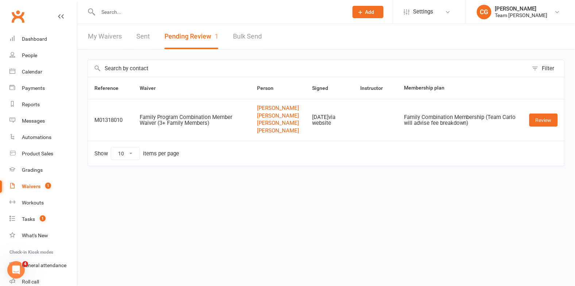
click at [141, 9] on input "text" at bounding box center [219, 12] width 247 height 10
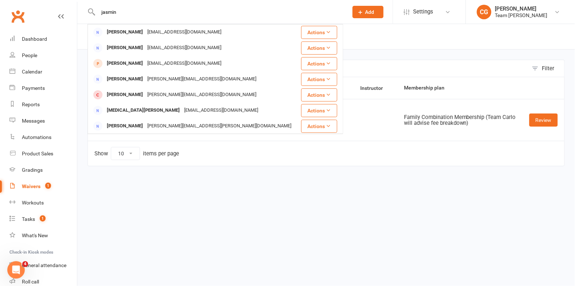
type input "jasmin"
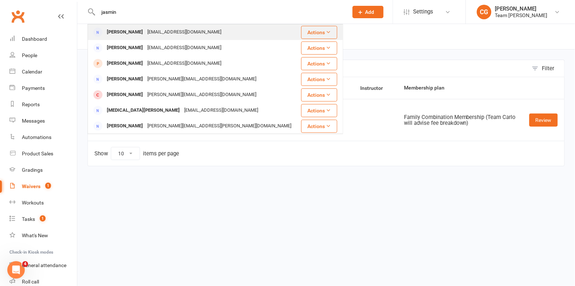
scroll to position [0, 0]
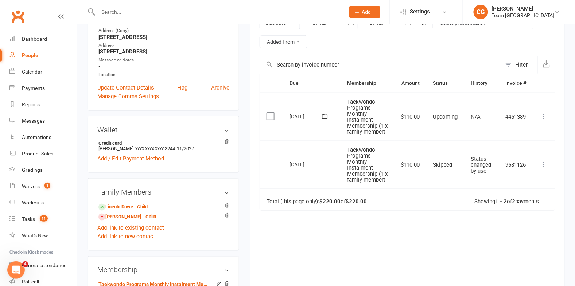
click at [544, 121] on icon at bounding box center [543, 116] width 7 height 7
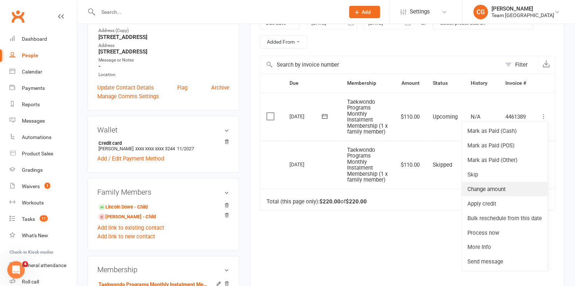
click at [514, 194] on link "Change amount" at bounding box center [505, 189] width 86 height 15
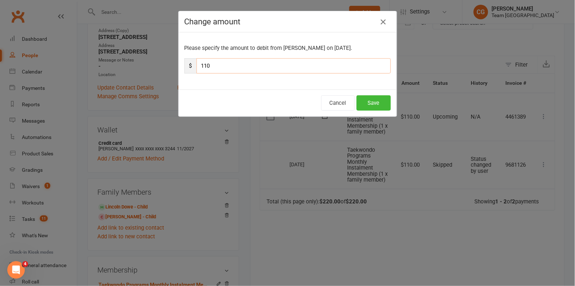
drag, startPoint x: 229, startPoint y: 65, endPoint x: 187, endPoint y: 63, distance: 41.6
click at [187, 63] on div "$ 110" at bounding box center [287, 65] width 206 height 15
type input "581"
click at [373, 103] on button "Save" at bounding box center [373, 102] width 34 height 15
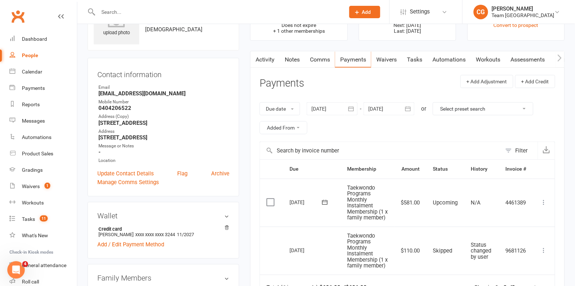
click at [318, 56] on link "Comms" at bounding box center [320, 59] width 30 height 17
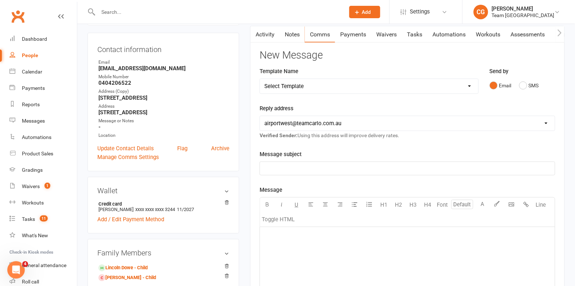
click at [298, 84] on select "Select Template [SMS] Direct Debit - AT Payment Reminder SMS [SMS] Direct Debit…" at bounding box center [369, 86] width 218 height 15
click at [292, 34] on link "Notes" at bounding box center [291, 34] width 25 height 17
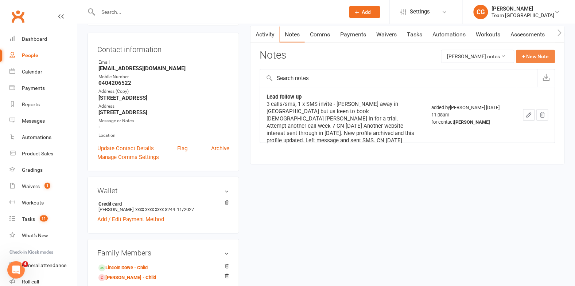
click at [536, 52] on button "+ New Note" at bounding box center [535, 56] width 39 height 13
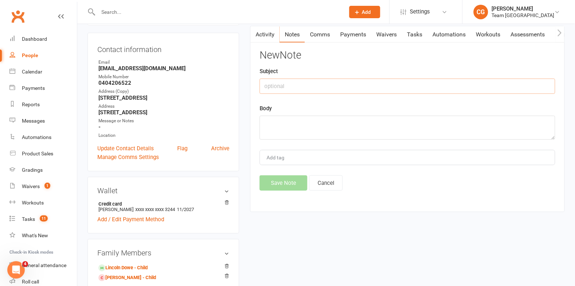
click at [288, 87] on input "text" at bounding box center [406, 86] width 295 height 15
type input "Oustanding fees 2025"
type textarea "J"
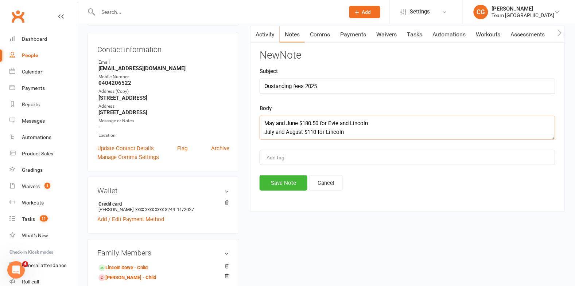
scroll to position [4, 0]
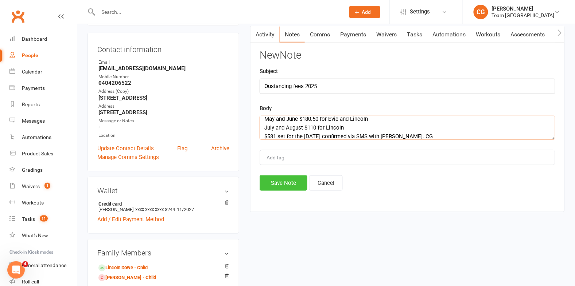
type textarea "May and June $180.50 for Evie and Lincoln July and August $110 for Lincoln $581…"
click at [277, 183] on button "Save Note" at bounding box center [283, 183] width 48 height 15
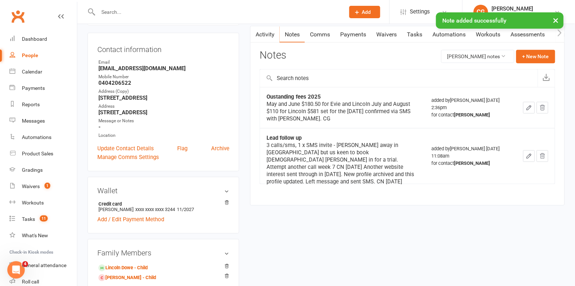
click at [356, 32] on link "Payments" at bounding box center [353, 34] width 36 height 17
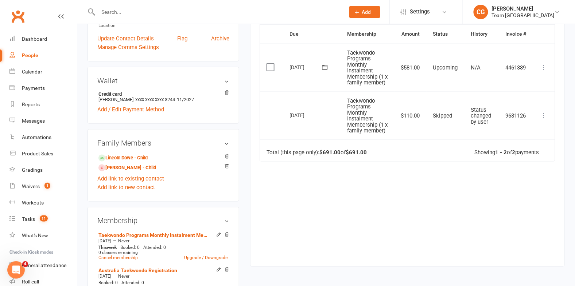
scroll to position [175, 0]
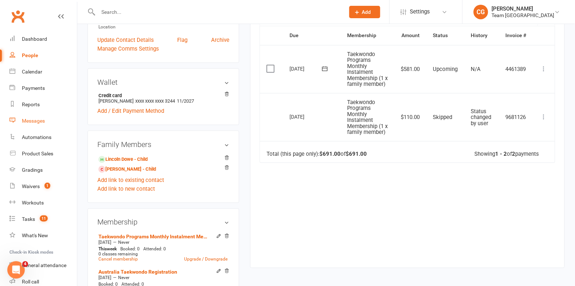
click at [18, 122] on link "Messages" at bounding box center [42, 121] width 67 height 16
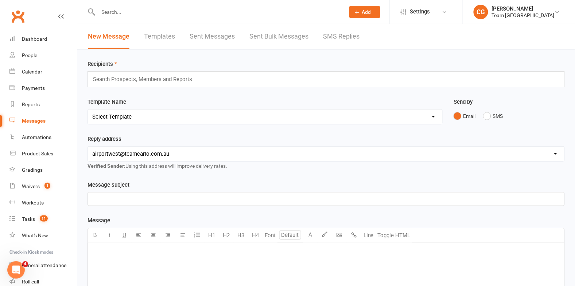
click at [338, 34] on link "SMS Replies" at bounding box center [341, 36] width 36 height 25
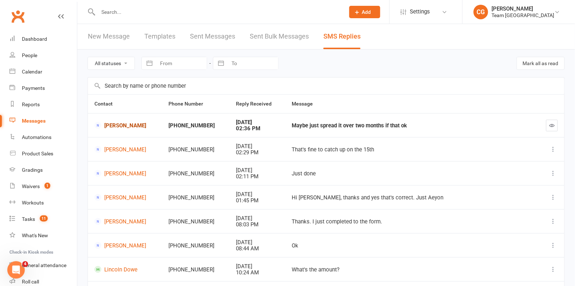
click at [115, 125] on link "Mark Dowe" at bounding box center [124, 125] width 61 height 7
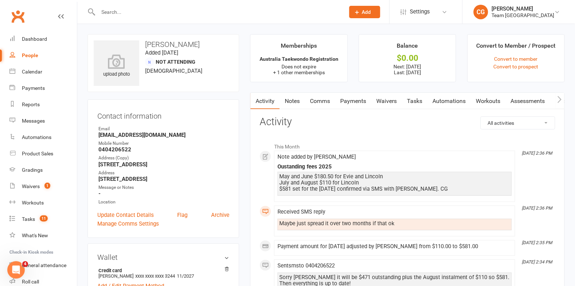
click at [358, 102] on link "Payments" at bounding box center [353, 101] width 36 height 17
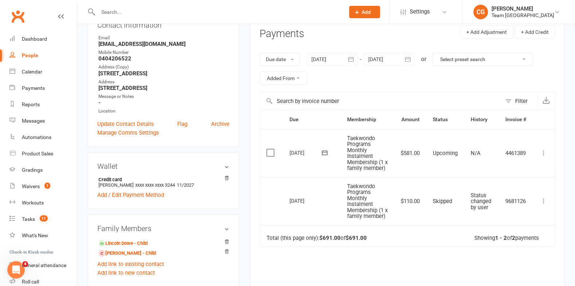
scroll to position [94, 0]
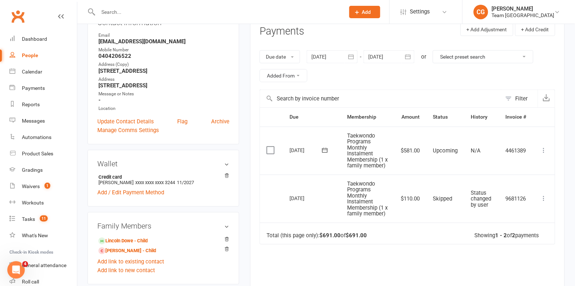
click at [543, 152] on icon at bounding box center [543, 150] width 7 height 7
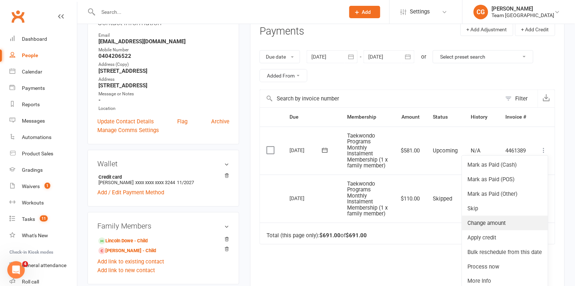
click at [495, 226] on link "Change amount" at bounding box center [505, 223] width 86 height 15
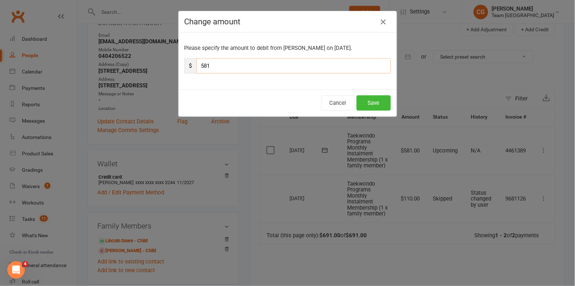
drag, startPoint x: 229, startPoint y: 64, endPoint x: 187, endPoint y: 66, distance: 42.0
click at [187, 66] on div "$ 581" at bounding box center [287, 65] width 206 height 15
type input "345.50"
click at [371, 104] on button "Save" at bounding box center [373, 102] width 34 height 15
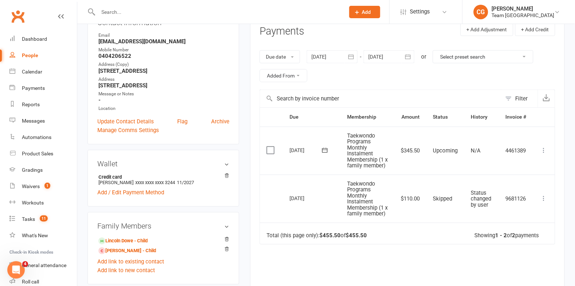
click at [410, 55] on icon "button" at bounding box center [407, 56] width 5 height 5
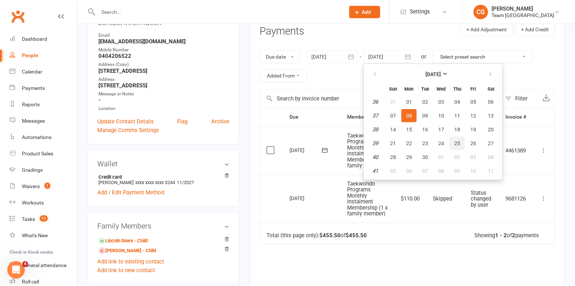
click at [450, 140] on button "25" at bounding box center [456, 143] width 15 height 13
type input "25 Sep 2025"
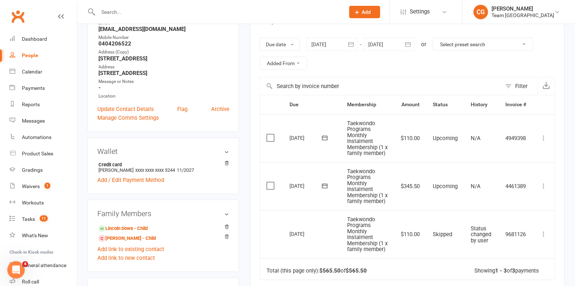
scroll to position [107, 0]
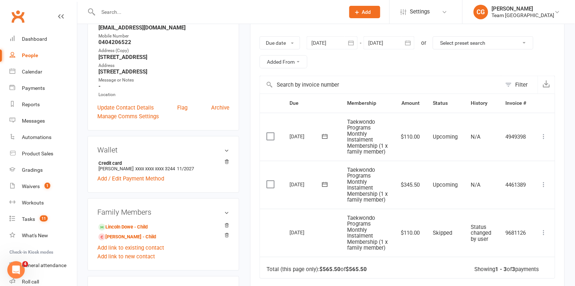
click at [543, 137] on icon at bounding box center [543, 136] width 7 height 7
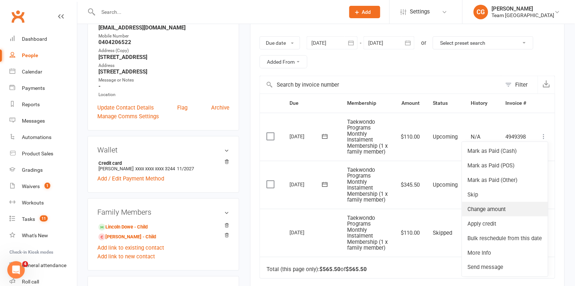
click at [509, 210] on link "Change amount" at bounding box center [505, 209] width 86 height 15
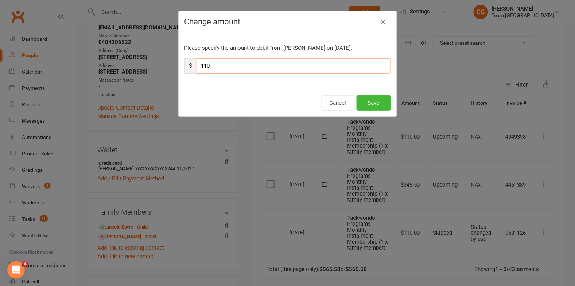
click at [277, 63] on input "110" at bounding box center [293, 65] width 194 height 15
type input "345.50"
click at [375, 104] on button "Save" at bounding box center [373, 102] width 34 height 15
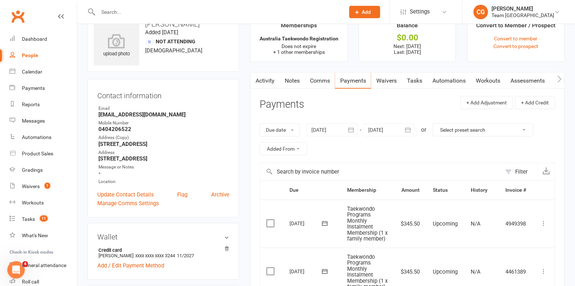
scroll to position [21, 0]
click at [314, 79] on link "Comms" at bounding box center [320, 80] width 30 height 17
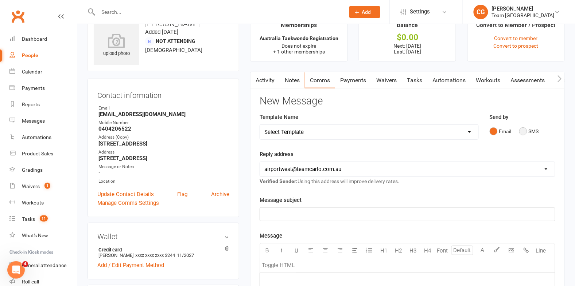
drag, startPoint x: 522, startPoint y: 130, endPoint x: 503, endPoint y: 133, distance: 19.2
click at [522, 130] on button "SMS" at bounding box center [529, 132] width 20 height 14
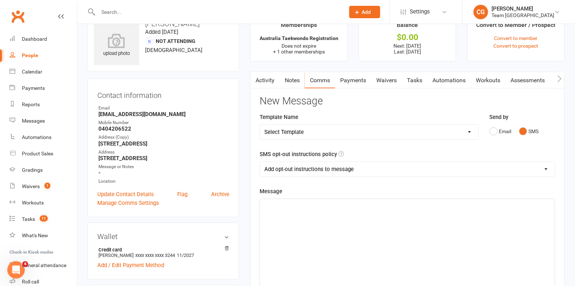
click at [302, 167] on select "Add opt-out instructions to message Do not add opt-out instructions to message" at bounding box center [407, 169] width 295 height 15
select select "1"
click at [303, 203] on p "﻿" at bounding box center [407, 205] width 286 height 9
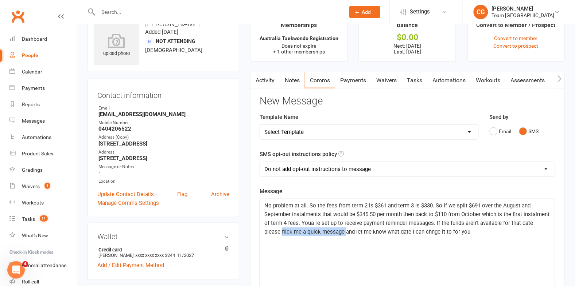
drag, startPoint x: 265, startPoint y: 231, endPoint x: 327, endPoint y: 230, distance: 62.3
click at [327, 230] on span "No problem at all. So the fees from term 2 is $361 and term 3 is $330. So if we…" at bounding box center [407, 219] width 286 height 33
drag, startPoint x: 536, startPoint y: 232, endPoint x: 406, endPoint y: 232, distance: 130.1
click at [406, 232] on p "No problem at all. So the fees from term 2 is $361 and term 3 is $330. So if we…" at bounding box center [407, 218] width 286 height 35
drag, startPoint x: 419, startPoint y: 231, endPoint x: 419, endPoint y: 222, distance: 8.8
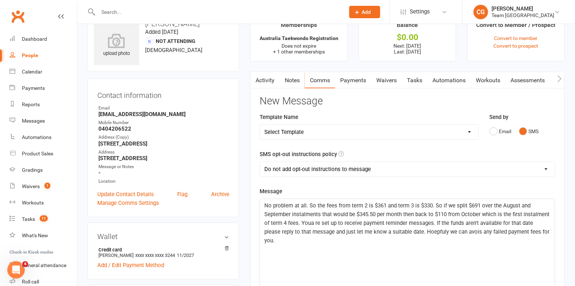
click at [419, 231] on span "No problem at all. So the fees from term 2 is $361 and term 3 is $330. So if we…" at bounding box center [407, 224] width 286 height 42
click at [432, 232] on span "No problem at all. So the fees from term 2 is $361 and term 3 is $330. So if we…" at bounding box center [407, 224] width 286 height 42
drag, startPoint x: 409, startPoint y: 232, endPoint x: 544, endPoint y: 232, distance: 134.8
click at [544, 232] on p "No problem at all. So the fees from term 2 is $361 and term 3 is $330. So if we…" at bounding box center [407, 223] width 286 height 44
click at [403, 212] on span "No problem at all. So the fees from term 2 is $361 and term 3 is $330. So if we…" at bounding box center [407, 224] width 286 height 42
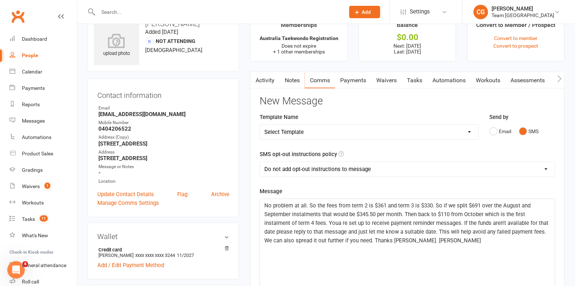
click at [338, 222] on span "No problem at all. So the fees from term 2 is $361 and term 3 is $330. So if we…" at bounding box center [406, 224] width 285 height 42
click at [542, 231] on span "No problem at all. So the fees from term 2 is $361 and term 3 is $330. So if we…" at bounding box center [406, 224] width 285 height 42
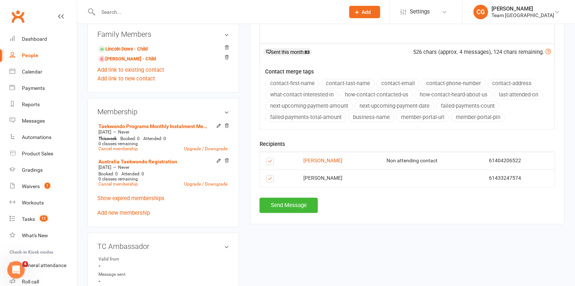
scroll to position [306, 0]
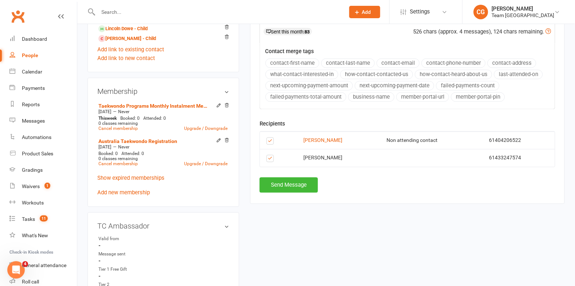
click at [269, 160] on label at bounding box center [271, 160] width 10 height 0
click at [269, 156] on input "checkbox" at bounding box center [268, 156] width 5 height 0
click at [279, 185] on button "Send Message" at bounding box center [288, 185] width 58 height 15
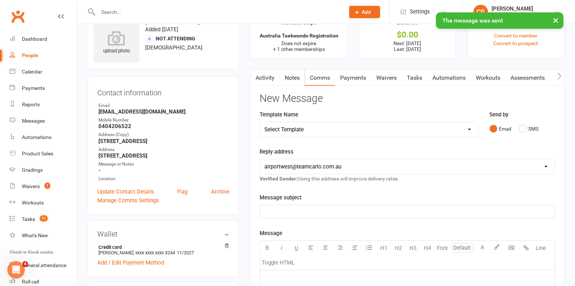
scroll to position [0, 0]
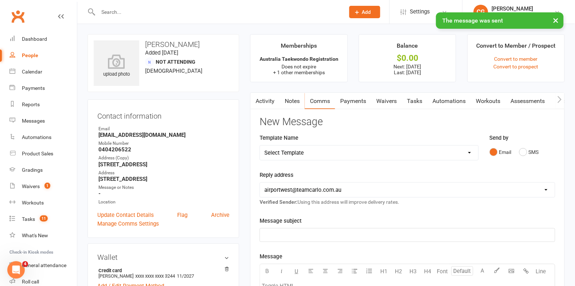
click at [294, 97] on link "Notes" at bounding box center [291, 101] width 25 height 17
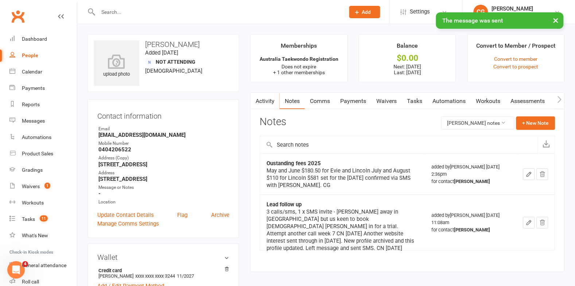
click at [267, 101] on link "Activity" at bounding box center [264, 101] width 29 height 17
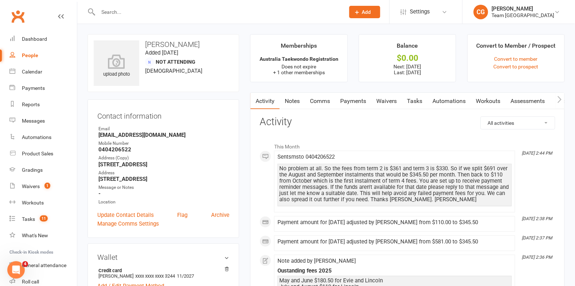
click at [290, 99] on link "Notes" at bounding box center [291, 101] width 25 height 17
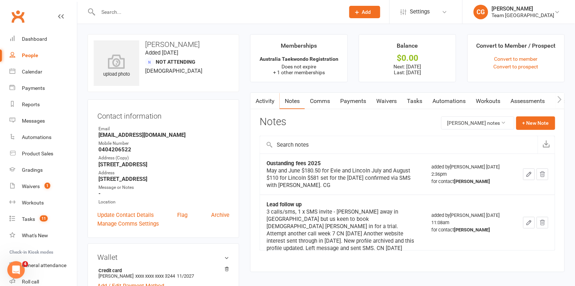
click at [528, 172] on icon "button" at bounding box center [528, 174] width 7 height 7
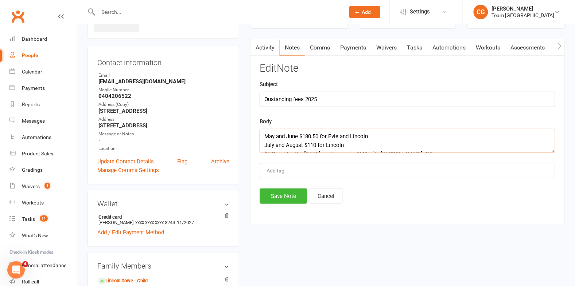
click at [386, 135] on textarea "May and June $180.50 for Evie and Lincoln July and August $110 for Lincoln $581…" at bounding box center [406, 141] width 295 height 24
drag, startPoint x: 361, startPoint y: 144, endPoint x: 256, endPoint y: 136, distance: 104.9
click at [256, 136] on div "Activity Notes Comms Payments Waivers Tasks Automations Workouts Assessments Cr…" at bounding box center [407, 132] width 314 height 187
click at [263, 141] on textarea "May and June $180.50 for Evie and Lincoln $361 July and August $110 for Lincoln…" at bounding box center [406, 141] width 295 height 24
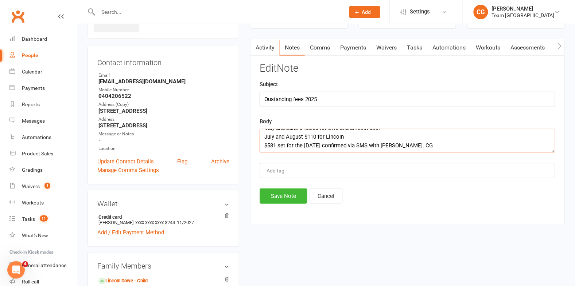
drag, startPoint x: 266, startPoint y: 146, endPoint x: 348, endPoint y: 138, distance: 82.0
click at [348, 138] on textarea "May and June $180.50 for Evie and Lincoln $361 July and August $110 for Lincoln…" at bounding box center [406, 141] width 295 height 24
drag, startPoint x: 278, startPoint y: 146, endPoint x: 269, endPoint y: 145, distance: 8.8
click at [269, 145] on textarea "May and June $180.50 for Evie and Lincoln $361 Term 3 fees for Lincoln $330 $58…" at bounding box center [406, 141] width 295 height 24
drag, startPoint x: 455, startPoint y: 144, endPoint x: 409, endPoint y: 144, distance: 45.9
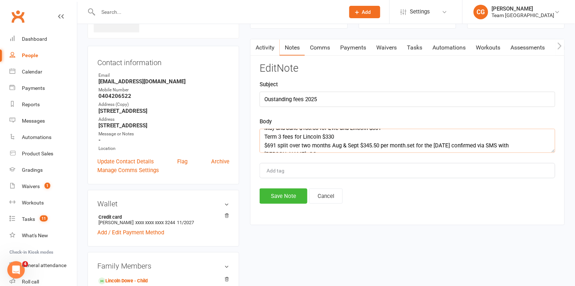
click at [409, 144] on textarea "May and June $180.50 for Evie and Lincoln $361 Term 3 fees for Lincoln $330 $69…" at bounding box center [406, 141] width 295 height 24
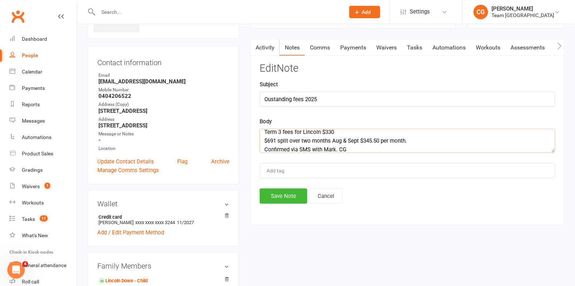
scroll to position [17, 0]
type textarea "May and June $180.50 for Evie and Lincoln $361 Term 3 fees for Lincoln $330 $69…"
click at [286, 195] on button "Save Note" at bounding box center [283, 196] width 48 height 15
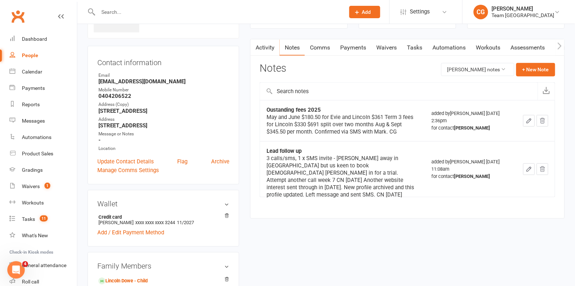
click at [255, 50] on button "button" at bounding box center [254, 47] width 9 height 16
click at [258, 45] on button "button" at bounding box center [254, 47] width 9 height 16
click at [261, 44] on link "Activity" at bounding box center [264, 47] width 29 height 17
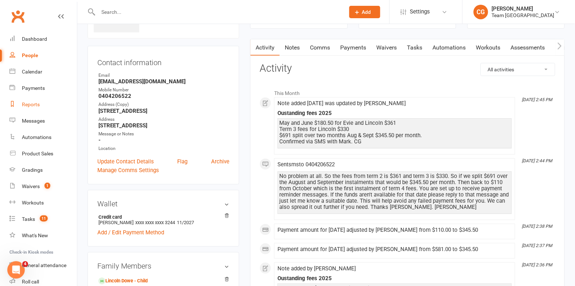
click at [35, 102] on div "Reports" at bounding box center [31, 105] width 18 height 6
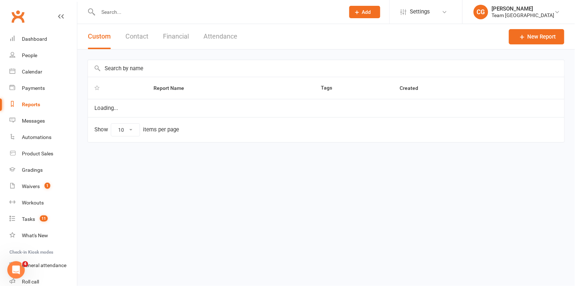
select select "100"
click at [171, 34] on button "Financial" at bounding box center [176, 36] width 26 height 25
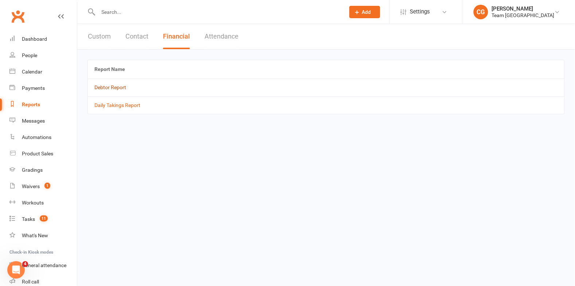
click at [115, 85] on link "Debtor Report" at bounding box center [110, 88] width 32 height 6
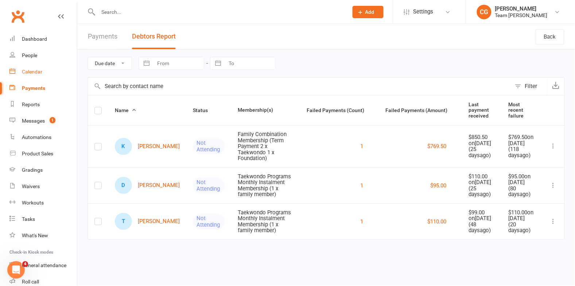
click at [28, 70] on div "Calendar" at bounding box center [32, 72] width 20 height 6
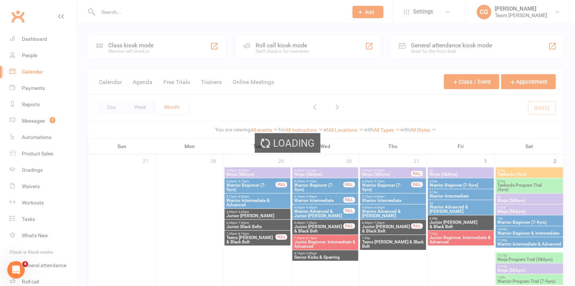
click at [314, 106] on div "Loading" at bounding box center [287, 143] width 575 height 286
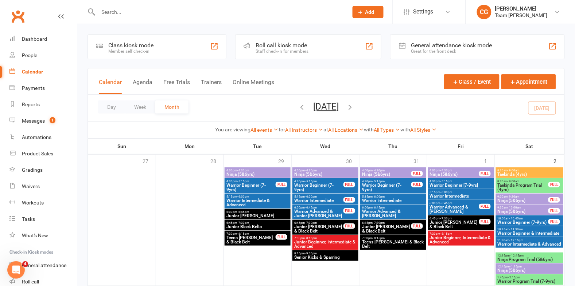
click at [298, 104] on icon "button" at bounding box center [302, 107] width 8 height 8
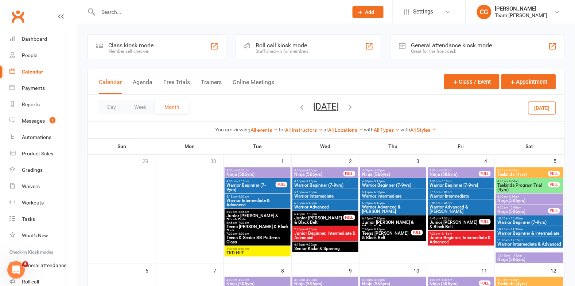
click at [252, 248] on span "7:30pm - 8:00pm" at bounding box center [257, 249] width 63 height 3
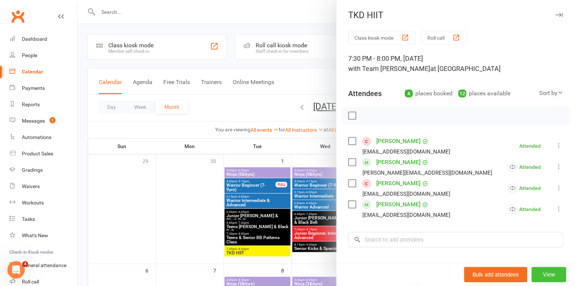
click at [547, 274] on button "View" at bounding box center [548, 274] width 35 height 15
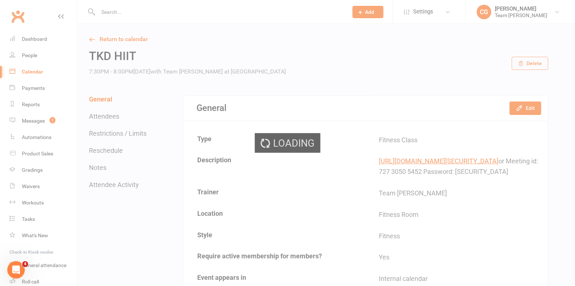
click at [528, 103] on div "Loading" at bounding box center [287, 143] width 575 height 286
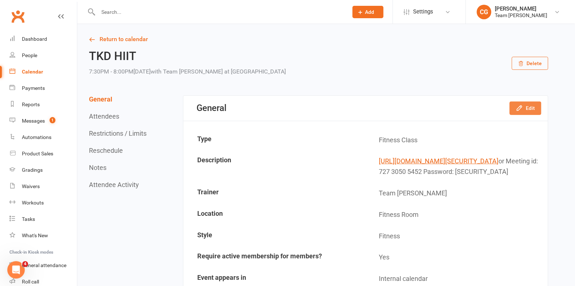
click at [527, 107] on button "Edit" at bounding box center [525, 108] width 32 height 13
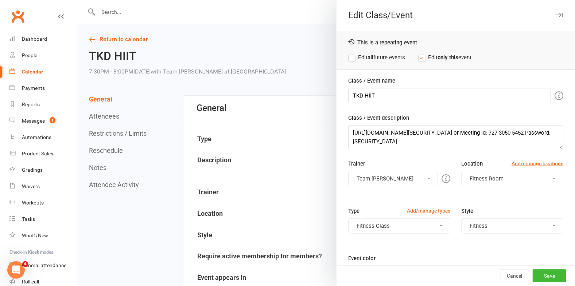
scroll to position [62, 0]
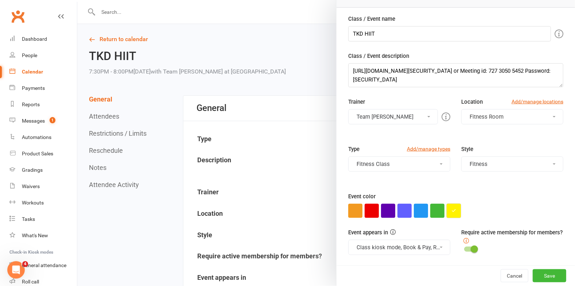
click at [455, 207] on button "button" at bounding box center [453, 211] width 14 height 14
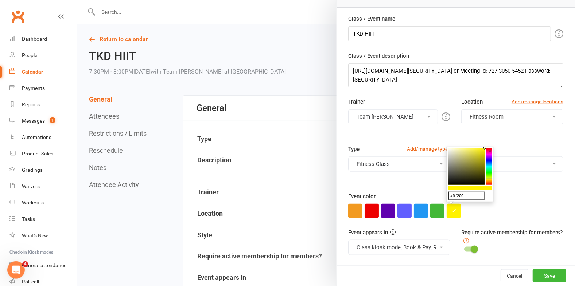
drag, startPoint x: 465, startPoint y: 197, endPoint x: 443, endPoint y: 195, distance: 21.7
